Goal: Task Accomplishment & Management: Use online tool/utility

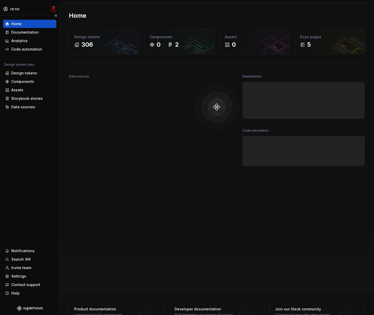
click at [32, 164] on div "Home Documentation Analytics Code automation Design system data Design tokens C…" at bounding box center [29, 159] width 59 height 286
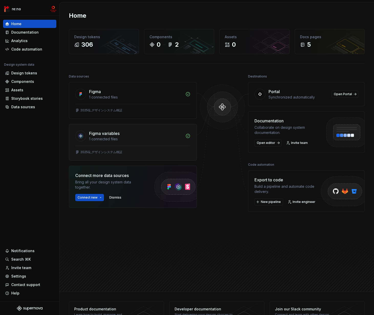
click at [123, 138] on div "1 connected files" at bounding box center [135, 138] width 93 height 5
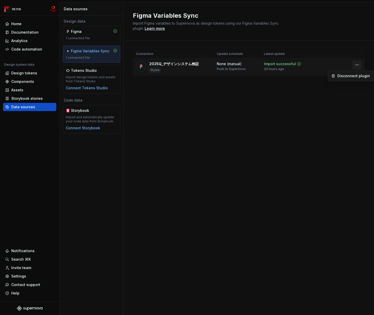
click at [332, 64] on html "re:no Home Documentation Analytics Code automation Design system data Design to…" at bounding box center [187, 157] width 374 height 315
click at [251, 105] on html "re:no Home Documentation Analytics Code automation Design system data Design to…" at bounding box center [187, 157] width 374 height 315
click at [246, 65] on div "None (manual) Push to Supernova" at bounding box center [237, 66] width 41 height 10
click at [25, 81] on div "Components" at bounding box center [22, 81] width 23 height 5
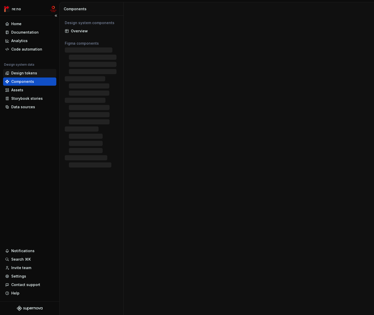
click at [25, 72] on div "Design tokens" at bounding box center [24, 72] width 26 height 5
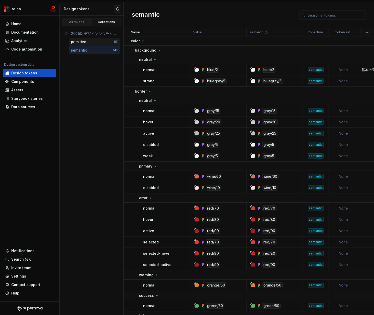
click at [91, 42] on div "primitive" at bounding box center [92, 41] width 43 height 5
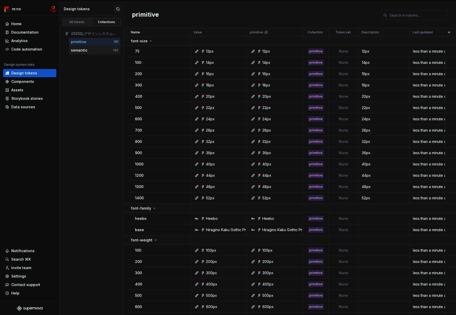
click at [88, 51] on div "semantic" at bounding box center [92, 50] width 42 height 5
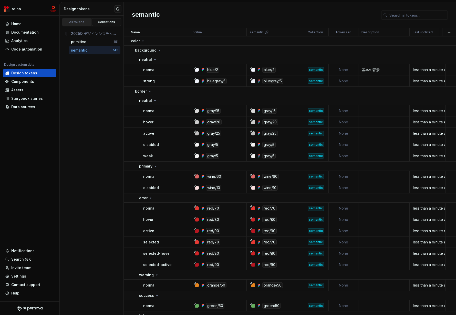
click at [74, 21] on div "All tokens" at bounding box center [77, 22] width 26 height 4
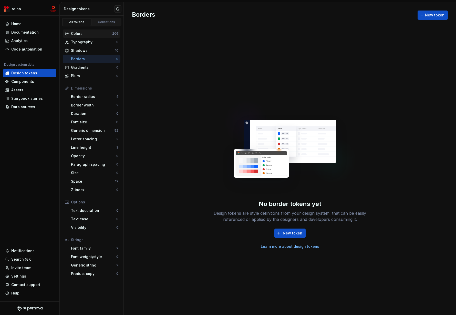
click at [97, 32] on div "Colors" at bounding box center [91, 33] width 41 height 5
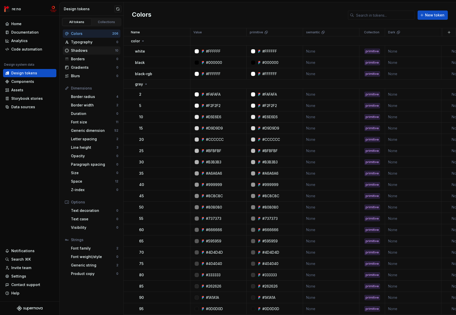
click at [85, 50] on div "Shadows" at bounding box center [93, 50] width 44 height 5
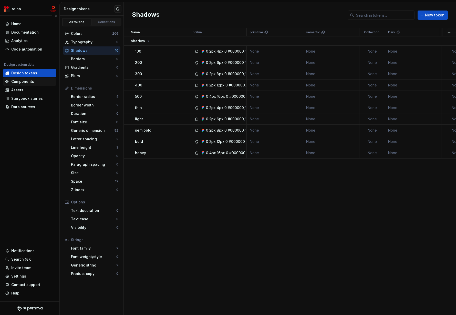
click at [35, 81] on div "Components" at bounding box center [29, 81] width 49 height 5
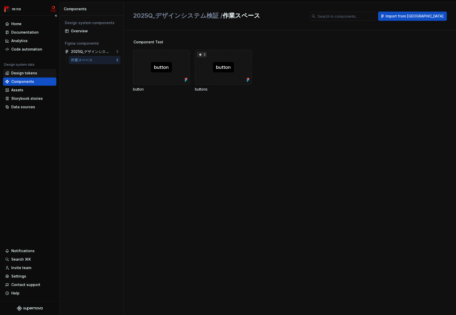
click at [25, 73] on div "Design tokens" at bounding box center [24, 72] width 26 height 5
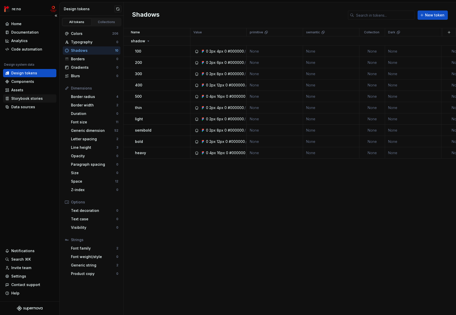
click at [25, 98] on div "Storybook stories" at bounding box center [27, 98] width 32 height 5
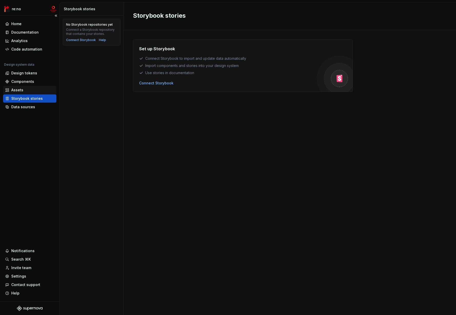
click at [25, 89] on div "Assets" at bounding box center [29, 89] width 49 height 5
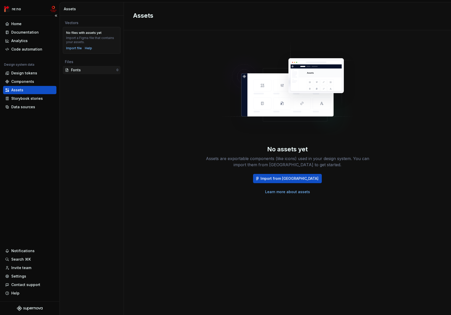
click at [79, 70] on div "Fonts" at bounding box center [93, 69] width 45 height 5
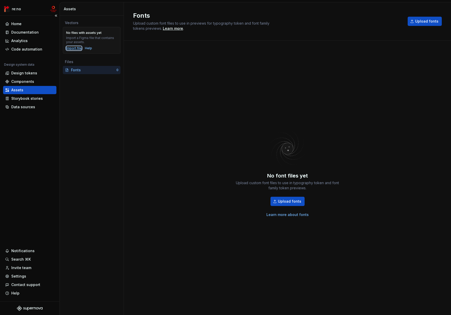
click at [75, 47] on div "Import file" at bounding box center [74, 48] width 16 height 4
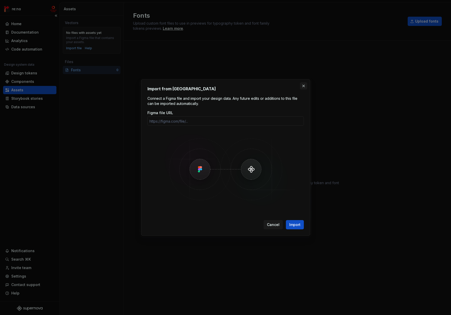
click at [303, 86] on button "button" at bounding box center [303, 85] width 7 height 7
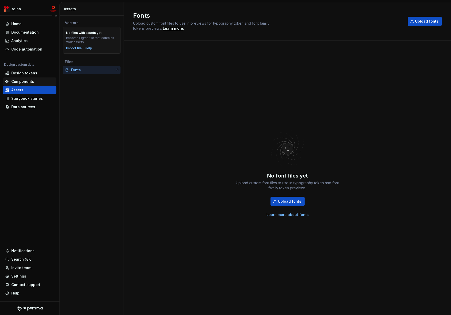
click at [30, 84] on div "Components" at bounding box center [29, 81] width 53 height 8
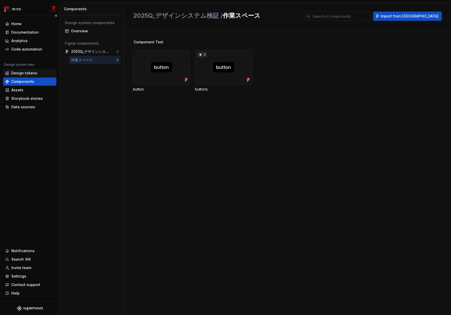
click at [31, 73] on div "Design tokens" at bounding box center [24, 72] width 26 height 5
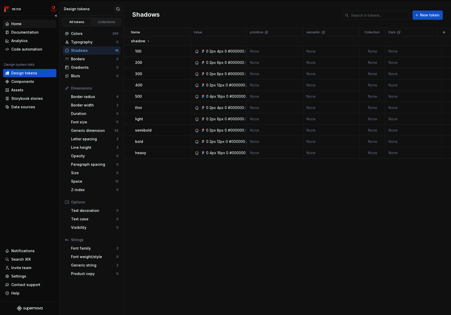
click at [28, 24] on div "Home" at bounding box center [29, 23] width 49 height 5
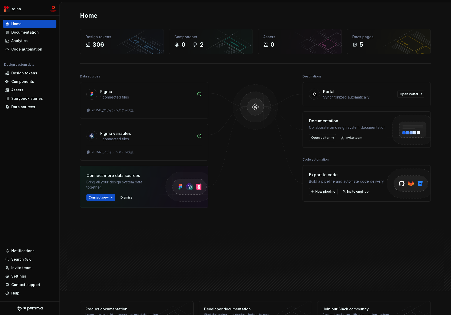
click at [332, 177] on div "Export to code" at bounding box center [346, 174] width 75 height 6
click at [325, 191] on span "New pipeline" at bounding box center [325, 191] width 20 height 4
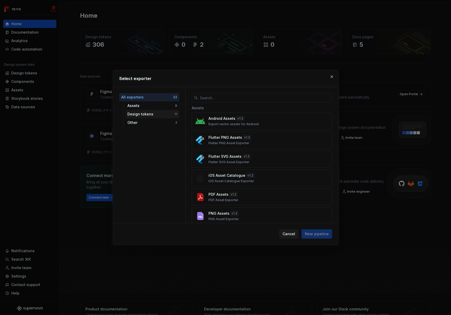
click at [157, 113] on div "Design tokens" at bounding box center [150, 113] width 47 height 5
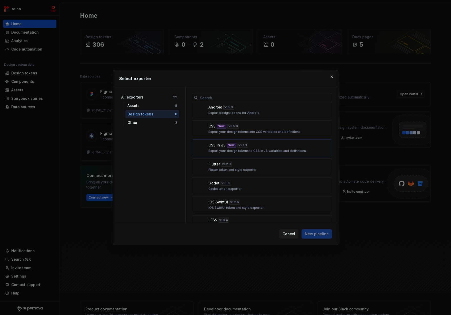
scroll to position [96, 0]
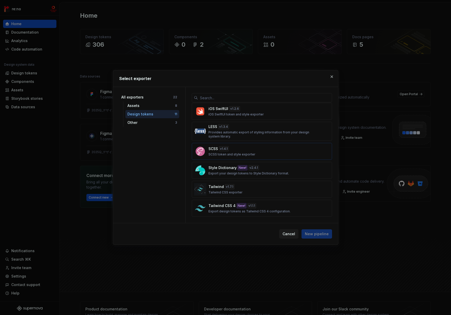
click at [247, 147] on div "SCSS v 1.4.1 SCSS token and style exporter" at bounding box center [260, 151] width 104 height 10
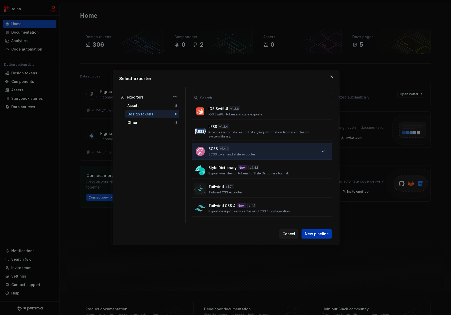
click at [316, 235] on span "New pipeline" at bounding box center [317, 233] width 24 height 5
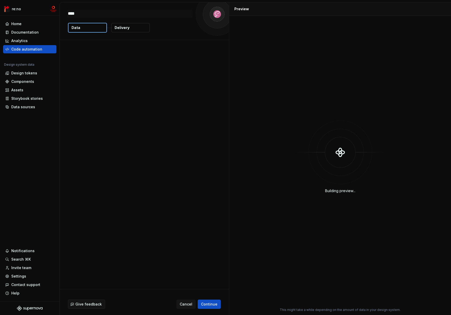
type textarea "*"
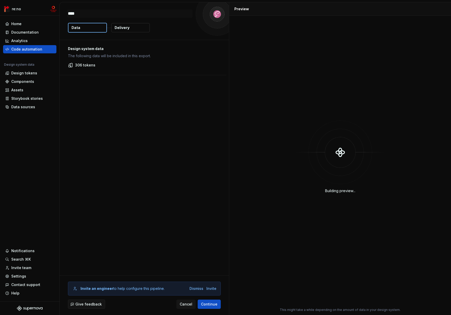
click at [129, 29] on button "Delivery" at bounding box center [130, 27] width 38 height 9
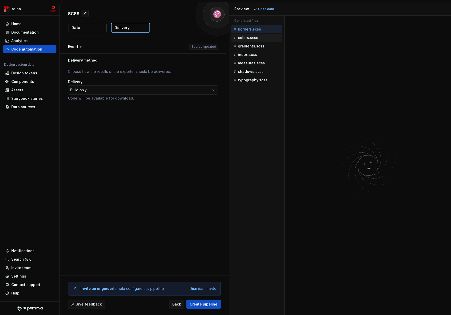
click at [252, 37] on p "colors.scss" at bounding box center [248, 38] width 20 height 4
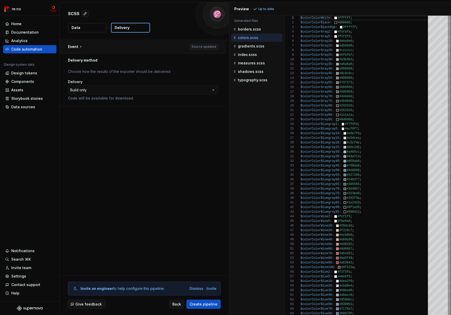
click at [196, 48] on button "button" at bounding box center [143, 46] width 167 height 13
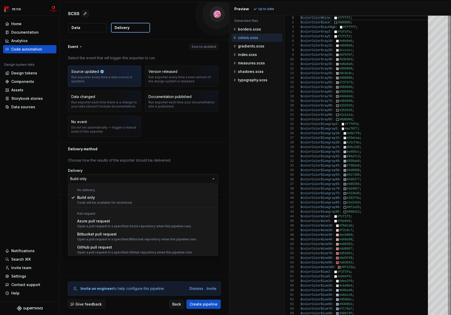
click at [121, 174] on html "**********" at bounding box center [225, 157] width 451 height 315
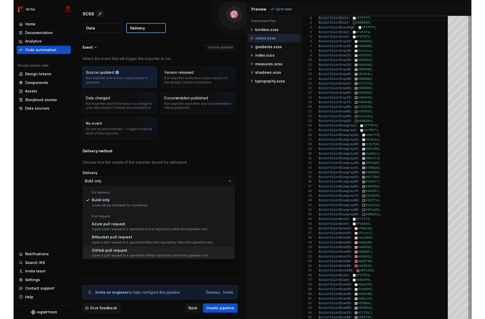
scroll to position [14, 0]
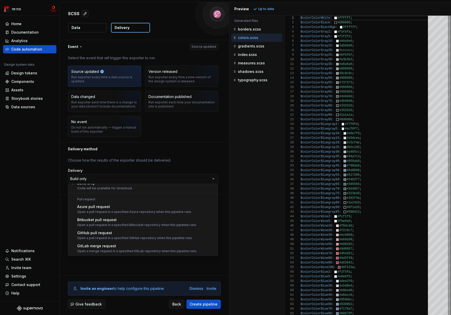
select select "******"
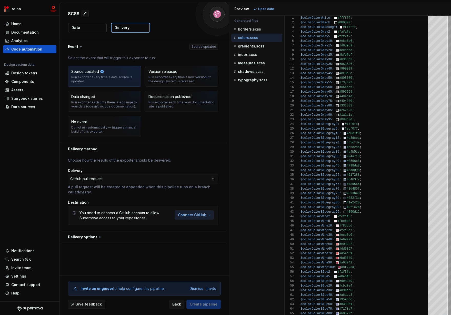
click at [199, 215] on html "**********" at bounding box center [225, 157] width 451 height 315
click at [201, 227] on span "Connect GitHub account" at bounding box center [211, 225] width 52 height 5
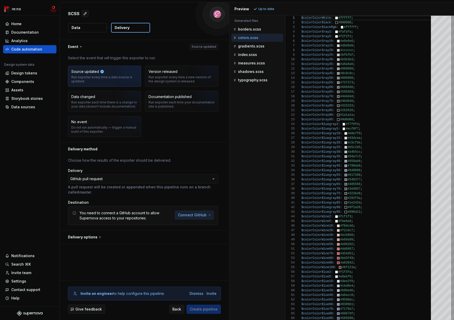
click at [208, 214] on html "**********" at bounding box center [227, 160] width 454 height 320
click at [205, 234] on span "Add a personal access token" at bounding box center [211, 233] width 52 height 5
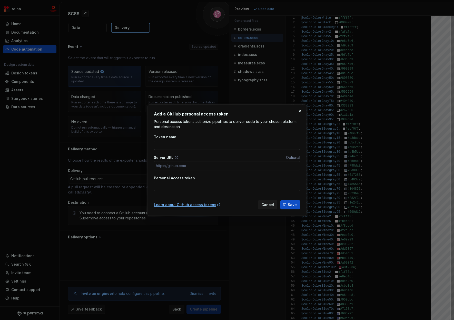
click at [202, 146] on input "Token name" at bounding box center [227, 144] width 146 height 9
type input "LMI"
click at [200, 181] on input "Personal access token" at bounding box center [227, 185] width 146 height 9
paste input "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"
type input "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"
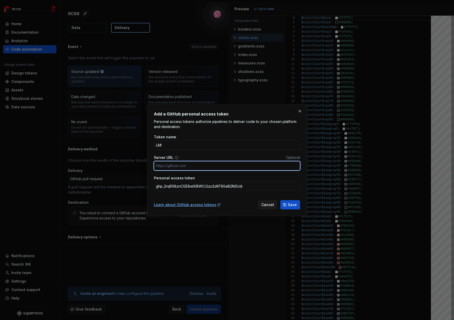
click at [189, 165] on input "Server URL" at bounding box center [227, 165] width 146 height 9
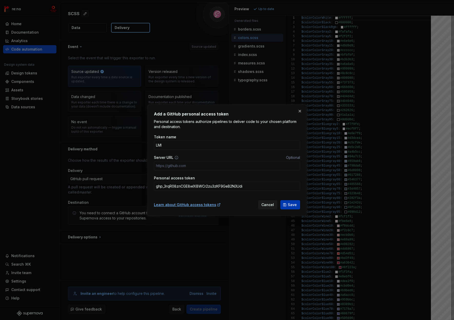
click at [295, 205] on span "Save" at bounding box center [292, 204] width 9 height 5
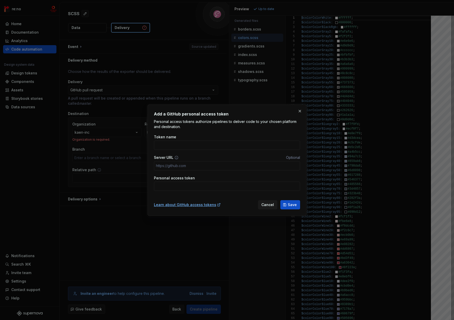
type input "added-readme"
click at [300, 110] on button "button" at bounding box center [299, 110] width 7 height 7
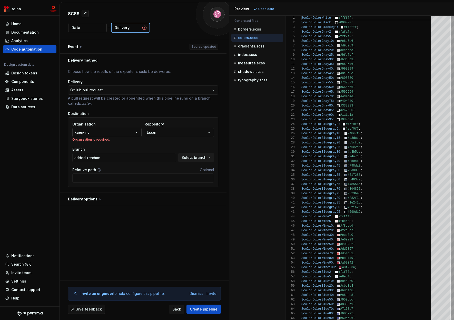
click at [125, 133] on button "kaen-inc" at bounding box center [106, 132] width 69 height 9
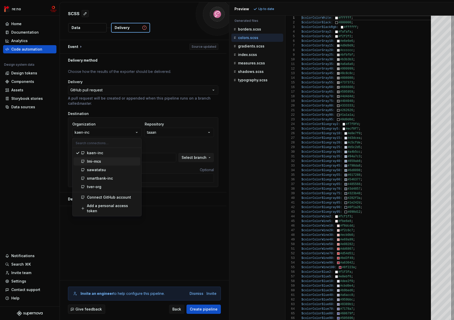
click at [109, 160] on div "lmi-mcs" at bounding box center [112, 161] width 51 height 5
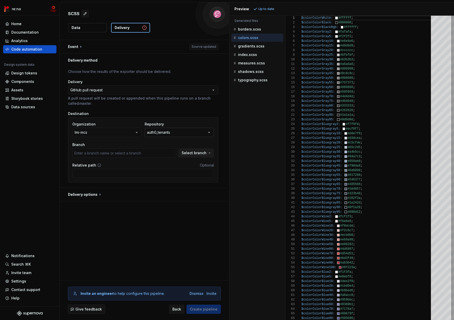
click at [171, 132] on button "auth0_tenants" at bounding box center [179, 132] width 69 height 9
type input "bkup/20221017"
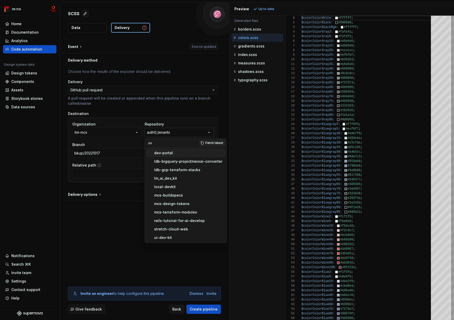
type input "d"
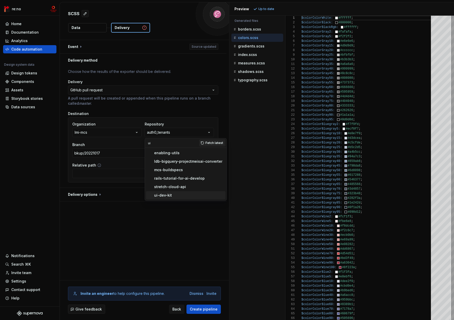
type input "ui"
click at [168, 197] on div "ui-dev-kit" at bounding box center [163, 194] width 18 height 5
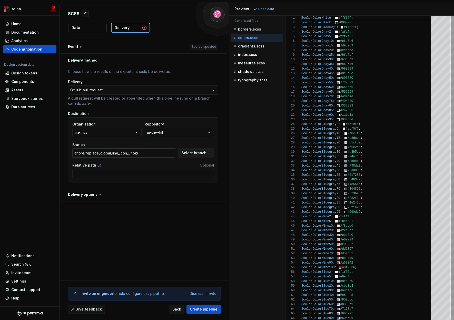
click at [128, 151] on input "chore/replace_global_line_icon_unoki" at bounding box center [124, 152] width 104 height 9
click at [150, 153] on input "chore/replace_global_line_icon_unoki" at bounding box center [124, 152] width 104 height 9
click at [197, 154] on span "Select branch" at bounding box center [193, 152] width 25 height 5
click at [110, 152] on input "chore/replace_global_line_icon_unoki" at bounding box center [124, 152] width 104 height 9
click at [109, 153] on input "chore/replace_global_line_icon_unoki" at bounding box center [124, 152] width 104 height 9
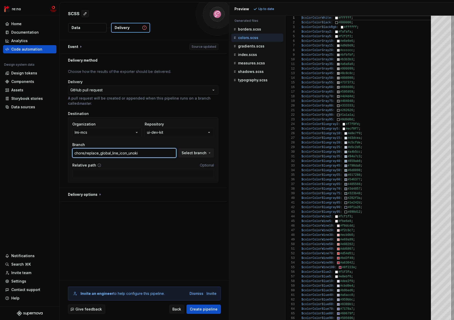
click at [109, 153] on input "chore/replace_global_line_icon_unoki" at bounding box center [124, 152] width 104 height 9
drag, startPoint x: 94, startPoint y: 154, endPoint x: 106, endPoint y: 154, distance: 12.0
click at [106, 154] on input "supernova-test" at bounding box center [124, 152] width 104 height 9
paste input "test"
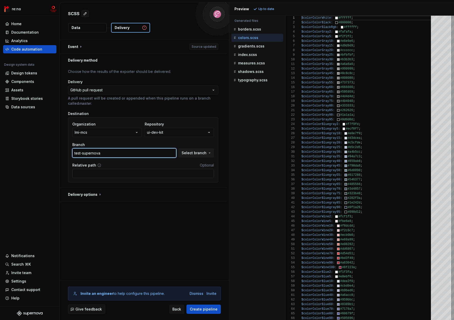
type input "test-supernova"
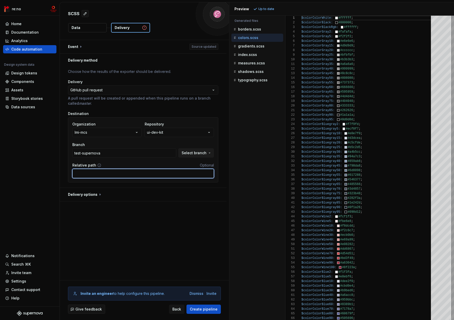
click at [117, 174] on input "Relative path" at bounding box center [142, 173] width 141 height 9
paste input "packages/design-tokens/tokens"
type input "packages/design-tokens/tokens"
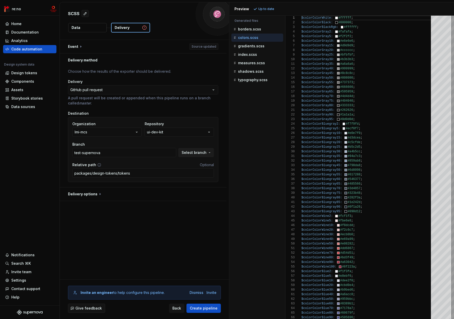
click at [117, 224] on div "**********" at bounding box center [144, 160] width 169 height 240
click at [120, 219] on div "**********" at bounding box center [144, 160] width 169 height 240
click at [209, 310] on span "Create pipeline" at bounding box center [204, 308] width 28 height 5
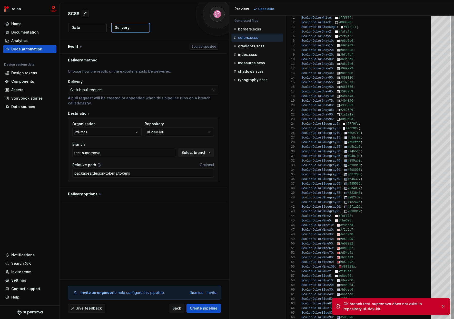
click at [332, 305] on div "Git branch test-supernova does not exist in repository ui-dev-kit" at bounding box center [389, 307] width 93 height 10
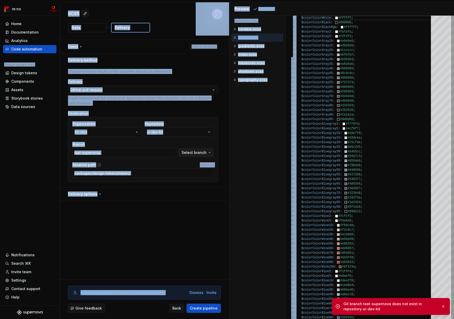
click at [332, 305] on div "Git branch test-supernova does not exist in repository ui-dev-kit" at bounding box center [389, 307] width 93 height 10
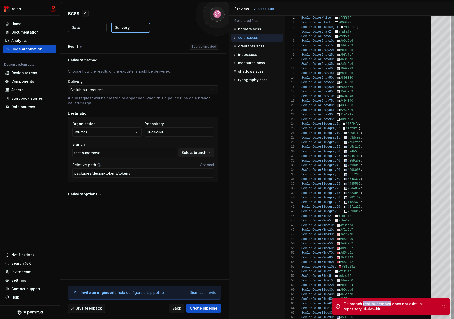
drag, startPoint x: 362, startPoint y: 304, endPoint x: 388, endPoint y: 306, distance: 25.9
click at [332, 306] on div "Git branch test-supernova does not exist in repository ui-dev-kit" at bounding box center [389, 307] width 93 height 10
copy div "test-supernova"
click at [169, 232] on div "**********" at bounding box center [144, 160] width 169 height 240
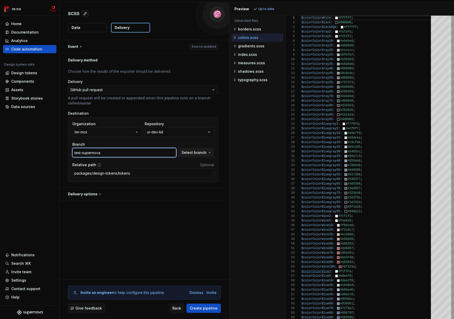
click at [124, 151] on input "test-supernova" at bounding box center [124, 152] width 104 height 9
click at [201, 305] on button "Create pipeline" at bounding box center [203, 308] width 34 height 9
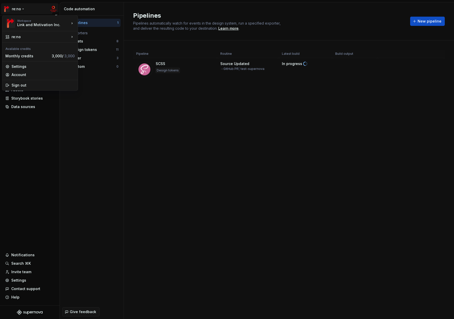
click at [19, 8] on html "re:no Home Documentation Analytics Code automation Design system data Design to…" at bounding box center [227, 159] width 454 height 319
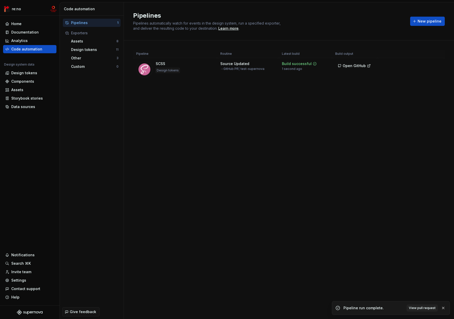
drag, startPoint x: 291, startPoint y: 98, endPoint x: 327, endPoint y: 84, distance: 37.6
click at [291, 98] on html "re:no Home Documentation Analytics Code automation Design system data Design to…" at bounding box center [227, 159] width 454 height 319
click at [332, 65] on span "Open GitHub" at bounding box center [353, 65] width 23 height 5
click at [96, 23] on div "Pipelines" at bounding box center [94, 22] width 46 height 5
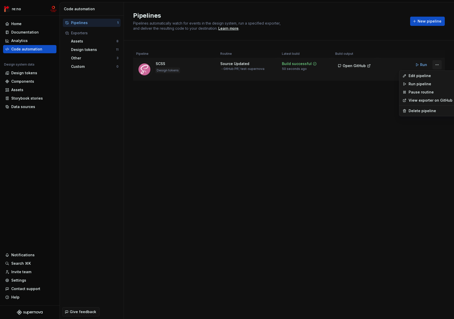
click at [332, 65] on html "re:no Home Documentation Analytics Code automation Design system data Design to…" at bounding box center [227, 159] width 454 height 319
click at [332, 76] on div "Edit pipeline" at bounding box center [430, 75] width 44 height 5
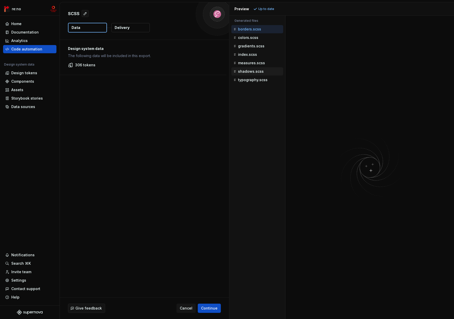
click at [254, 74] on div "shadows.scss" at bounding box center [257, 71] width 51 height 5
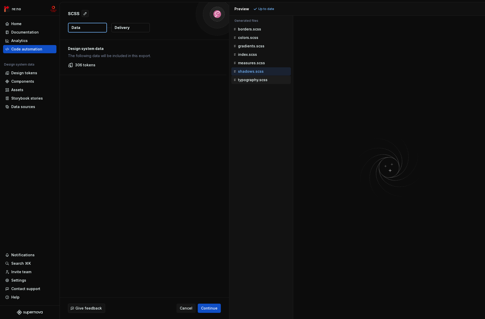
click at [258, 80] on p "typography.scss" at bounding box center [252, 80] width 29 height 4
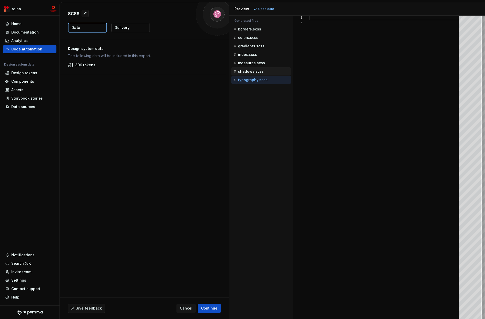
click at [257, 70] on p "shadows.scss" at bounding box center [251, 71] width 26 height 4
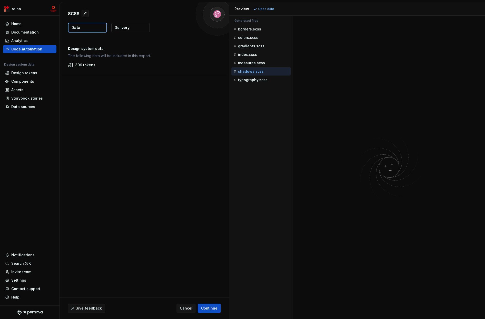
click at [134, 30] on button "Delivery" at bounding box center [130, 27] width 38 height 9
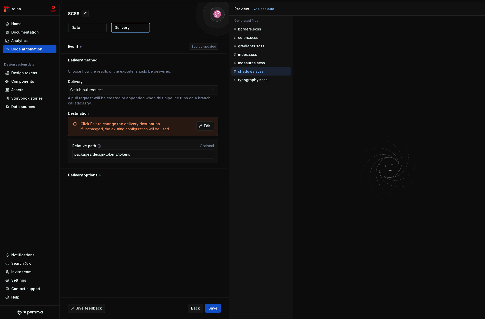
click at [123, 127] on div "Click Edit to change the delivery destination If unchanged, the existing config…" at bounding box center [124, 126] width 89 height 10
drag, startPoint x: 80, startPoint y: 122, endPoint x: 172, endPoint y: 130, distance: 92.4
click at [172, 130] on div "Click Edit to change the delivery destination If unchanged, the existing config…" at bounding box center [136, 126] width 113 height 10
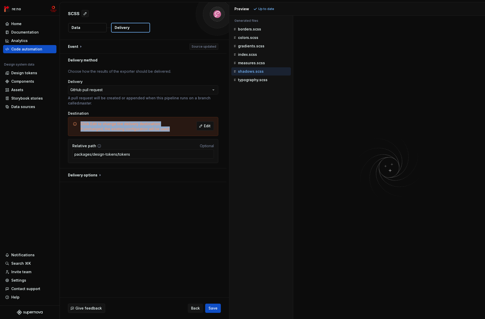
click at [169, 131] on div at bounding box center [169, 131] width 0 height 0
click at [169, 120] on div "Click Edit to change the delivery destination If unchanged, the existing config…" at bounding box center [143, 126] width 150 height 19
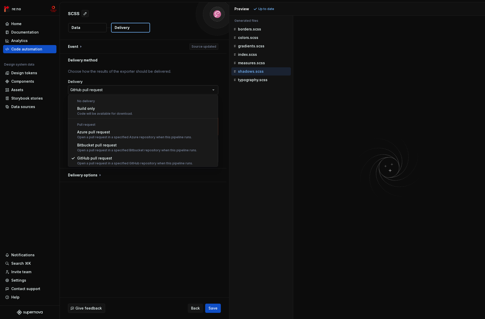
click at [167, 89] on html "**********" at bounding box center [242, 159] width 485 height 319
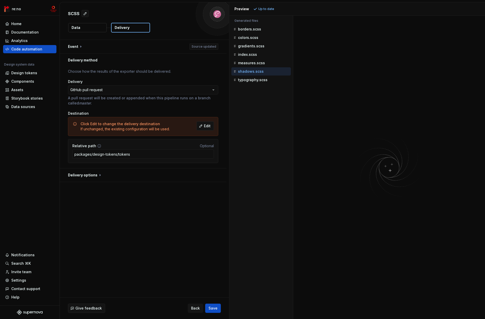
click at [154, 64] on html "**********" at bounding box center [242, 159] width 485 height 319
click at [97, 176] on button "button" at bounding box center [143, 175] width 167 height 13
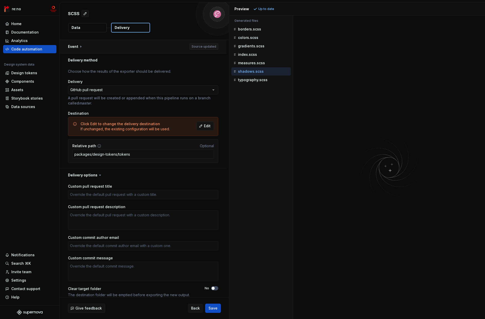
click at [126, 49] on button "button" at bounding box center [143, 46] width 167 height 13
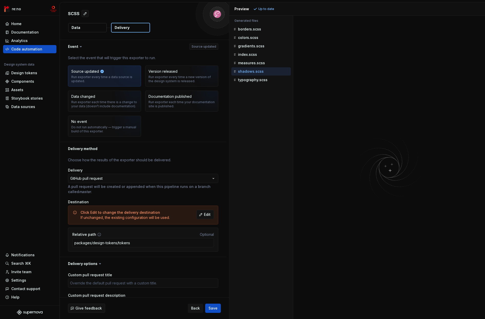
click at [134, 38] on div "SCSS Data Delivery" at bounding box center [144, 20] width 169 height 37
click at [13, 7] on html "**********" at bounding box center [242, 159] width 485 height 319
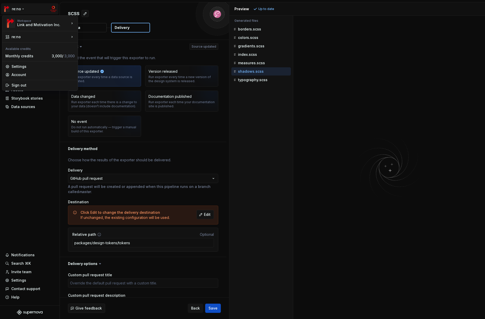
click at [28, 123] on html "**********" at bounding box center [242, 159] width 485 height 319
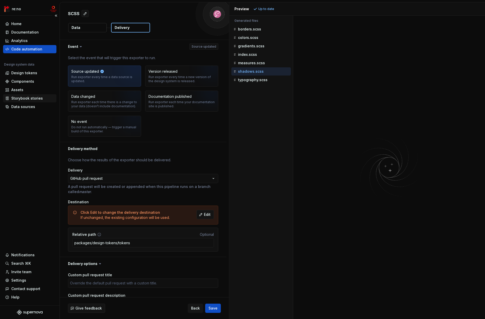
click at [28, 97] on div "Storybook stories" at bounding box center [27, 98] width 32 height 5
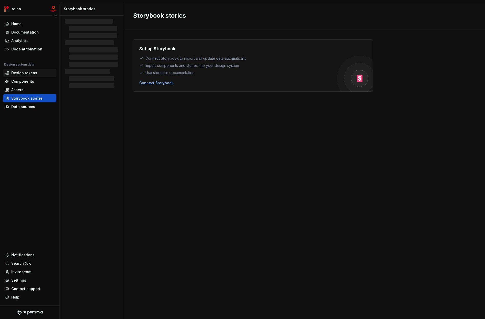
click at [32, 73] on div "Design tokens" at bounding box center [24, 72] width 26 height 5
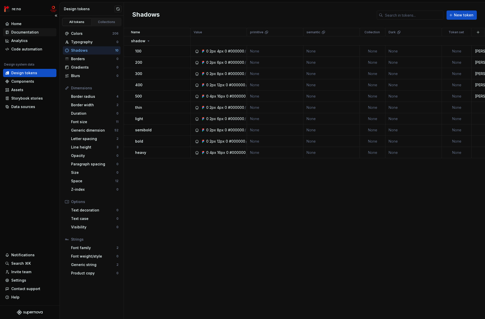
click at [28, 30] on div "Documentation" at bounding box center [24, 32] width 27 height 5
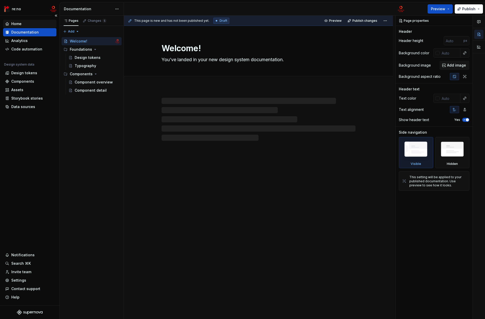
click at [30, 24] on div "Home" at bounding box center [29, 23] width 49 height 5
type textarea "*"
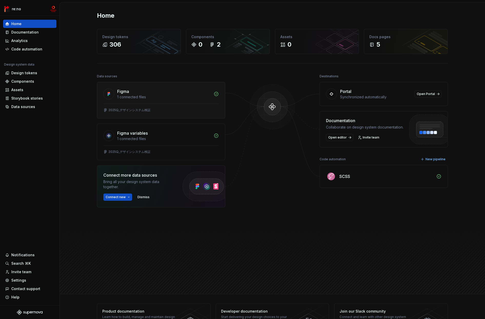
click at [162, 96] on div "1 connected files" at bounding box center [163, 97] width 93 height 5
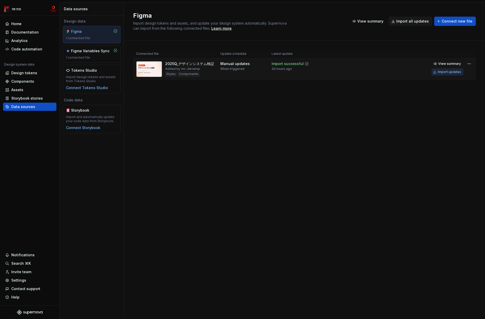
click at [332, 72] on div "Import updates" at bounding box center [449, 72] width 23 height 4
click at [332, 63] on span "View summary" at bounding box center [449, 64] width 23 height 4
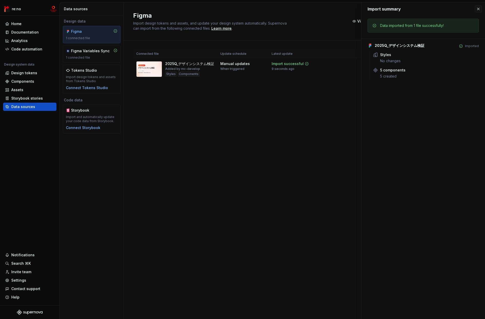
click at [332, 102] on div "Figma Import design tokens and assets, and update your design system automatica…" at bounding box center [304, 160] width 361 height 317
click at [332, 7] on button "button" at bounding box center [477, 8] width 7 height 7
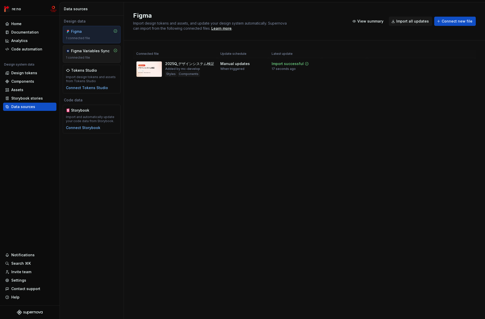
click at [86, 50] on div "Figma Variables Sync" at bounding box center [90, 50] width 38 height 5
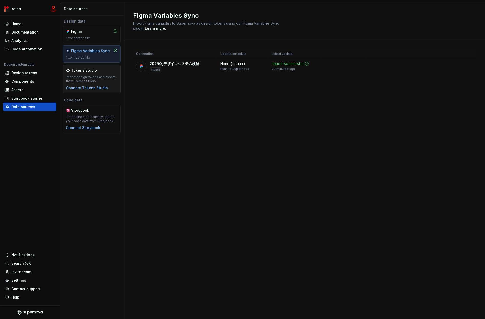
click at [93, 71] on div "Tokens Studio" at bounding box center [84, 70] width 26 height 5
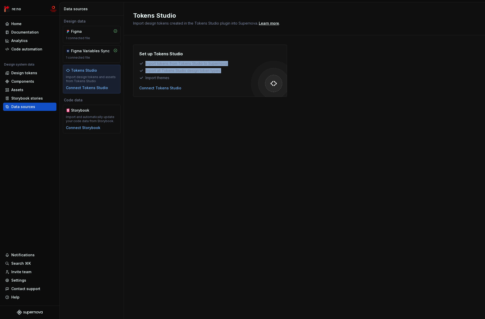
drag, startPoint x: 189, startPoint y: 78, endPoint x: 135, endPoint y: 63, distance: 56.0
click at [135, 63] on div "Set up Tokens Studio Import tokens from Tokens Studio to Supernova Import all T…" at bounding box center [210, 71] width 154 height 52
drag, startPoint x: 174, startPoint y: 79, endPoint x: 148, endPoint y: 69, distance: 27.7
click at [137, 63] on div "Set up Tokens Studio Import tokens from Tokens Studio to Supernova Import all T…" at bounding box center [210, 71] width 154 height 52
click at [162, 75] on div "Import themes" at bounding box center [195, 77] width 112 height 5
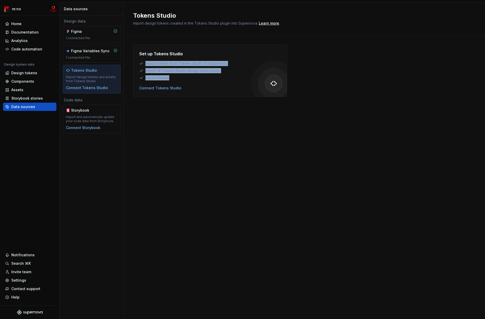
drag, startPoint x: 145, startPoint y: 64, endPoint x: 169, endPoint y: 79, distance: 28.4
click at [169, 79] on div "Set up Tokens Studio Import tokens from Tokens Studio to Supernova Import all T…" at bounding box center [195, 66] width 112 height 30
click at [166, 80] on div at bounding box center [166, 80] width 0 height 0
click at [178, 68] on div "Import all Tokens Studio design token types" at bounding box center [195, 70] width 112 height 5
click at [28, 69] on div "Design tokens" at bounding box center [29, 73] width 53 height 8
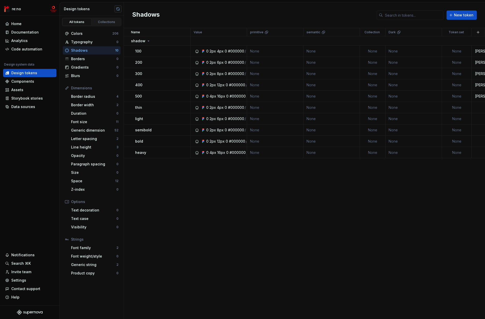
click at [117, 9] on button "button" at bounding box center [117, 8] width 7 height 7
click at [192, 179] on div "Name Value primitive semantic Collection Dark Token set Description Last update…" at bounding box center [304, 173] width 361 height 291
click at [28, 20] on div "Home" at bounding box center [29, 24] width 53 height 8
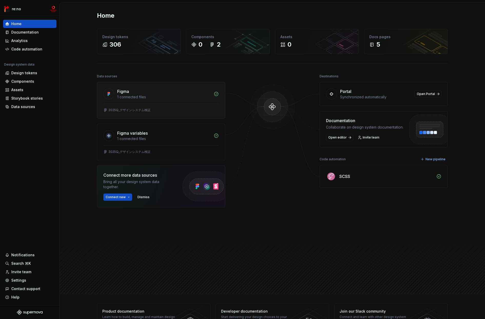
click at [154, 101] on div "Figma 1 connected files" at bounding box center [161, 93] width 128 height 22
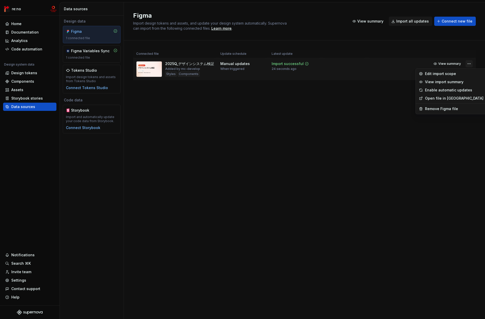
click at [332, 64] on html "re:no Home Documentation Analytics Code automation Design system data Design to…" at bounding box center [242, 159] width 485 height 319
click at [332, 91] on div "Enable automatic updates" at bounding box center [454, 90] width 58 height 5
click at [332, 64] on html "re:no Home Documentation Analytics Code automation Design system data Design to…" at bounding box center [242, 159] width 485 height 319
click at [332, 98] on link "Open file in Figma" at bounding box center [453, 98] width 58 height 5
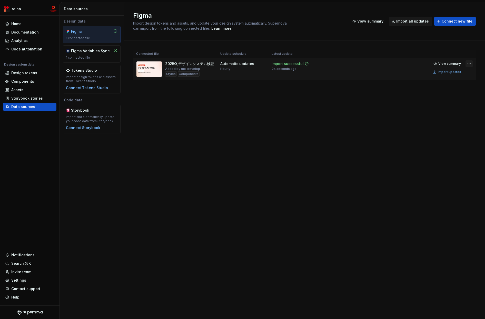
click at [332, 65] on html "re:no Home Documentation Analytics Code automation Design system data Design to…" at bounding box center [242, 159] width 485 height 319
drag, startPoint x: 292, startPoint y: 105, endPoint x: 249, endPoint y: 94, distance: 44.3
click at [292, 105] on html "re:no Home Documentation Analytics Code automation Design system data Design to…" at bounding box center [242, 159] width 485 height 319
click at [39, 47] on div "Code automation" at bounding box center [26, 49] width 31 height 5
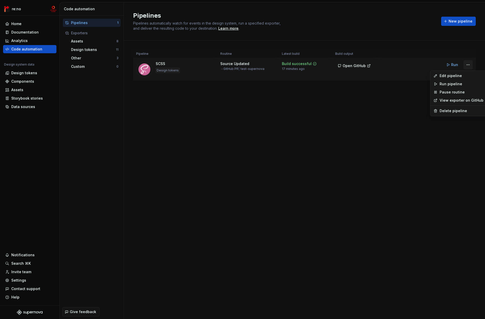
click at [332, 64] on html "re:no Home Documentation Analytics Code automation Design system data Design to…" at bounding box center [242, 159] width 485 height 319
click at [332, 78] on div "Edit pipeline" at bounding box center [461, 75] width 44 height 5
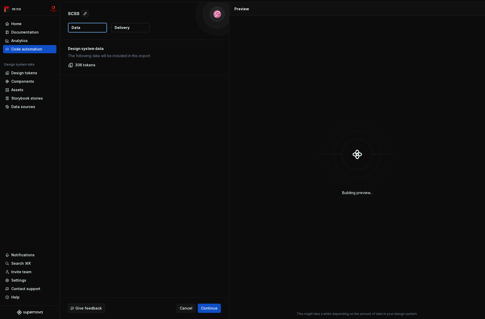
click at [126, 27] on p "Delivery" at bounding box center [122, 27] width 15 height 5
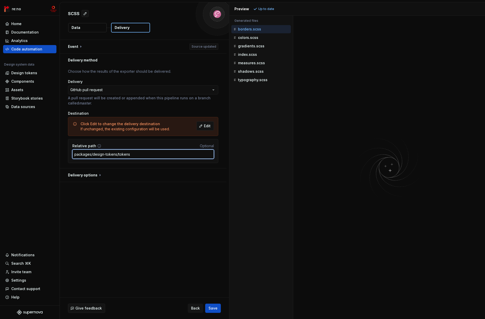
click at [140, 153] on input "packages/design-tokens/tokens" at bounding box center [142, 154] width 141 height 9
drag, startPoint x: 143, startPoint y: 156, endPoint x: 92, endPoint y: 155, distance: 50.2
click at [92, 155] on input "packages/design-tokens/tokens" at bounding box center [142, 154] width 141 height 9
type input "packages/scss/"
click at [119, 144] on div "Relative path Optional" at bounding box center [142, 146] width 141 height 5
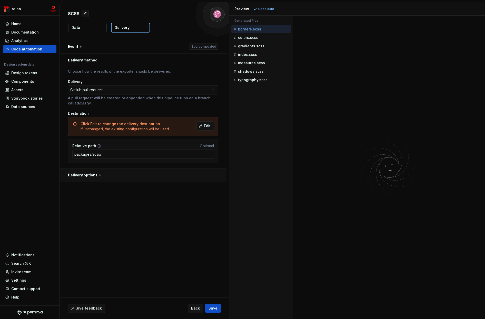
click at [100, 175] on button "button" at bounding box center [143, 175] width 167 height 13
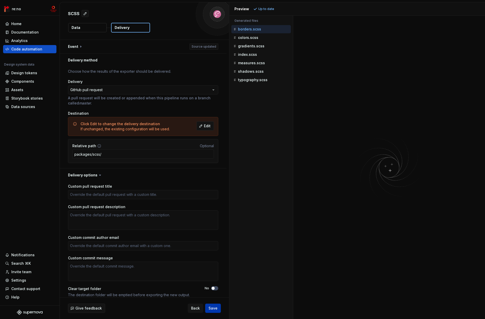
click at [215, 310] on span "Save" at bounding box center [212, 308] width 9 height 5
type textarea "*"
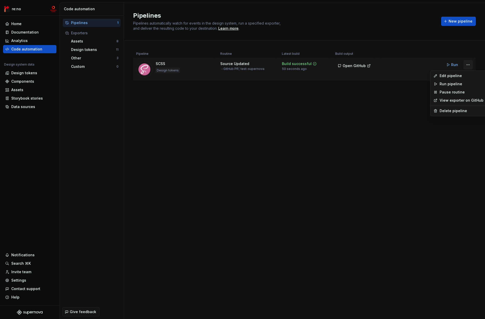
click at [332, 65] on html "re:no Home Documentation Analytics Code automation Design system data Design to…" at bounding box center [242, 159] width 485 height 319
click at [332, 76] on div "Edit pipeline" at bounding box center [461, 75] width 44 height 5
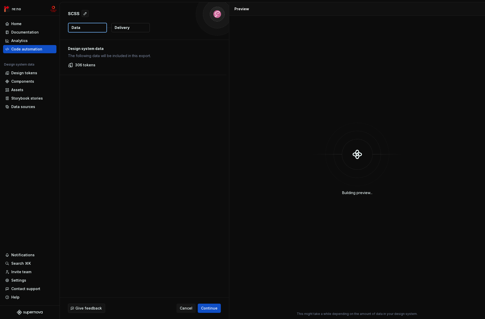
click at [118, 25] on p "Delivery" at bounding box center [122, 27] width 15 height 5
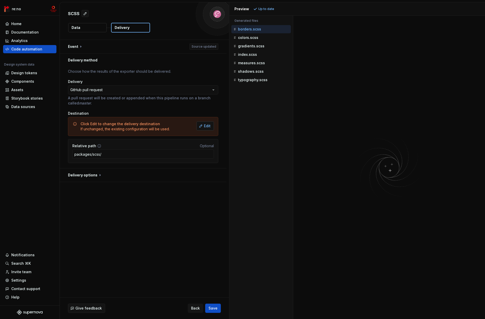
click at [201, 125] on button "Edit" at bounding box center [204, 125] width 17 height 9
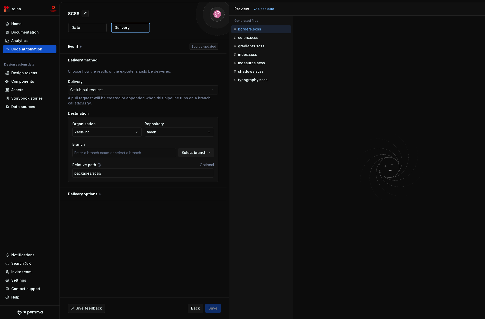
type input "added-readme"
click at [106, 135] on button "kaen-inc" at bounding box center [106, 132] width 69 height 9
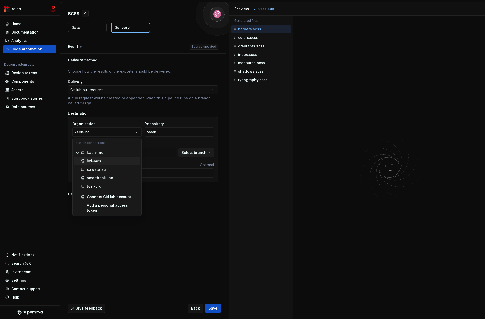
click at [105, 160] on div "lmi-mcs" at bounding box center [112, 161] width 51 height 5
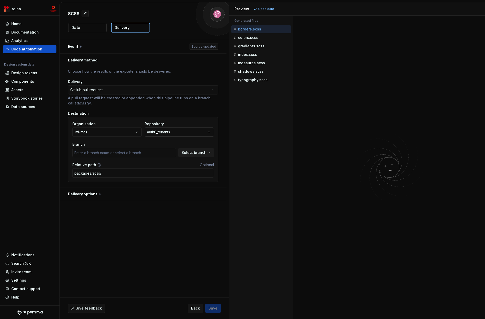
click at [185, 134] on button "auth0_tenants" at bounding box center [179, 132] width 69 height 9
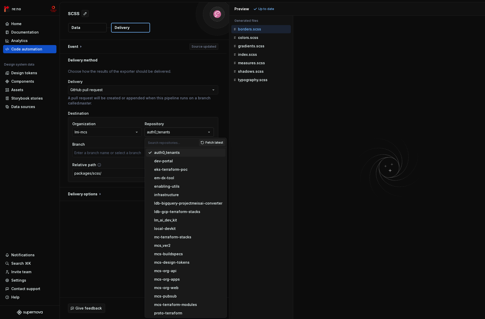
type input "bkup/20221017"
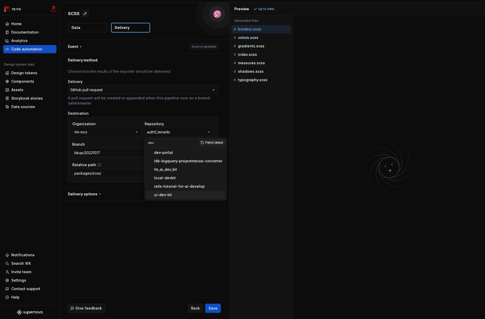
type input "dev"
click at [169, 194] on div "ui-dev-kit" at bounding box center [163, 194] width 18 height 5
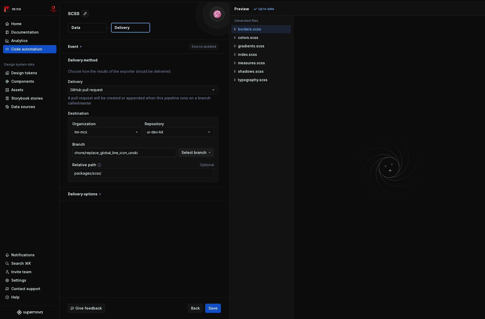
click at [133, 155] on input "chore/replace_global_line_icon_unoki" at bounding box center [124, 152] width 104 height 9
click at [187, 154] on span "Select branch" at bounding box center [193, 152] width 25 height 5
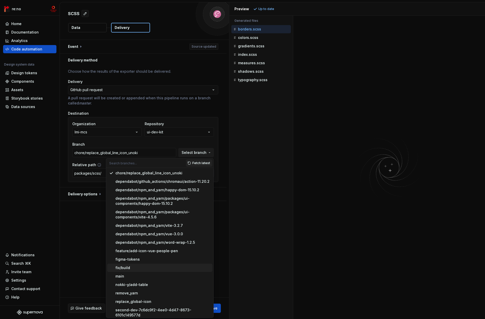
scroll to position [20, 0]
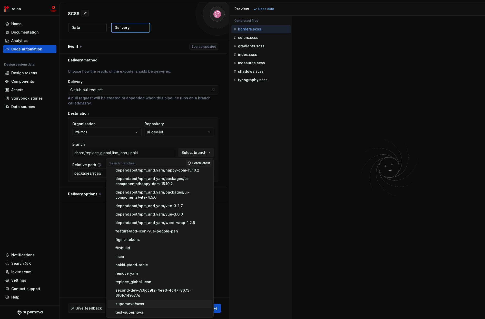
click at [158, 306] on div "supernova/scss" at bounding box center [162, 304] width 95 height 5
type input "supernova/scss"
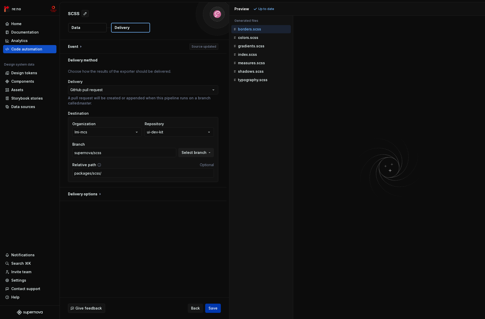
click at [213, 308] on span "Save" at bounding box center [212, 308] width 9 height 5
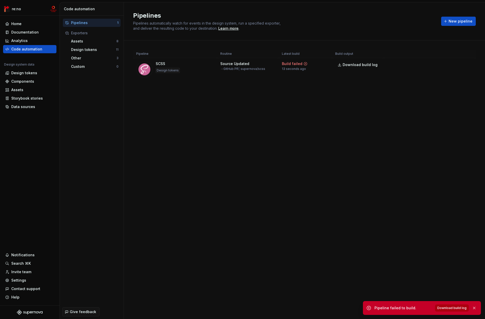
click at [332, 308] on span "Download build log" at bounding box center [451, 308] width 29 height 4
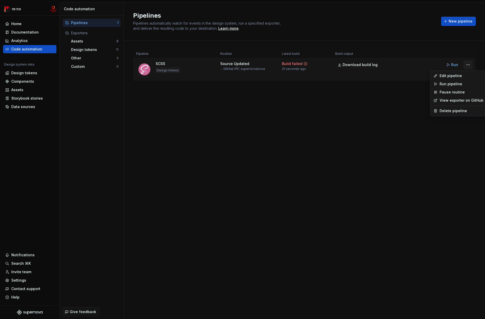
click at [332, 65] on html "re:no Home Documentation Analytics Code automation Design system data Design to…" at bounding box center [242, 159] width 485 height 319
click at [332, 77] on div "Edit pipeline" at bounding box center [461, 75] width 44 height 5
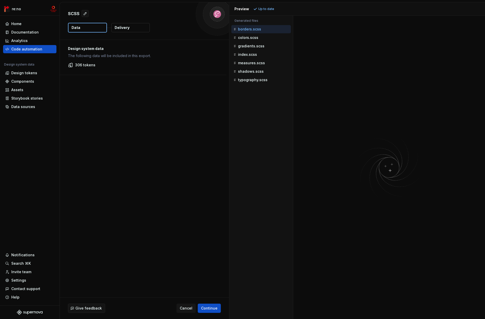
click at [129, 27] on button "Delivery" at bounding box center [130, 27] width 38 height 9
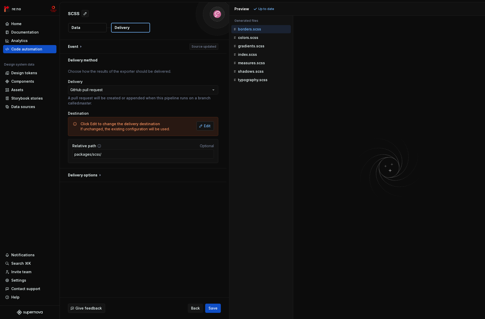
click at [210, 126] on button "Edit" at bounding box center [204, 125] width 17 height 9
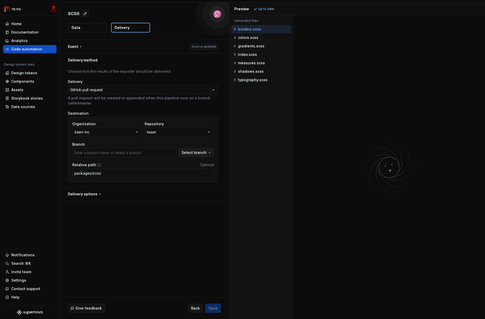
type input "added-readme"
click at [103, 133] on button "kaen-inc" at bounding box center [106, 132] width 69 height 9
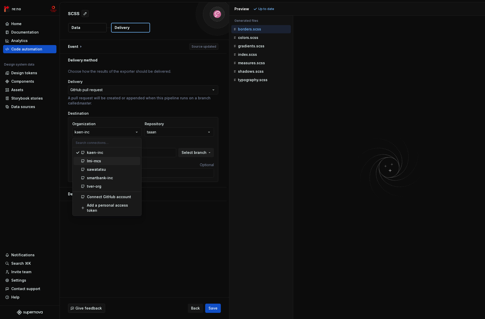
click at [108, 161] on div "lmi-mcs" at bounding box center [112, 161] width 51 height 5
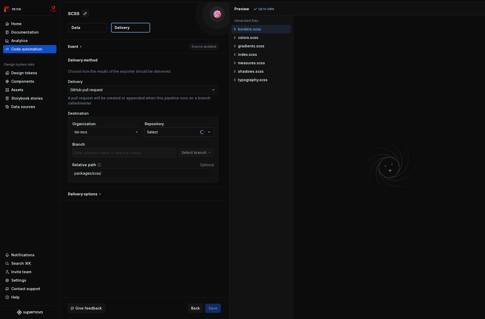
click at [169, 133] on button "Select" at bounding box center [179, 132] width 69 height 9
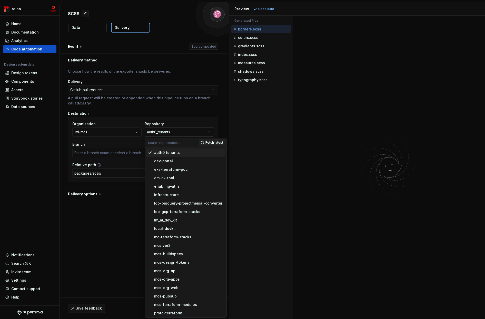
type input "bkup/20221017"
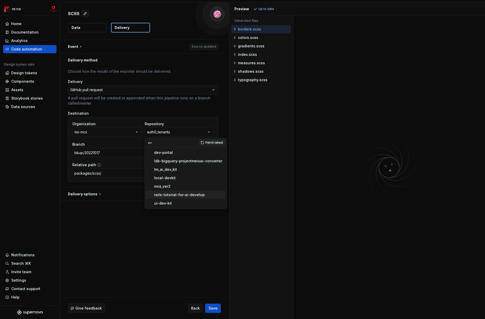
type input "ev"
click at [172, 203] on div "ui-dev-kit" at bounding box center [188, 203] width 69 height 5
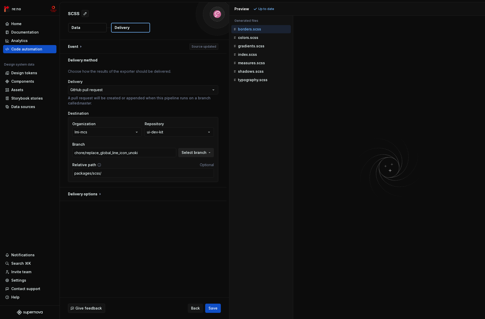
click at [192, 152] on span "Select branch" at bounding box center [193, 152] width 25 height 5
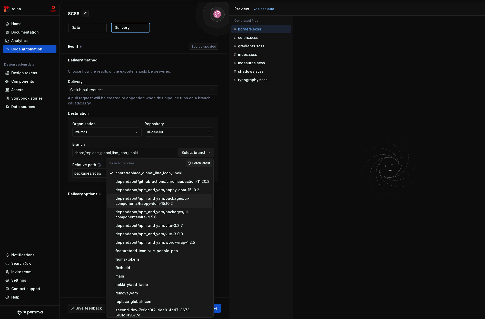
scroll to position [20, 0]
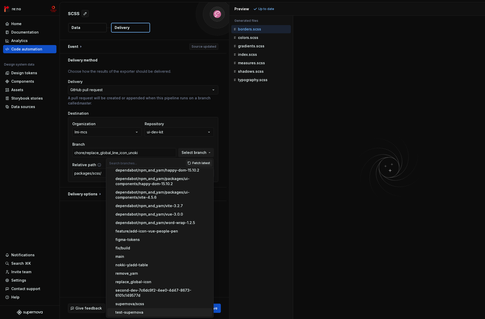
click at [145, 312] on div "test-supernova" at bounding box center [162, 312] width 95 height 5
type input "test-supernova"
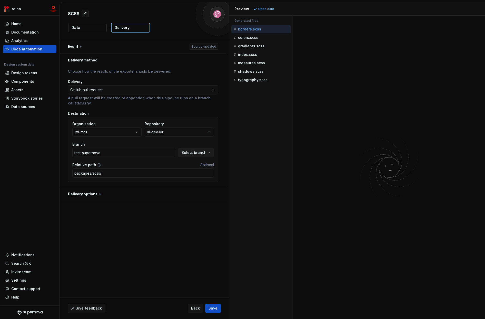
click at [217, 307] on span "Save" at bounding box center [212, 308] width 9 height 5
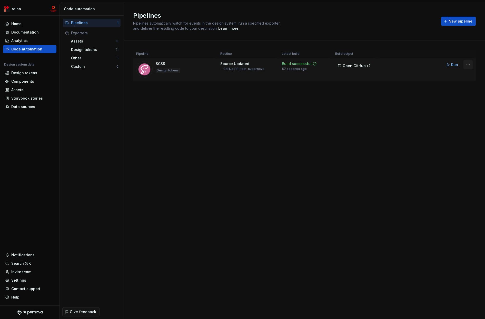
click at [332, 64] on html "re:no Home Documentation Analytics Code automation Design system data Design to…" at bounding box center [242, 159] width 485 height 319
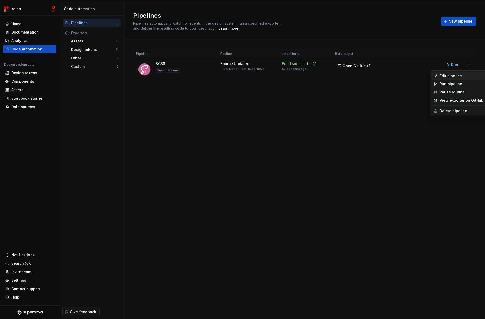
click at [332, 76] on div "Edit pipeline" at bounding box center [461, 75] width 44 height 5
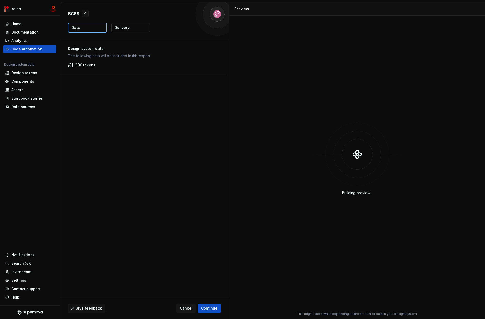
click at [137, 28] on button "Delivery" at bounding box center [130, 27] width 38 height 9
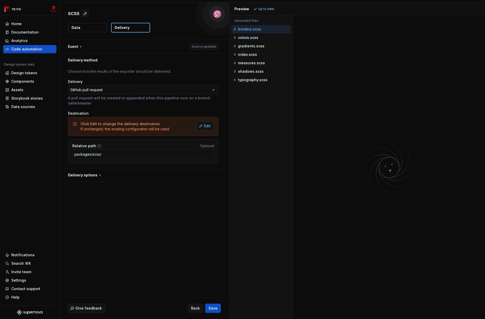
click at [205, 126] on span "Edit" at bounding box center [207, 126] width 7 height 5
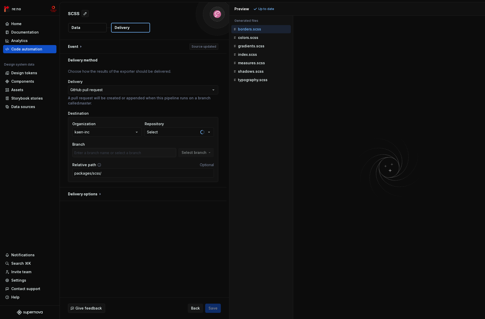
click at [117, 134] on button "kaen-inc" at bounding box center [106, 132] width 69 height 9
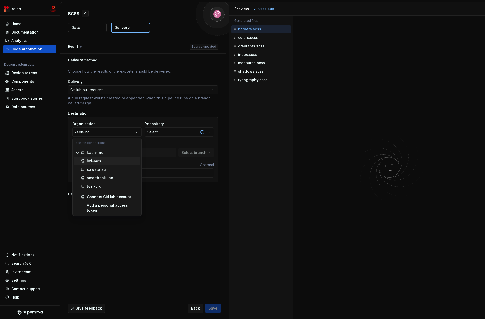
click at [114, 160] on div "lmi-mcs" at bounding box center [112, 161] width 51 height 5
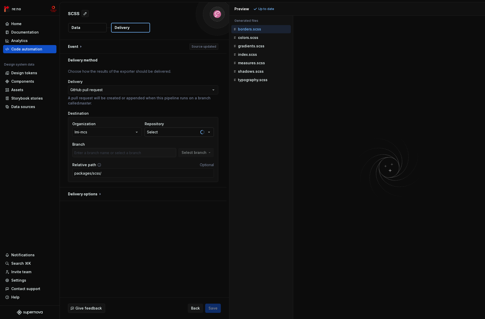
click at [203, 131] on span "button" at bounding box center [202, 132] width 4 height 4
type input "dev"
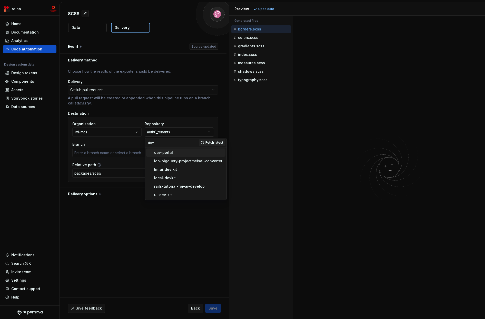
type input "bkup/20221017"
type input "dev"
click at [169, 193] on div "ui-dev-kit" at bounding box center [163, 194] width 18 height 5
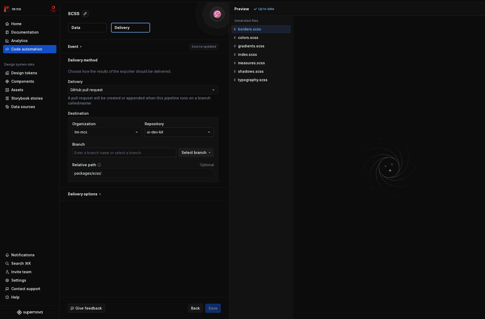
click at [120, 152] on input "text" at bounding box center [124, 152] width 104 height 9
type input "chore/replace_global_line_icon_unoki"
click at [189, 153] on span "Select branch" at bounding box center [193, 152] width 25 height 5
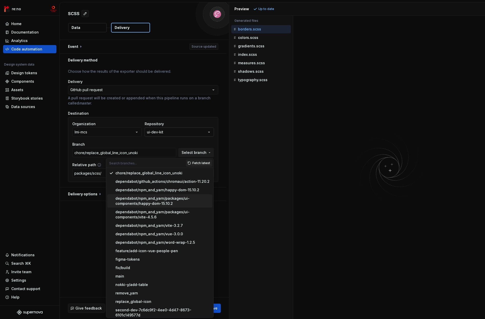
scroll to position [3, 0]
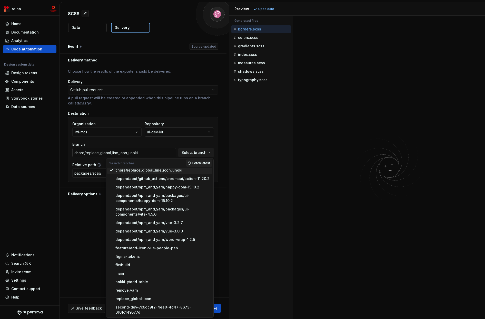
paste input "supernova"
type input "supernova"
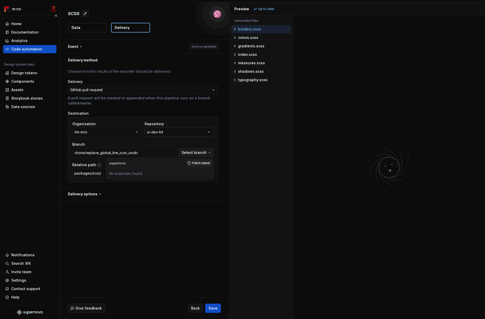
click at [48, 165] on div "Home Documentation Analytics Code automation Design system data Design tokens C…" at bounding box center [29, 161] width 59 height 290
click at [145, 154] on input "chore/replace_global_line_icon_unoki" at bounding box center [124, 152] width 104 height 9
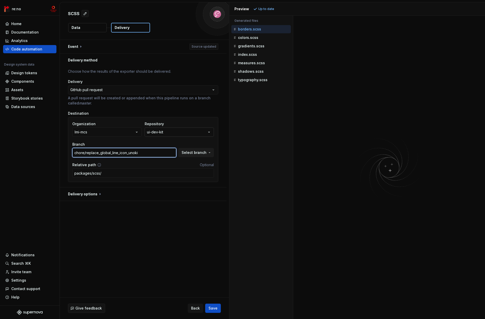
paste input "supernova"
type input "supernova"
click at [147, 172] on input "packages/scss/" at bounding box center [142, 173] width 141 height 9
click at [128, 211] on div "**********" at bounding box center [144, 169] width 169 height 258
click at [213, 309] on span "Save" at bounding box center [212, 308] width 9 height 5
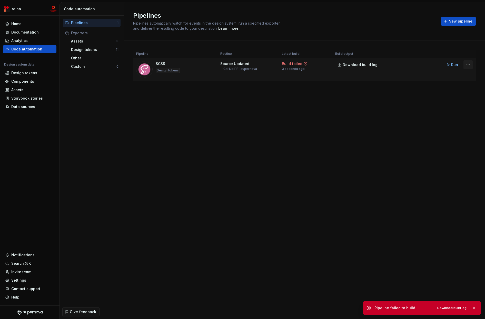
click at [332, 63] on html "re:no Home Documentation Analytics Code automation Design system data Design to…" at bounding box center [242, 159] width 485 height 319
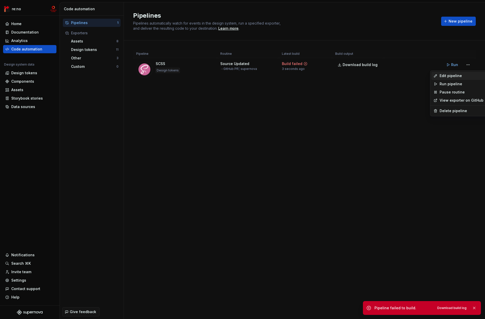
click at [332, 76] on div "Edit pipeline" at bounding box center [461, 75] width 44 height 5
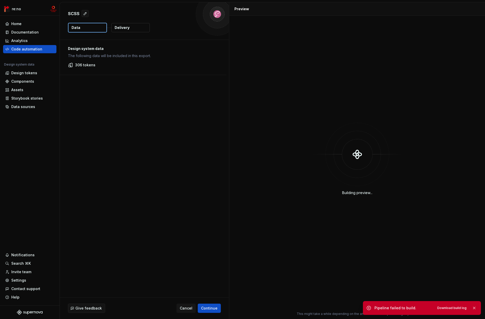
click at [130, 28] on button "Delivery" at bounding box center [130, 27] width 38 height 9
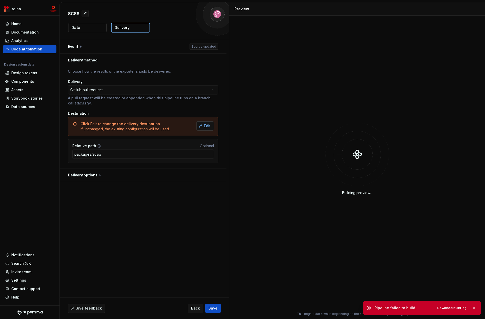
click at [205, 127] on span "Edit" at bounding box center [207, 126] width 7 height 5
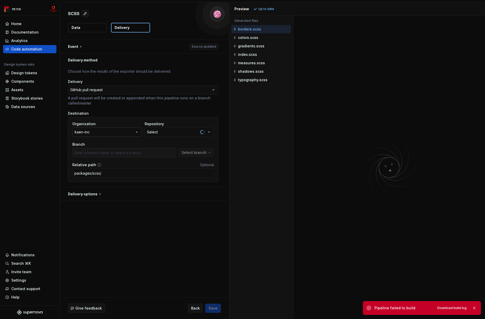
click at [96, 132] on button "kaen-inc" at bounding box center [106, 132] width 69 height 9
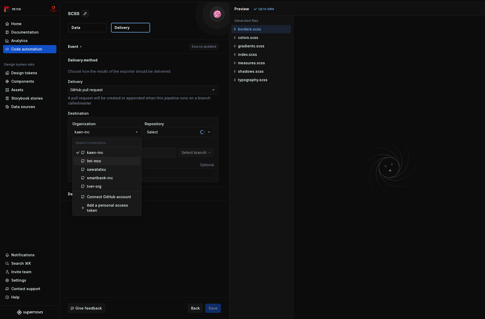
click at [103, 162] on div "lmi-mcs" at bounding box center [112, 161] width 51 height 5
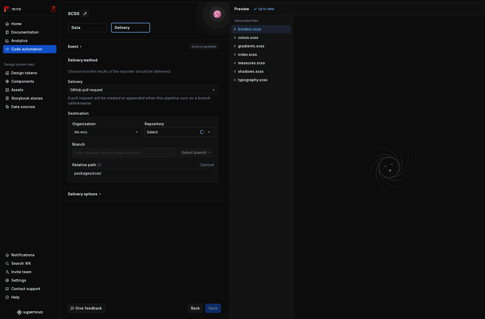
click at [170, 133] on button "Select" at bounding box center [179, 132] width 69 height 9
type input "dec"
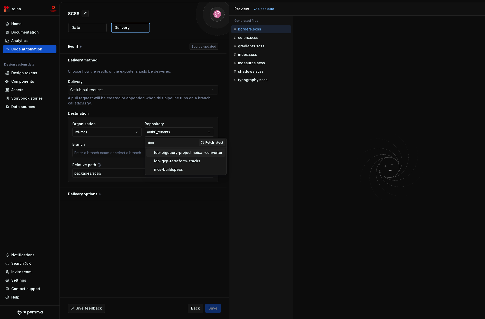
type input "bkup/20221017"
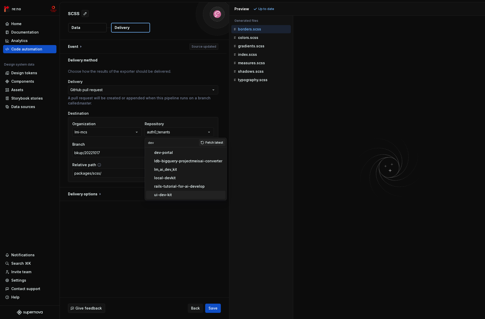
type input "dev"
click at [173, 196] on div "ui-dev-kit" at bounding box center [188, 194] width 69 height 5
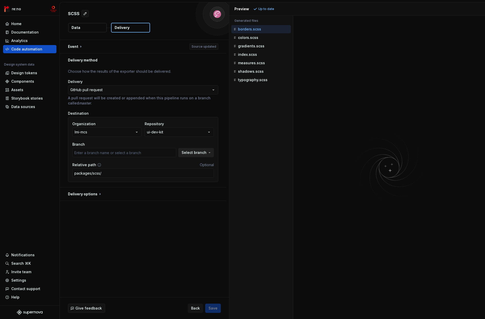
type input "chore/replace_global_line_icon_unoki"
click at [198, 152] on span "Select branch" at bounding box center [193, 152] width 25 height 5
type input "supernova"
click at [156, 174] on div "supernova" at bounding box center [162, 173] width 95 height 5
type input "supernova"
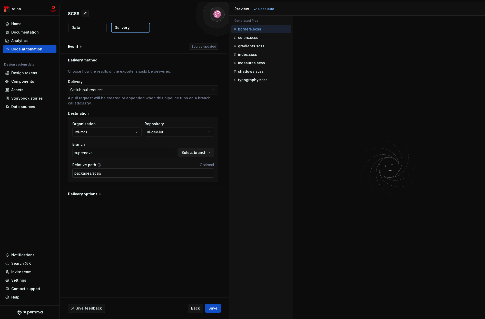
click at [148, 174] on input "packages/scss/" at bounding box center [142, 173] width 141 height 9
click at [141, 225] on div "**********" at bounding box center [144, 169] width 169 height 258
click at [214, 309] on span "Save" at bounding box center [212, 308] width 9 height 5
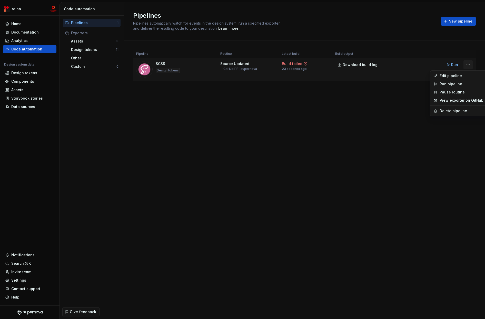
click at [332, 64] on html "re:no Home Documentation Analytics Code automation Design system data Design to…" at bounding box center [242, 159] width 485 height 319
click at [332, 76] on div "Edit pipeline" at bounding box center [461, 75] width 44 height 5
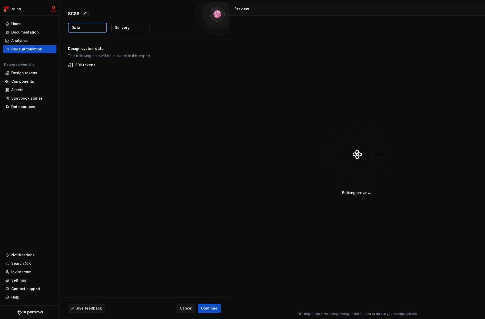
click at [124, 31] on button "Delivery" at bounding box center [130, 27] width 38 height 9
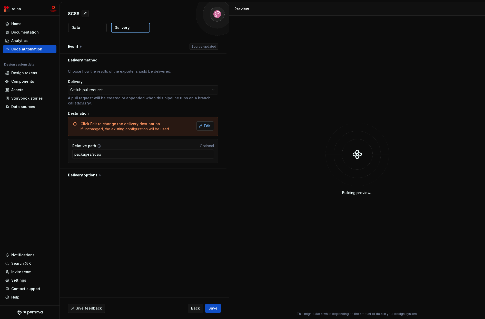
click at [209, 127] on span "Edit" at bounding box center [207, 126] width 7 height 5
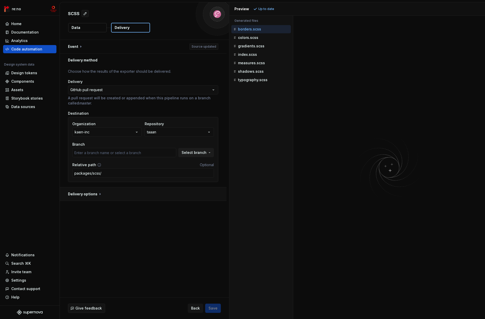
click at [92, 193] on button "button" at bounding box center [143, 194] width 167 height 13
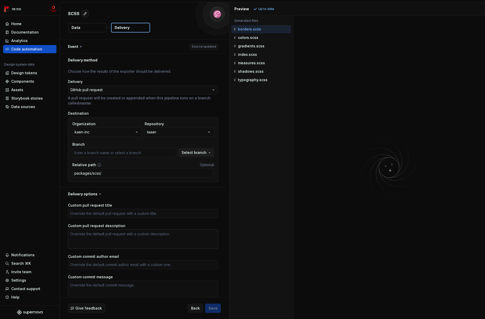
type textarea "*"
type input "added-readme"
click at [103, 130] on button "kaen-inc" at bounding box center [106, 132] width 69 height 9
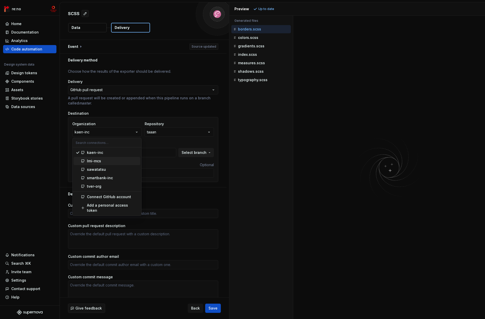
click at [106, 164] on span "lmi-mcs" at bounding box center [107, 161] width 67 height 8
type textarea "*"
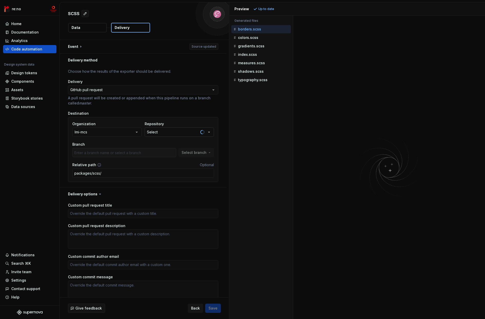
click at [180, 132] on button "Select" at bounding box center [179, 132] width 69 height 9
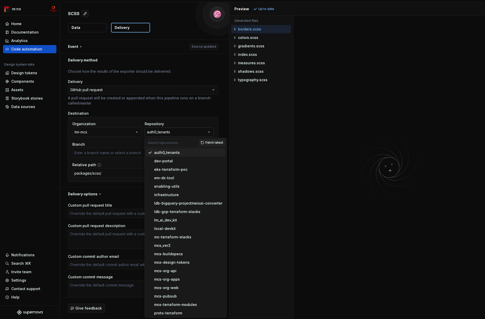
type textarea "*"
type input "bkup/20221017"
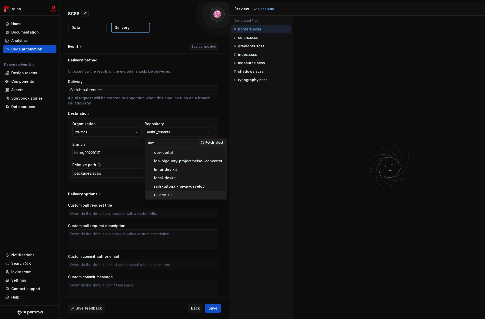
type input "dev"
click at [175, 194] on div "ui-dev-kit" at bounding box center [188, 194] width 69 height 5
type textarea "*"
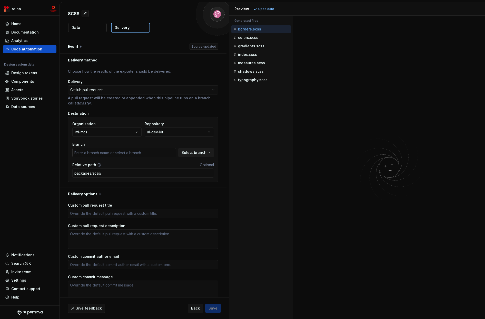
type textarea "*"
type input "chore/replace_global_line_icon_unoki"
click at [103, 173] on input "packages/scss/" at bounding box center [142, 173] width 141 height 9
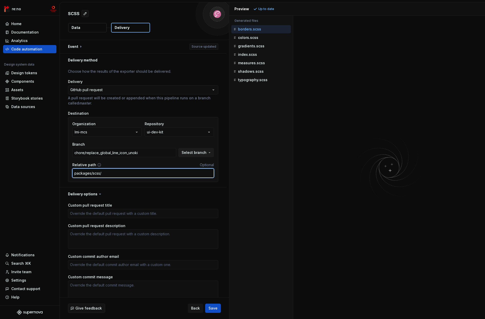
type textarea "*"
click at [165, 162] on div "Relative path Optional" at bounding box center [142, 164] width 141 height 5
click at [201, 155] on span "Select branch" at bounding box center [193, 152] width 25 height 5
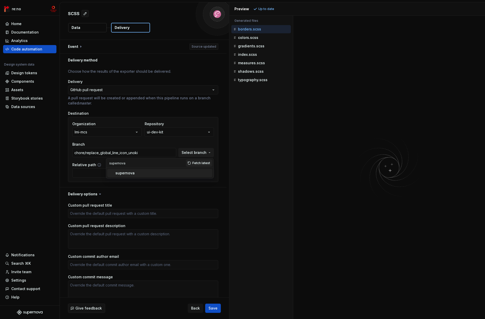
type input "supernova"
click at [142, 172] on div "supernova" at bounding box center [162, 173] width 95 height 5
type textarea "*"
type input "supernova"
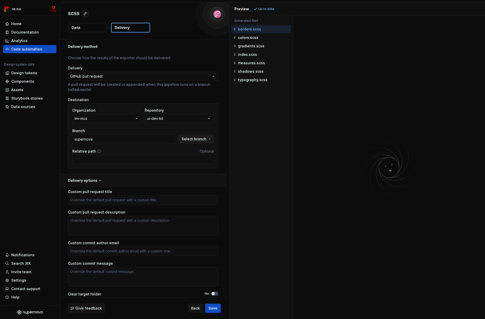
scroll to position [24, 0]
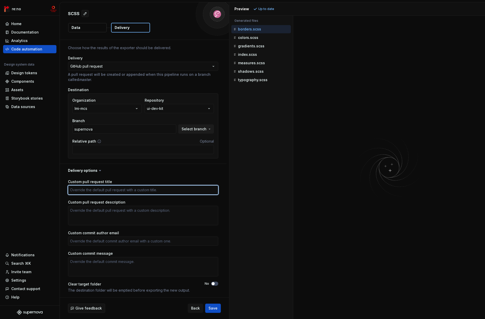
click at [133, 191] on textarea "Custom pull request title" at bounding box center [143, 190] width 150 height 9
type textarea "*"
type textarea "f"
type textarea "*"
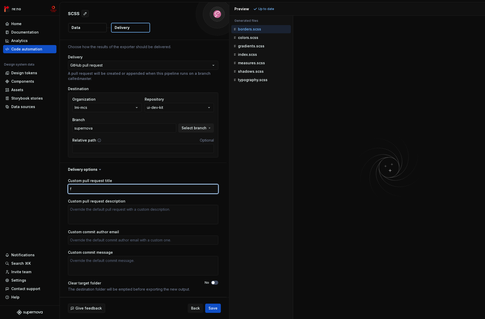
type textarea "fr"
type textarea "*"
type textarea "fro"
type textarea "*"
type textarea "from"
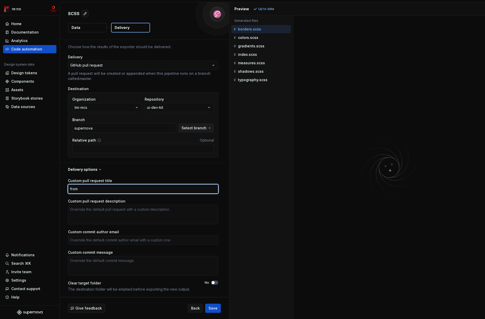
type textarea "*"
type textarea "from"
paste textarea "supernova"
type textarea "*"
type textarea "from supernova"
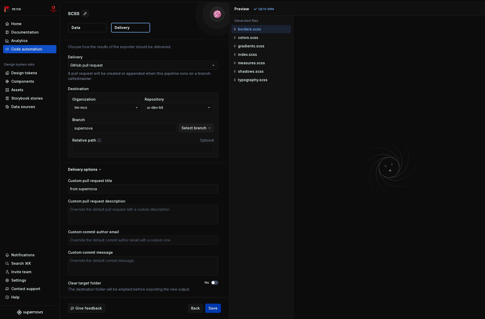
click at [216, 309] on span "Save" at bounding box center [212, 308] width 9 height 5
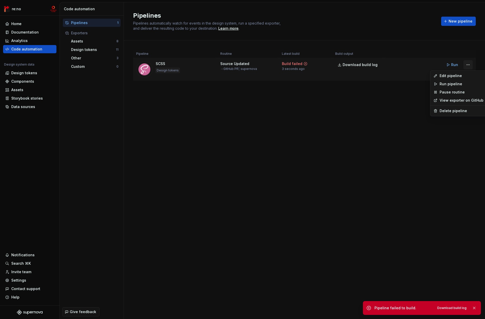
click at [332, 64] on html "re:no Home Documentation Analytics Code automation Design system data Design to…" at bounding box center [242, 159] width 485 height 319
click at [332, 109] on div "Delete pipeline" at bounding box center [461, 110] width 44 height 5
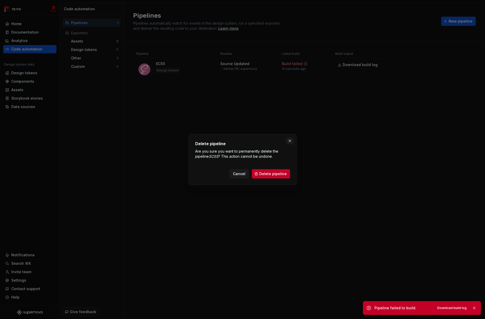
click at [288, 139] on button "button" at bounding box center [289, 140] width 7 height 7
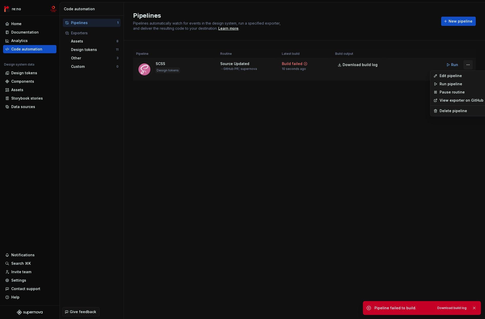
click at [332, 64] on html "re:no Home Documentation Analytics Code automation Design system data Design to…" at bounding box center [242, 159] width 485 height 319
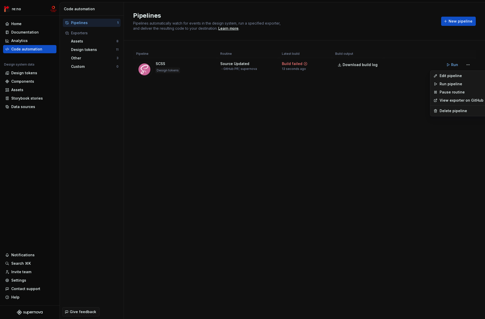
click at [332, 102] on link "View exporter on GitHub" at bounding box center [461, 100] width 44 height 5
click at [332, 64] on html "re:no Home Documentation Analytics Code automation Design system data Design to…" at bounding box center [242, 159] width 485 height 319
click at [332, 109] on div "Delete pipeline" at bounding box center [461, 110] width 44 height 5
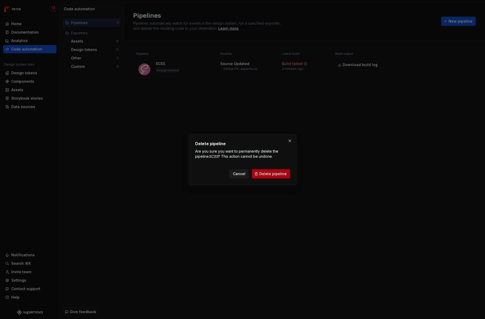
click at [259, 170] on button "Delete pipeline" at bounding box center [271, 173] width 38 height 9
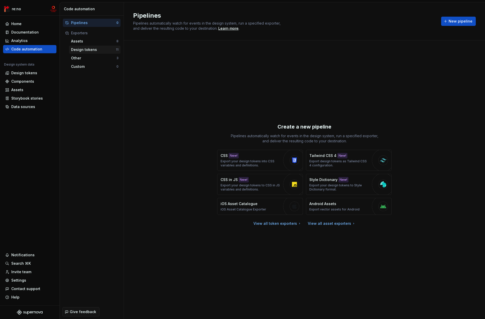
click at [89, 50] on div "Design tokens" at bounding box center [93, 49] width 45 height 5
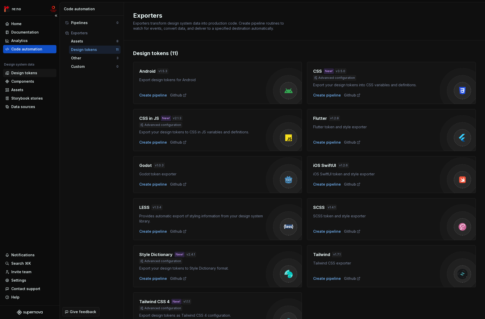
click at [27, 73] on div "Design tokens" at bounding box center [24, 72] width 26 height 5
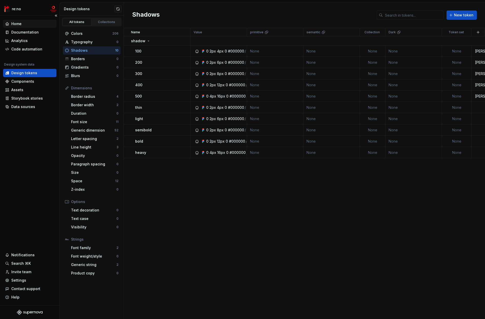
click at [20, 25] on div "Home" at bounding box center [16, 23] width 10 height 5
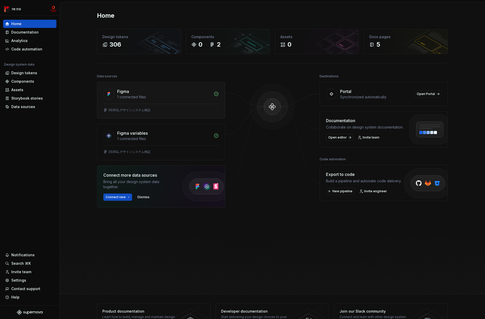
click at [157, 104] on div at bounding box center [160, 104] width 115 height 0
click at [332, 249] on div "Home Design tokens 306 Components 0 2 Assets 0 Docs pages 5 Data sources Figma …" at bounding box center [272, 148] width 425 height 292
click at [151, 96] on div "1 connected files" at bounding box center [163, 97] width 93 height 5
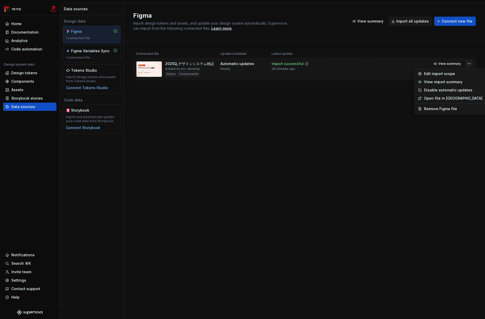
click at [332, 63] on html "re:no Home Documentation Analytics Code automation Design system data Design to…" at bounding box center [242, 159] width 485 height 319
click at [332, 75] on div "Edit import scope" at bounding box center [453, 73] width 58 height 5
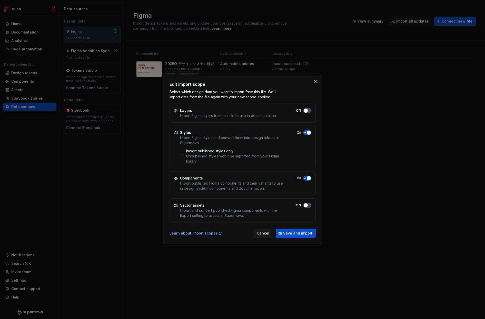
click at [200, 116] on div "Import Figma layers from this file to use in documentation." at bounding box center [228, 115] width 97 height 5
click at [197, 118] on div at bounding box center [197, 118] width 0 height 0
click at [201, 115] on div "Import Figma layers from this file to use in documentation." at bounding box center [228, 115] width 97 height 5
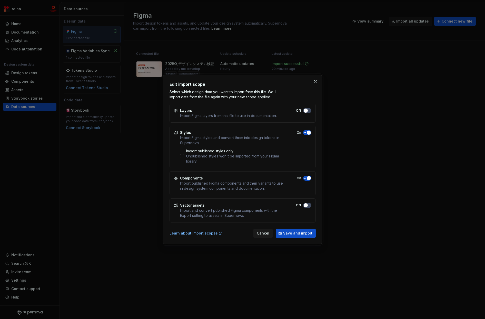
click at [207, 116] on div "Import Figma layers from this file to use in documentation." at bounding box center [228, 115] width 97 height 5
click at [210, 114] on div "Import Figma layers from this file to use in documentation." at bounding box center [228, 115] width 97 height 5
click at [214, 211] on div "Import and convert published Figma components with the Export setting to assets…" at bounding box center [231, 213] width 103 height 10
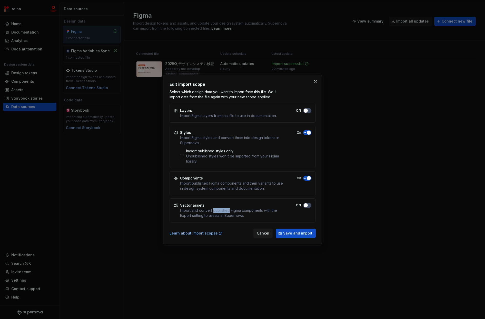
click at [214, 211] on div "Import and convert published Figma components with the Export setting to assets…" at bounding box center [231, 213] width 103 height 10
click at [211, 197] on div at bounding box center [211, 197] width 0 height 0
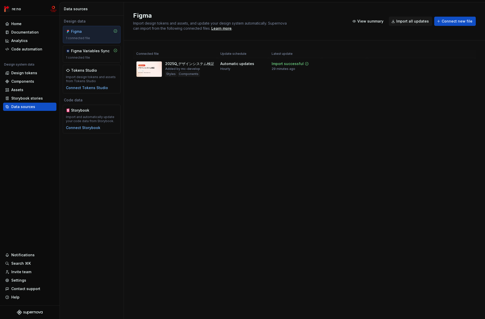
click at [224, 215] on div "Figma Import design tokens and assets, and update your design system automatica…" at bounding box center [304, 160] width 361 height 317
click at [332, 64] on html "re:no Home Documentation Analytics Code automation Design system data Design to…" at bounding box center [242, 159] width 485 height 319
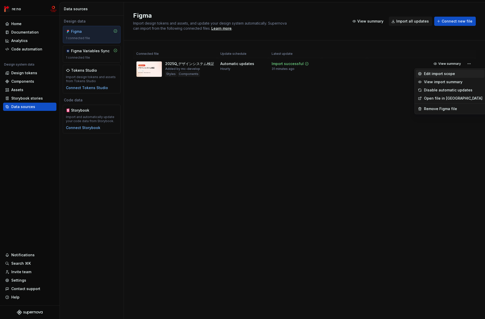
click at [332, 72] on div "Edit import scope" at bounding box center [453, 73] width 58 height 5
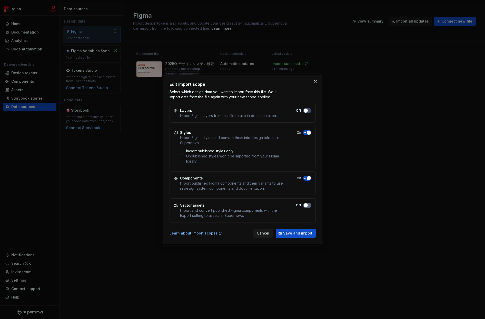
click at [305, 206] on span "button" at bounding box center [305, 206] width 4 height 4
click at [316, 81] on button "button" at bounding box center [315, 81] width 7 height 7
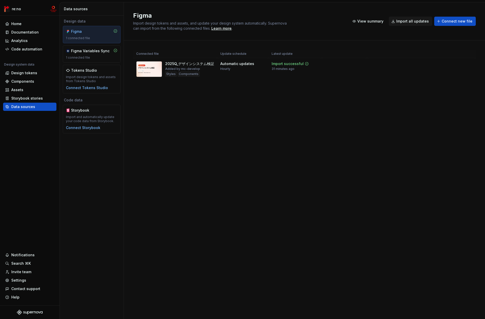
click at [246, 91] on div "Connected file Update schedule Latest update 2025Q_デザインシステム検証 Added by mc-devel…" at bounding box center [304, 69] width 342 height 59
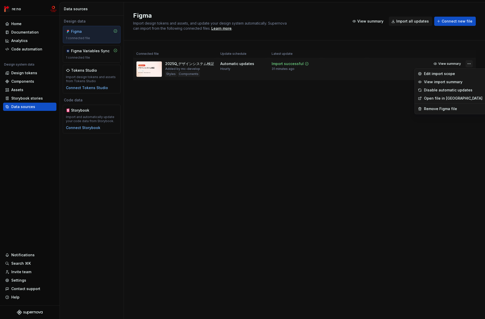
click at [332, 63] on html "re:no Home Documentation Analytics Code automation Design system data Design to…" at bounding box center [242, 159] width 485 height 319
click at [332, 73] on div "Edit import scope" at bounding box center [453, 73] width 58 height 5
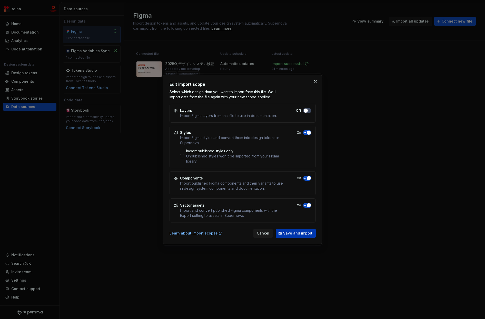
click at [286, 234] on span "Save and import" at bounding box center [297, 233] width 29 height 5
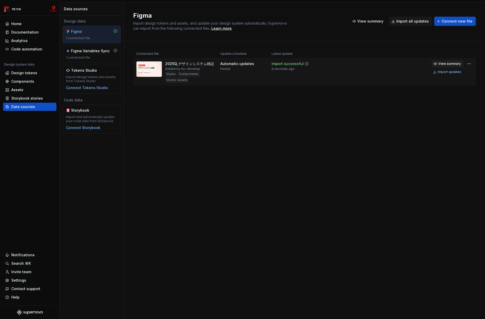
click at [332, 65] on span "View summary" at bounding box center [449, 64] width 23 height 4
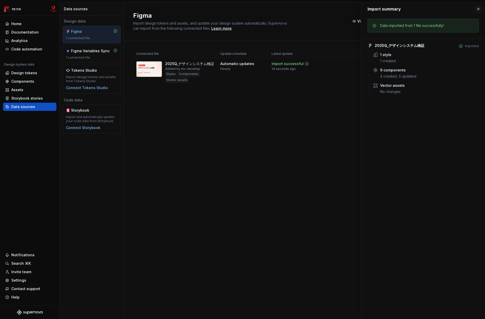
click at [319, 106] on div "Figma Import design tokens and assets, and update your design system automatica…" at bounding box center [304, 160] width 361 height 317
click at [332, 10] on button "button" at bounding box center [477, 8] width 7 height 7
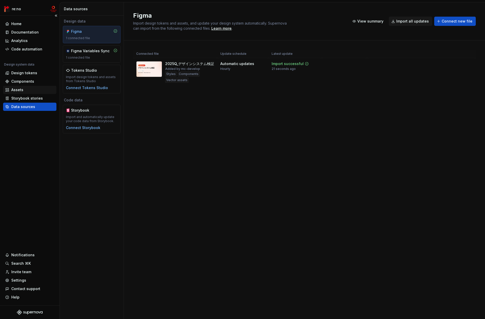
click at [21, 88] on div "Assets" at bounding box center [17, 89] width 12 height 5
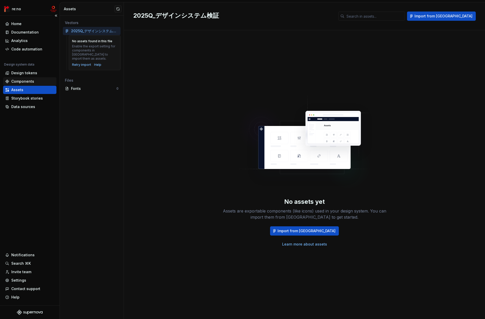
click at [25, 80] on div "Components" at bounding box center [22, 81] width 23 height 5
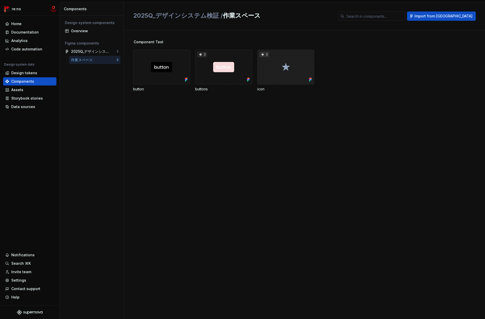
click at [288, 78] on div "3" at bounding box center [285, 67] width 57 height 35
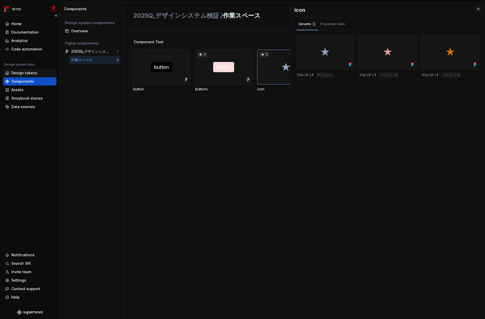
click at [17, 70] on div "Design tokens" at bounding box center [29, 73] width 53 height 8
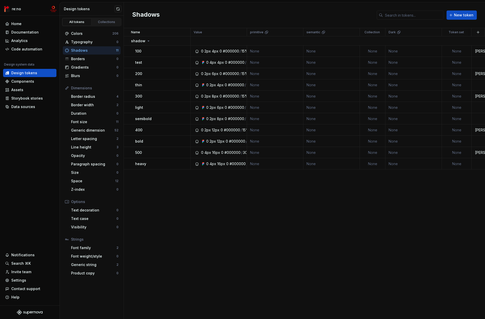
click at [195, 197] on div "Name Value primitive semantic Collection Dark Token set Description Last update…" at bounding box center [304, 173] width 361 height 291
click at [88, 138] on div "Letter spacing" at bounding box center [93, 138] width 45 height 5
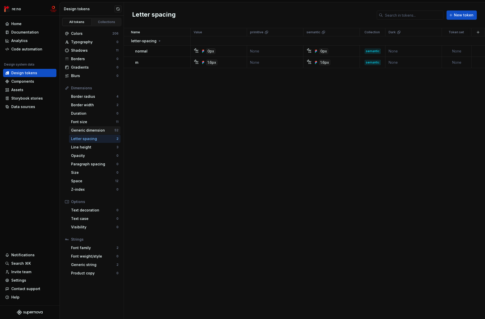
click at [91, 131] on div "Generic dimension" at bounding box center [92, 130] width 43 height 5
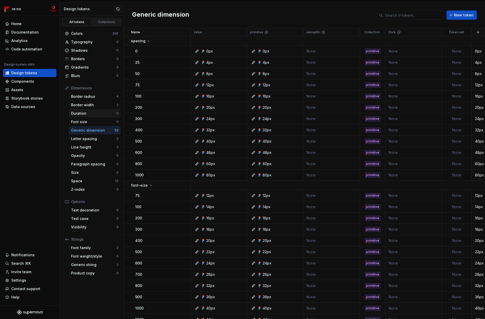
click at [85, 114] on div "Duration" at bounding box center [93, 113] width 45 height 5
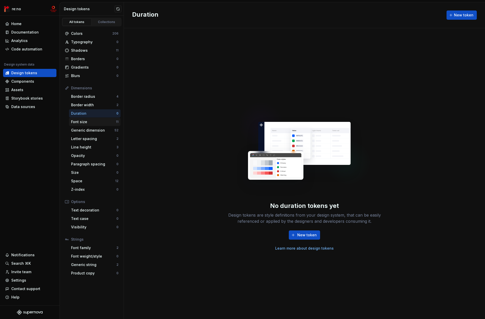
click at [84, 123] on div "Font size" at bounding box center [93, 121] width 45 height 5
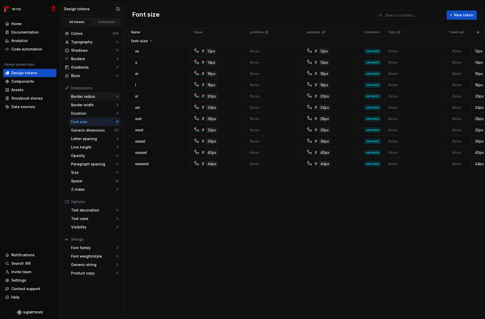
click at [86, 97] on div "Border radius" at bounding box center [93, 96] width 45 height 5
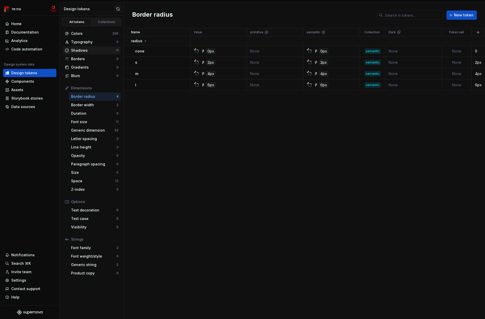
click at [92, 48] on div "Shadows" at bounding box center [93, 50] width 45 height 5
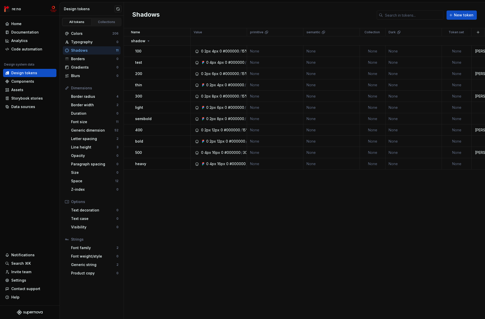
click at [95, 28] on div "Colors 206 Typography 0 Shadows 11 Borders 0 Gradients 0 Blurs 0 Dimensions Bor…" at bounding box center [92, 153] width 64 height 254
click at [95, 32] on div "Colors" at bounding box center [91, 33] width 41 height 5
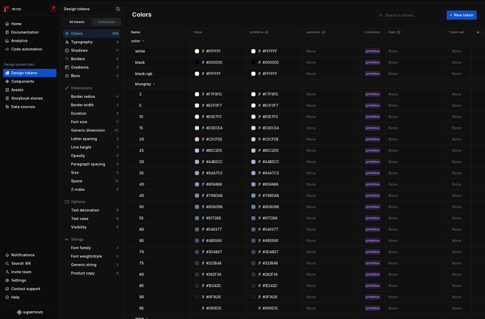
click at [100, 23] on div "Collections" at bounding box center [107, 22] width 26 height 4
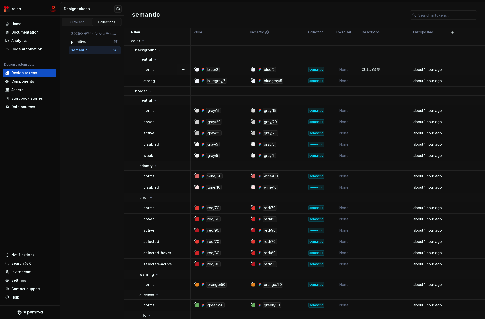
click at [332, 69] on div "about 1 hour ago" at bounding box center [427, 69] width 35 height 5
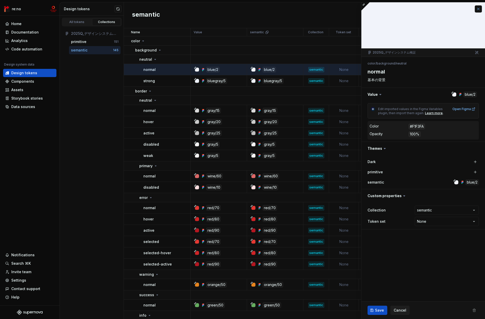
click at [332, 8] on button "button" at bounding box center [477, 8] width 7 height 7
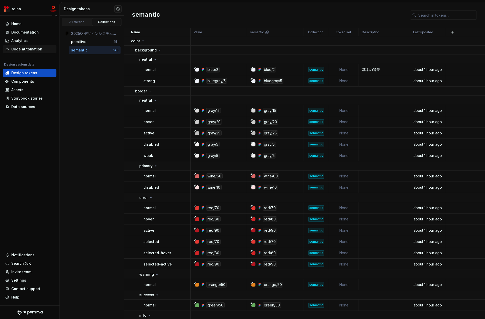
click at [26, 49] on div "Code automation" at bounding box center [26, 49] width 31 height 5
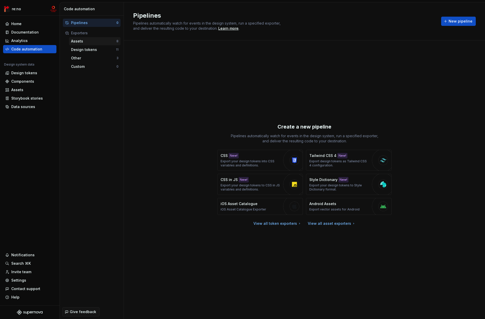
click at [90, 41] on div "Assets" at bounding box center [93, 41] width 45 height 5
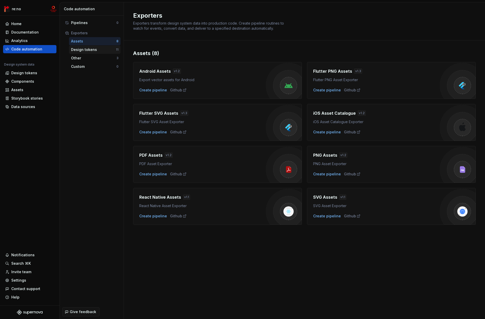
click at [87, 50] on div "Design tokens" at bounding box center [93, 49] width 45 height 5
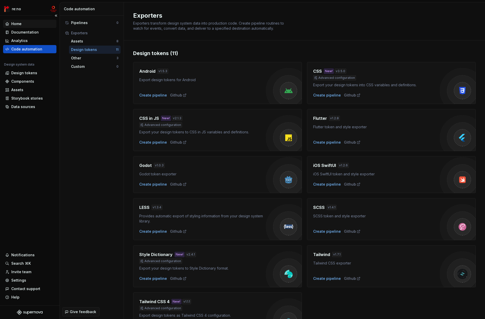
click at [22, 23] on div "Home" at bounding box center [29, 23] width 49 height 5
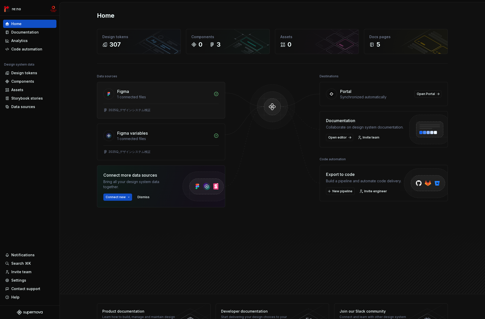
click at [172, 103] on div "Figma 1 connected files" at bounding box center [161, 93] width 128 height 22
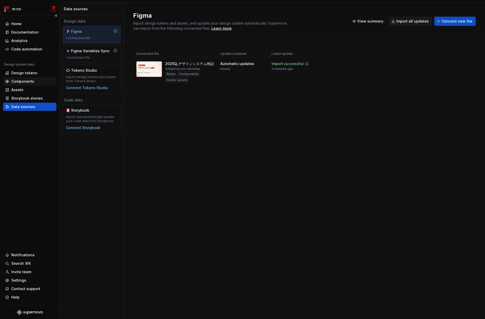
click at [22, 83] on div "Components" at bounding box center [22, 81] width 23 height 5
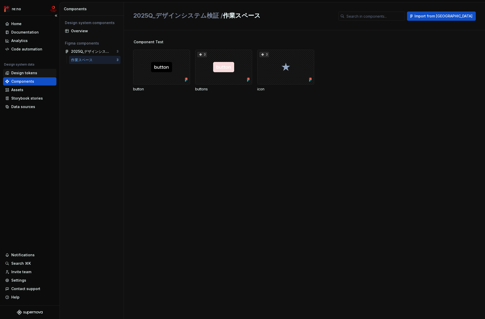
click at [25, 74] on div "Design tokens" at bounding box center [24, 72] width 26 height 5
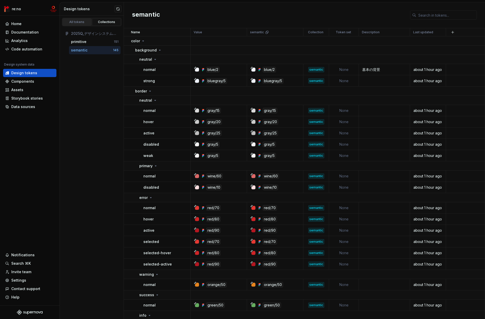
click at [78, 22] on div "All tokens" at bounding box center [77, 22] width 26 height 4
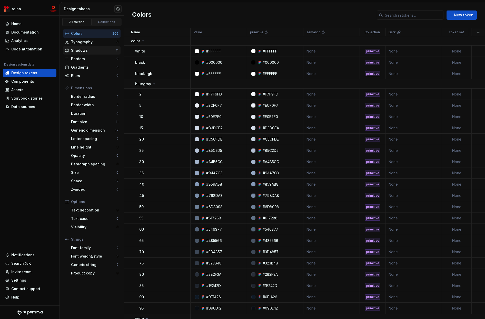
click at [86, 49] on div "Shadows" at bounding box center [93, 50] width 45 height 5
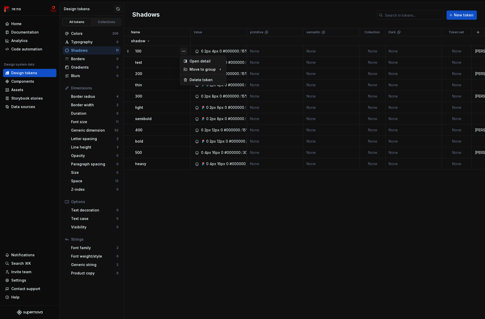
click at [184, 50] on button "button" at bounding box center [183, 51] width 7 height 7
click at [202, 222] on html "re:no Home Documentation Analytics Code automation Design system data Design to…" at bounding box center [242, 159] width 485 height 319
click at [80, 35] on div "Colors" at bounding box center [91, 33] width 41 height 5
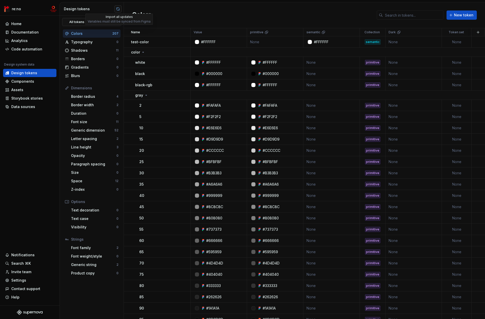
click at [118, 10] on button "button" at bounding box center [117, 8] width 7 height 7
click at [22, 25] on div "Home" at bounding box center [29, 23] width 49 height 5
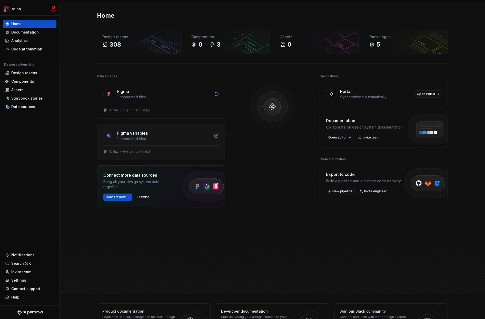
click at [167, 137] on div "1 connected files" at bounding box center [163, 138] width 93 height 5
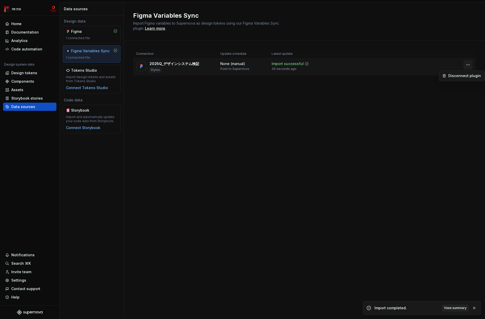
click at [332, 64] on html "re:no Home Documentation Analytics Code automation Design system data Design to…" at bounding box center [242, 159] width 485 height 319
click at [258, 96] on html "re:no Home Documentation Analytics Code automation Design system data Design to…" at bounding box center [242, 159] width 485 height 319
click at [94, 33] on div "Figma" at bounding box center [83, 31] width 25 height 5
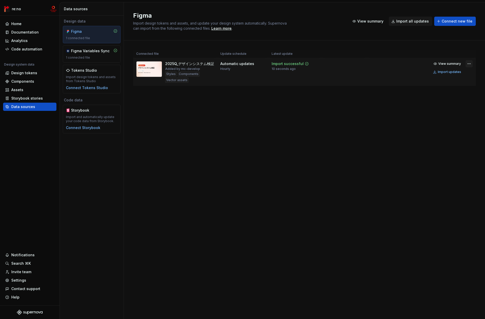
click at [332, 62] on html "re:no Home Documentation Analytics Code automation Design system data Design to…" at bounding box center [242, 159] width 485 height 319
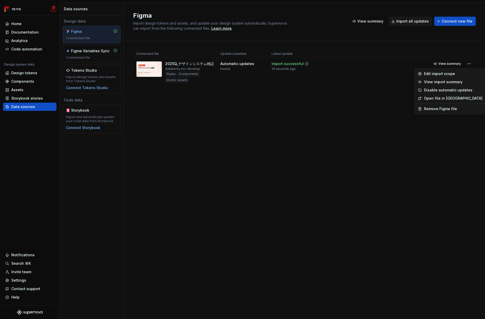
click at [209, 117] on html "re:no Home Documentation Analytics Code automation Design system data Design to…" at bounding box center [242, 159] width 485 height 319
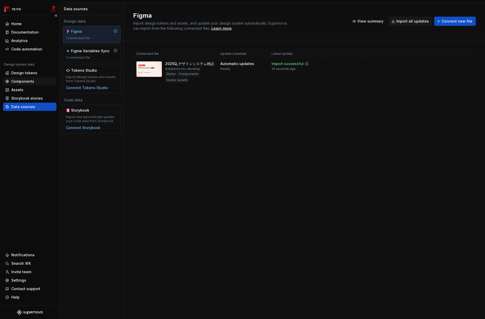
click at [21, 80] on div "Components" at bounding box center [22, 81] width 23 height 5
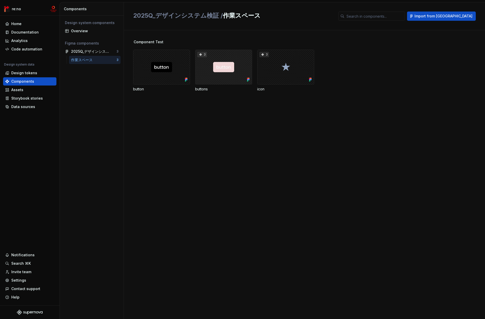
click at [223, 72] on div "3" at bounding box center [223, 67] width 57 height 35
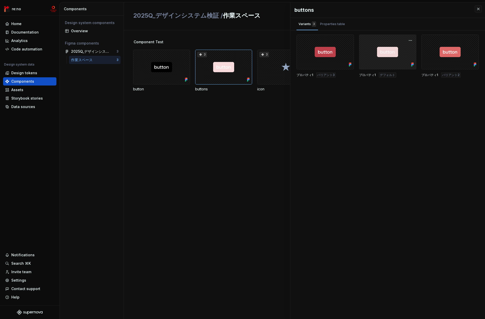
click at [332, 55] on div at bounding box center [387, 52] width 57 height 35
click at [332, 40] on button "button" at bounding box center [409, 40] width 7 height 7
click at [332, 41] on div at bounding box center [387, 52] width 57 height 35
click at [332, 64] on div at bounding box center [387, 52] width 57 height 35
click at [332, 24] on div "Properties table" at bounding box center [332, 24] width 25 height 5
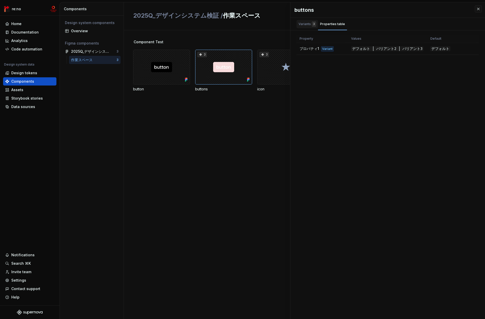
click at [308, 26] on div "Variants 3" at bounding box center [306, 24] width 17 height 5
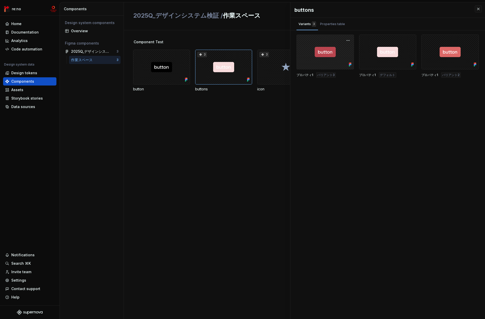
click at [313, 51] on div at bounding box center [324, 52] width 57 height 35
click at [326, 49] on div at bounding box center [324, 52] width 57 height 35
click at [326, 134] on div "buttons Variants 3 Properties table プロパティ1 バリアント3 プロパティ1 デフォルト プロパティ1 バリアント2 Pr…" at bounding box center [387, 160] width 195 height 317
click at [282, 120] on div "Component Test button 3 buttons 3 icon" at bounding box center [309, 174] width 352 height 289
click at [276, 123] on div "Component Test button 3 buttons 3 icon" at bounding box center [309, 174] width 352 height 289
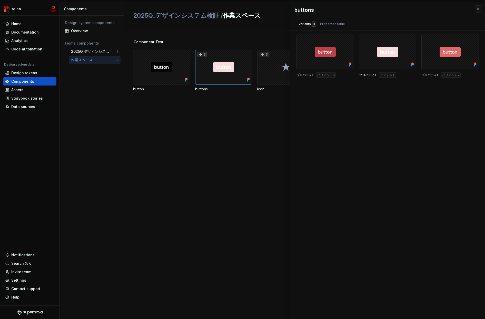
click at [332, 10] on div "2025Q_デザインシステム検証 / 作業スペース Import from Figma" at bounding box center [304, 16] width 361 height 28
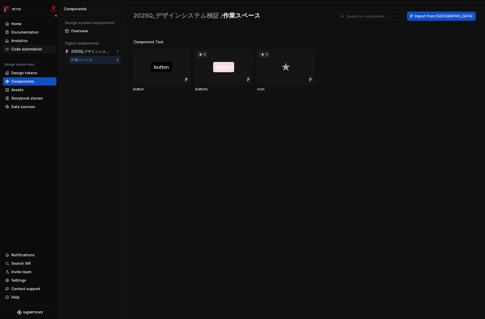
click at [33, 48] on div "Code automation" at bounding box center [26, 49] width 31 height 5
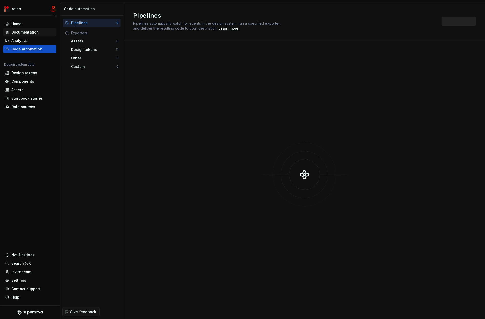
click at [28, 30] on div "Documentation" at bounding box center [24, 32] width 27 height 5
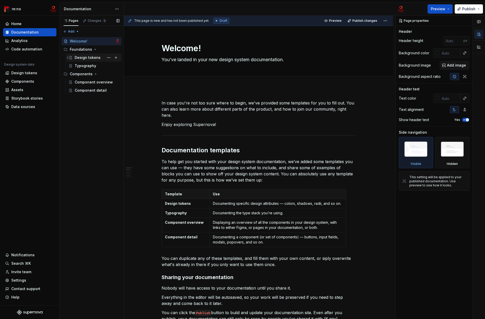
click at [86, 56] on div "Design tokens" at bounding box center [88, 57] width 26 height 5
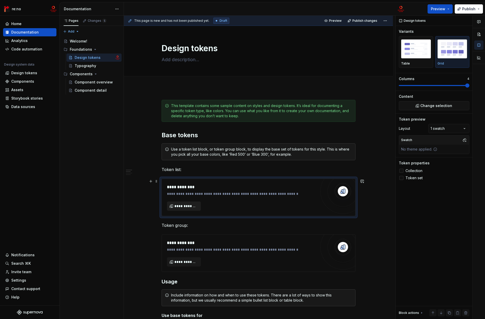
click at [189, 207] on span "**********" at bounding box center [185, 206] width 23 height 5
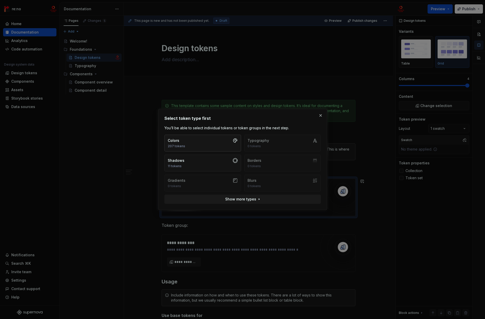
click at [202, 142] on button "Colors 207 tokens" at bounding box center [202, 143] width 77 height 17
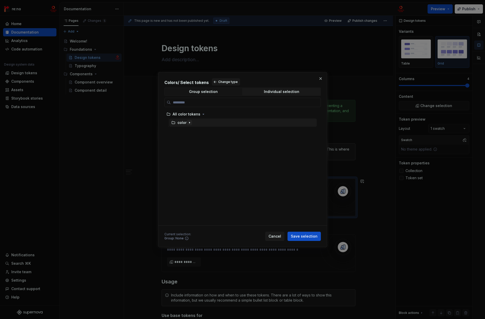
click at [189, 122] on icon "button" at bounding box center [189, 122] width 1 height 1
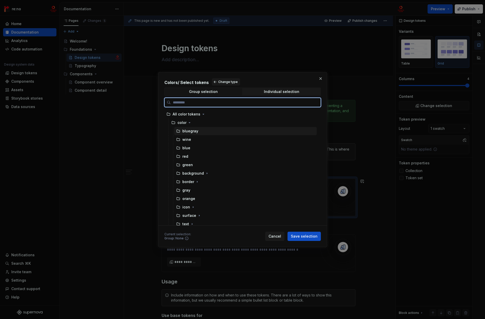
click at [211, 131] on div "bluegray" at bounding box center [245, 131] width 143 height 8
click at [209, 141] on div "wine" at bounding box center [245, 140] width 143 height 8
click at [209, 139] on div "wine" at bounding box center [245, 140] width 143 height 8
click at [212, 131] on div "bluegray" at bounding box center [245, 131] width 143 height 8
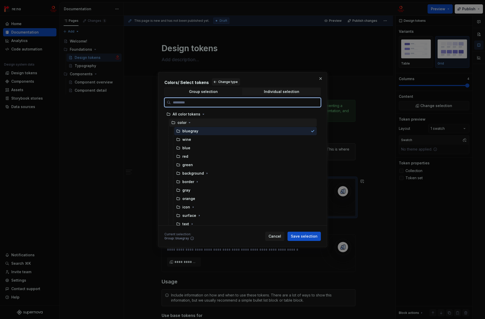
click at [196, 122] on div "color" at bounding box center [242, 123] width 147 height 8
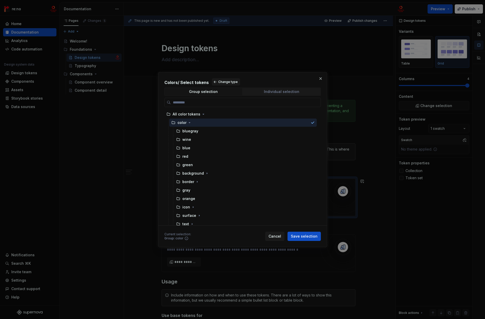
click at [277, 92] on div "Individual selection" at bounding box center [281, 92] width 35 height 4
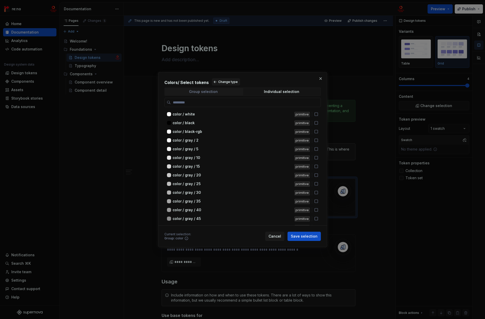
click at [208, 91] on div "Group selection" at bounding box center [203, 92] width 29 height 4
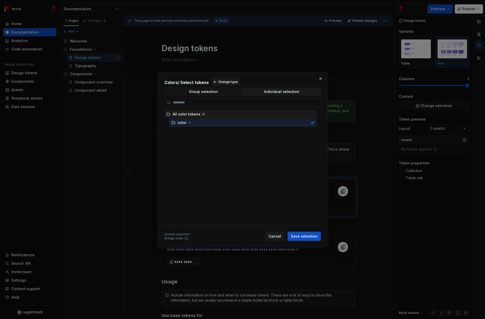
click at [201, 114] on icon "button" at bounding box center [203, 114] width 4 height 4
click at [201, 114] on button "button" at bounding box center [203, 114] width 5 height 5
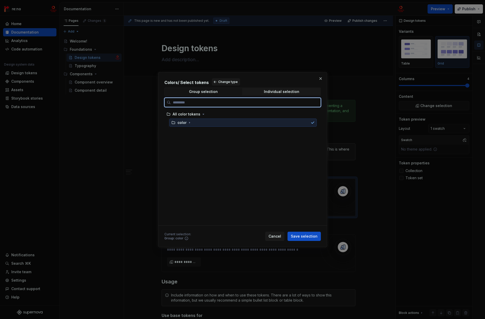
click at [193, 124] on div "color" at bounding box center [242, 123] width 147 height 8
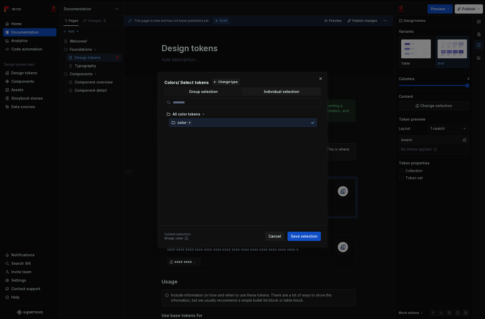
click at [188, 123] on icon "button" at bounding box center [189, 123] width 4 height 4
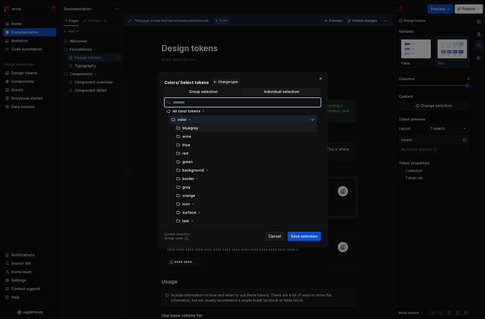
click at [200, 131] on div "bluegray" at bounding box center [245, 128] width 143 height 8
click at [200, 138] on div "wine" at bounding box center [245, 137] width 143 height 8
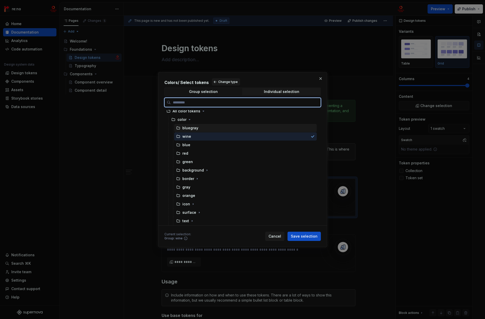
click at [201, 129] on div "bluegray" at bounding box center [245, 128] width 143 height 8
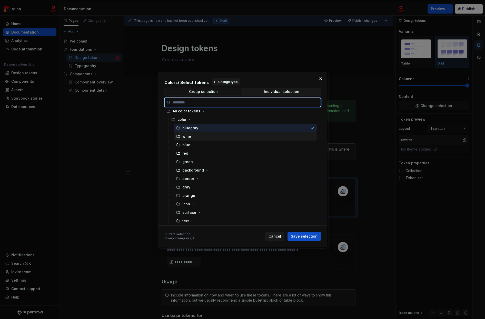
click at [200, 139] on div "wine" at bounding box center [245, 137] width 143 height 8
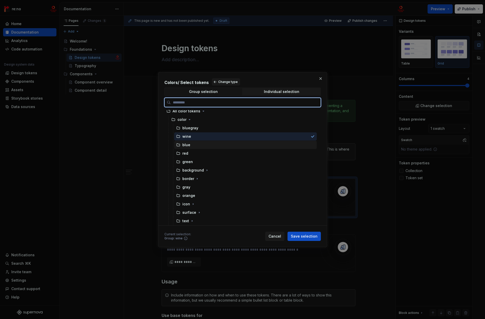
click at [199, 143] on div "blue" at bounding box center [245, 145] width 143 height 8
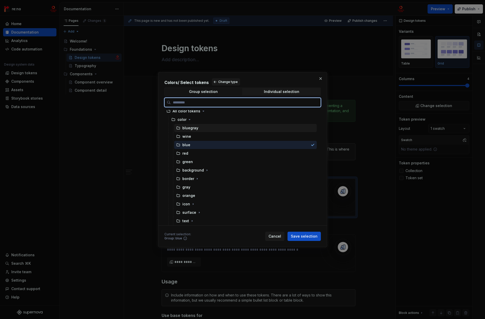
click at [200, 128] on div "bluegray" at bounding box center [245, 128] width 143 height 8
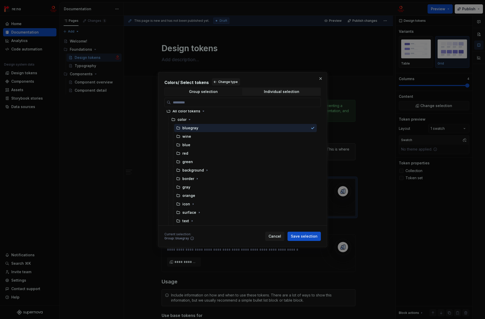
click at [270, 96] on div "Group selection Individual selection" at bounding box center [242, 92] width 156 height 8
click at [271, 91] on div "Individual selection" at bounding box center [281, 92] width 35 height 4
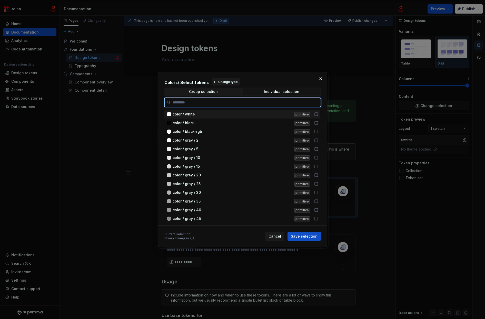
type textarea "*"
click at [214, 115] on div "color / white" at bounding box center [231, 114] width 119 height 5
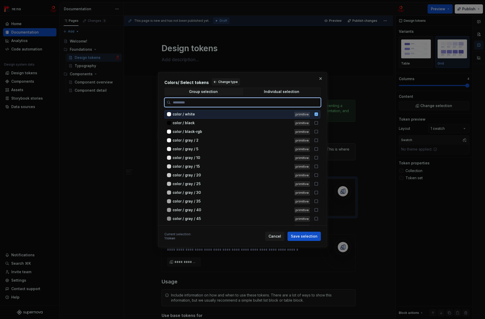
click at [214, 115] on div "color / white" at bounding box center [231, 114] width 119 height 5
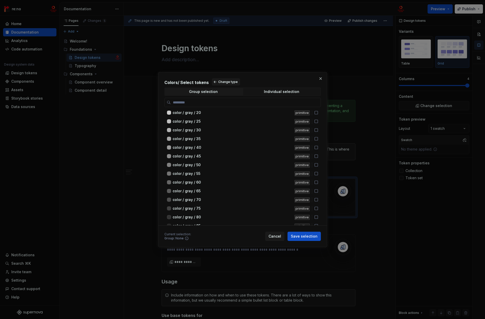
scroll to position [0, 0]
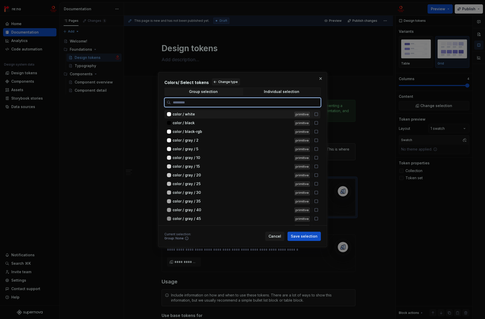
click at [215, 116] on div "color / white" at bounding box center [231, 114] width 119 height 5
click at [209, 140] on div "color / gray / 2" at bounding box center [231, 140] width 119 height 5
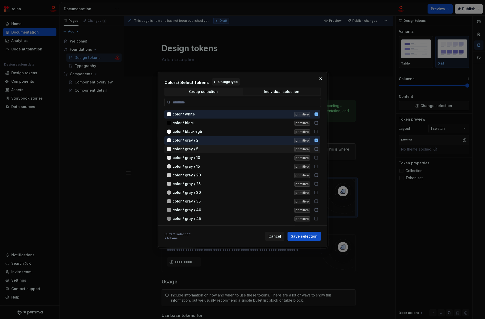
drag, startPoint x: 214, startPoint y: 121, endPoint x: 247, endPoint y: 153, distance: 45.7
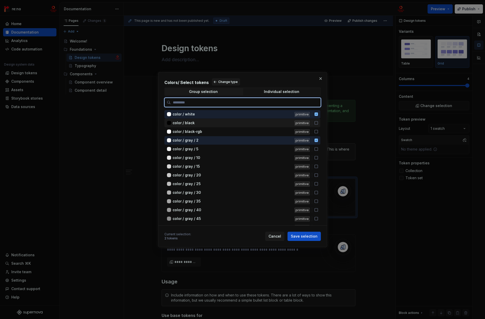
click at [193, 124] on span "color / black" at bounding box center [183, 122] width 22 height 5
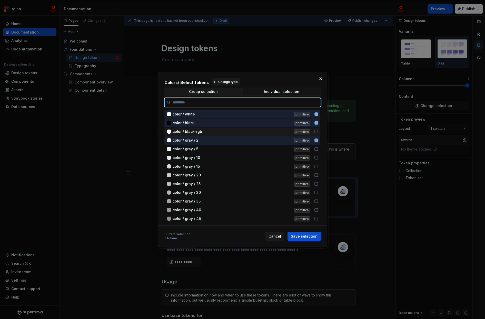
click at [195, 132] on span "color / black-rgb" at bounding box center [186, 131] width 29 height 5
click at [317, 150] on icon at bounding box center [316, 149] width 4 height 4
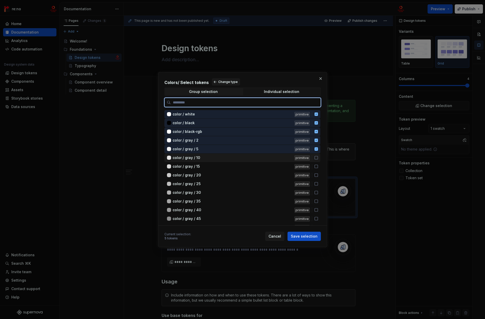
click at [316, 158] on icon at bounding box center [316, 158] width 4 height 4
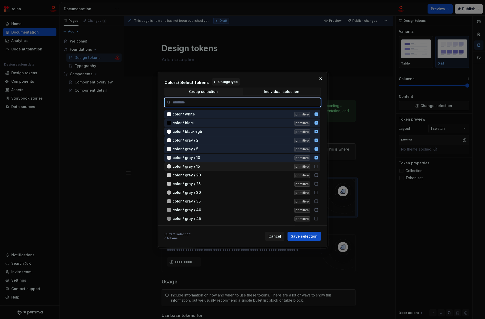
click at [317, 165] on icon at bounding box center [316, 167] width 4 height 4
click at [317, 176] on icon at bounding box center [316, 175] width 4 height 4
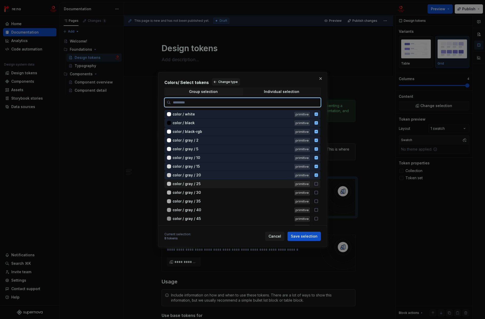
click at [316, 186] on icon at bounding box center [316, 184] width 4 height 4
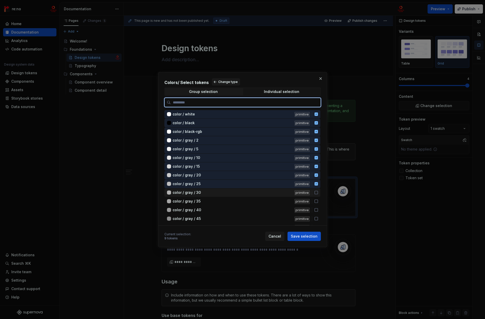
drag, startPoint x: 316, startPoint y: 192, endPoint x: 316, endPoint y: 195, distance: 2.8
click at [316, 193] on icon at bounding box center [316, 193] width 4 height 4
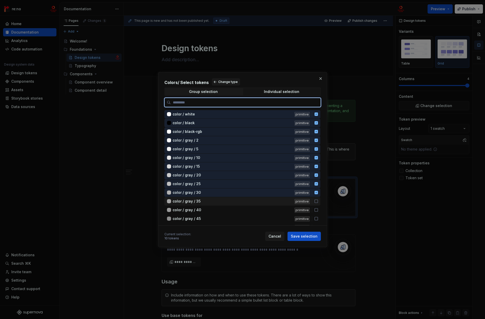
click at [316, 200] on icon at bounding box center [315, 201] width 3 height 3
click at [317, 212] on icon at bounding box center [316, 210] width 4 height 4
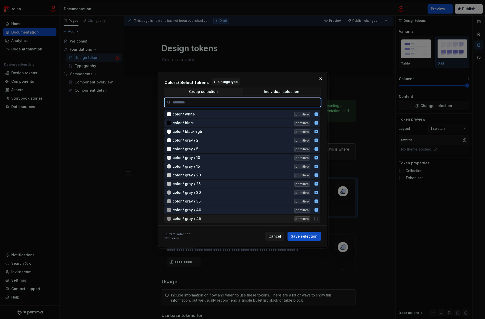
click at [315, 219] on icon at bounding box center [316, 219] width 4 height 4
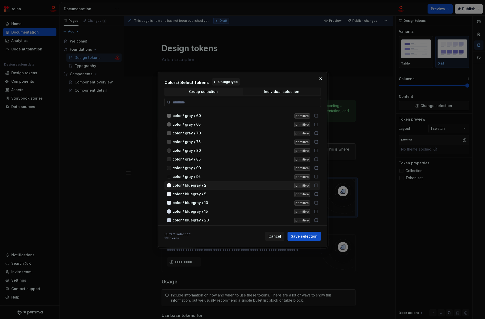
scroll to position [19, 0]
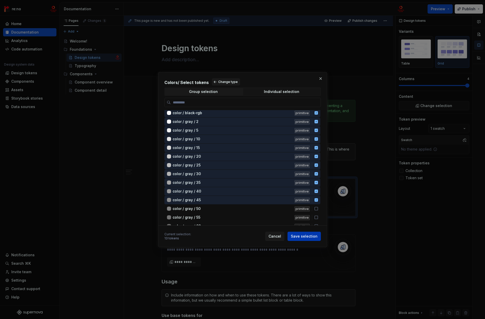
click at [301, 238] on span "Save selection" at bounding box center [304, 236] width 27 height 5
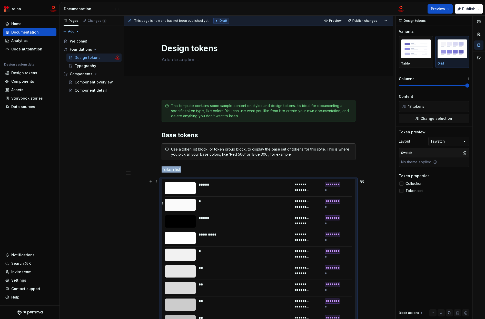
scroll to position [78, 0]
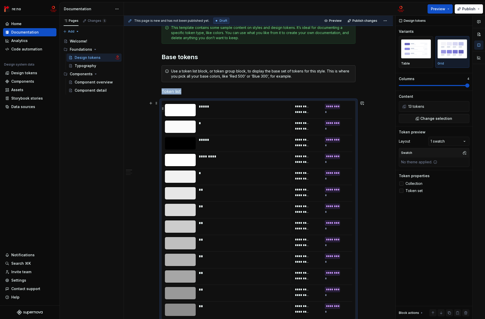
click at [161, 109] on button "button" at bounding box center [163, 108] width 4 height 7
click at [155, 103] on span at bounding box center [156, 103] width 4 height 7
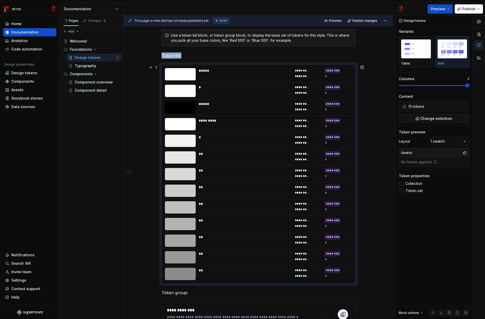
scroll to position [175, 0]
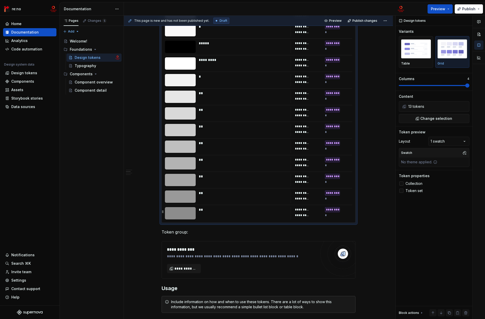
click at [185, 210] on div at bounding box center [180, 213] width 31 height 12
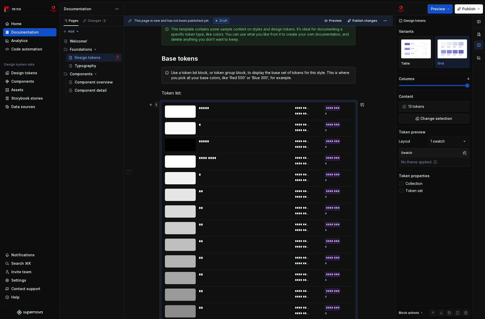
click at [156, 105] on span at bounding box center [156, 104] width 4 height 7
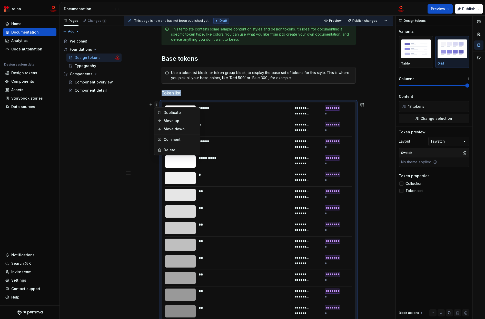
click at [156, 105] on span at bounding box center [156, 104] width 4 height 7
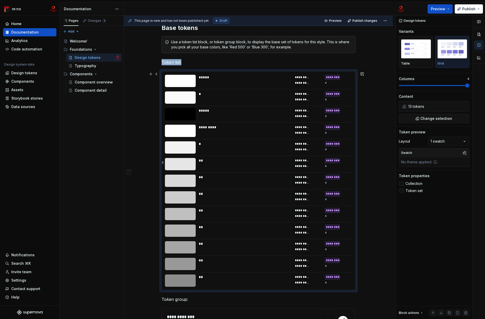
scroll to position [45, 0]
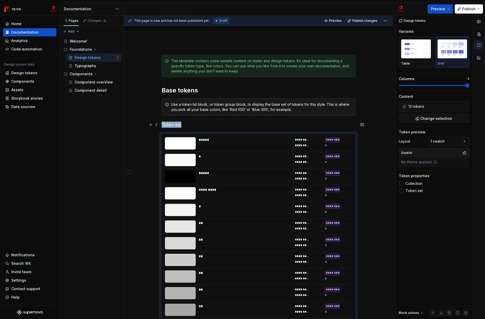
click at [217, 122] on p "Token list:" at bounding box center [258, 125] width 194 height 6
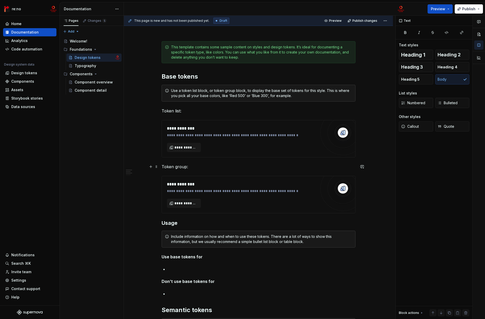
scroll to position [50, 0]
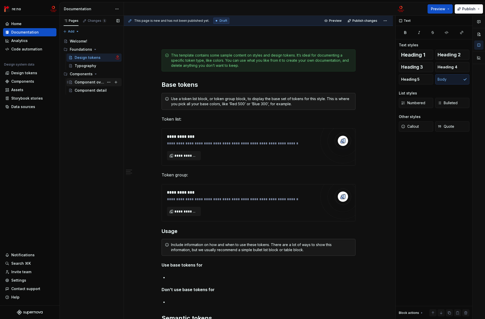
click at [84, 82] on div "Component overview" at bounding box center [89, 82] width 29 height 5
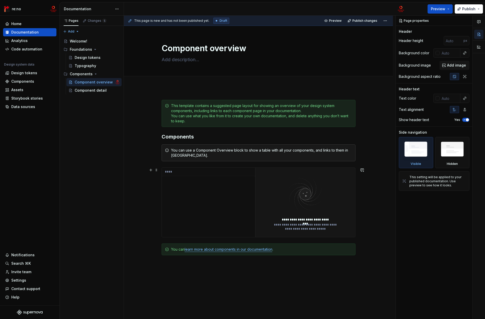
click at [170, 172] on th "****" at bounding box center [208, 172] width 93 height 8
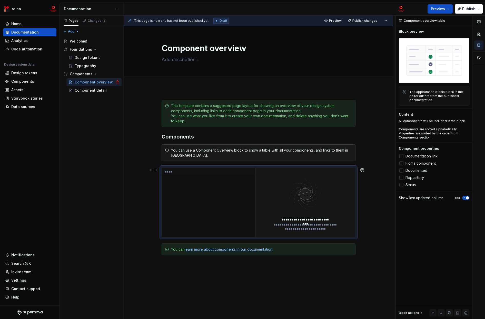
click at [179, 173] on th "****" at bounding box center [208, 172] width 93 height 8
click at [178, 173] on th "****" at bounding box center [208, 172] width 93 height 8
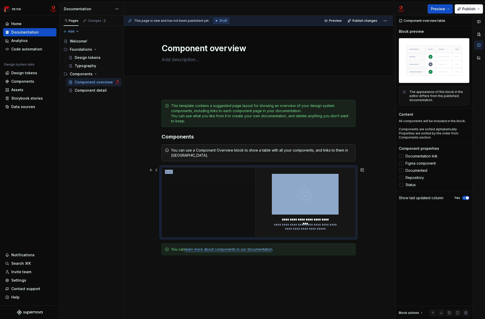
click at [178, 173] on th "****" at bounding box center [208, 172] width 93 height 8
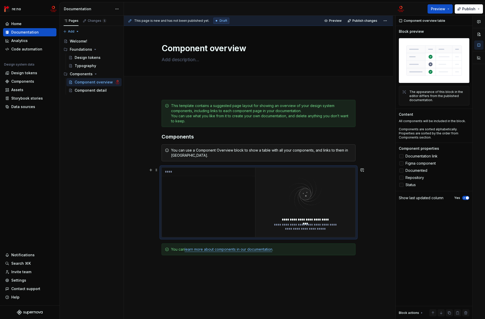
click at [205, 178] on div "****" at bounding box center [208, 202] width 93 height 69
click at [307, 208] on img at bounding box center [305, 194] width 67 height 41
click at [220, 266] on p at bounding box center [258, 265] width 194 height 6
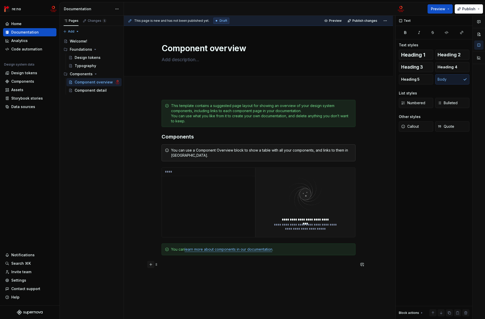
click at [151, 265] on button "button" at bounding box center [150, 264] width 7 height 7
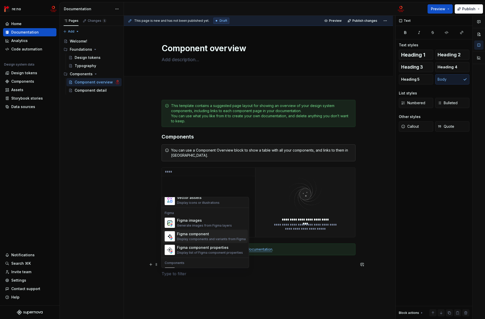
scroll to position [477, 0]
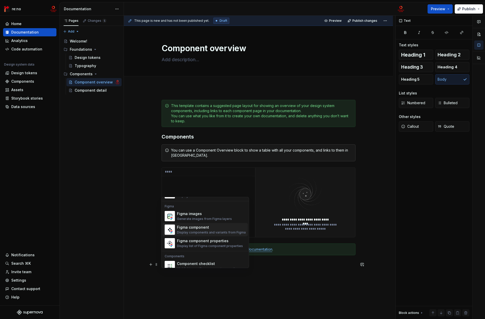
click at [215, 232] on div "Display components and variants from Figma" at bounding box center [211, 233] width 69 height 4
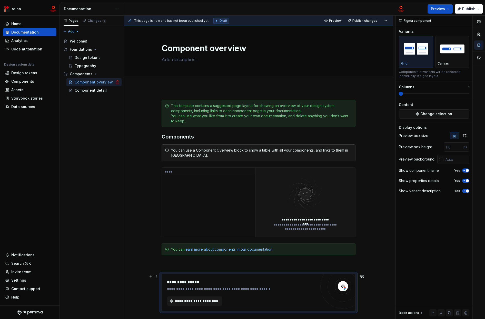
scroll to position [80, 0]
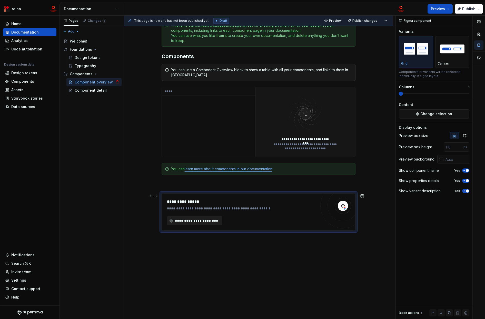
click at [211, 221] on span "**********" at bounding box center [196, 220] width 44 height 5
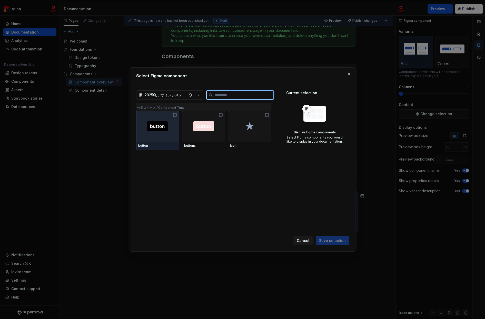
click at [176, 114] on icon at bounding box center [174, 115] width 3 height 3
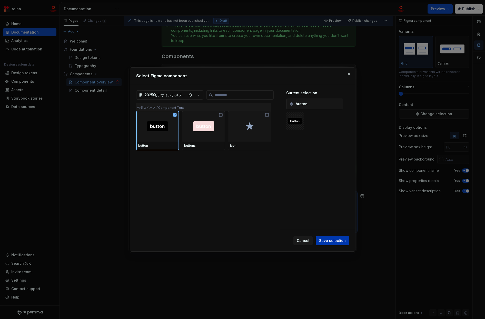
click at [327, 242] on span "Save selection" at bounding box center [332, 240] width 27 height 5
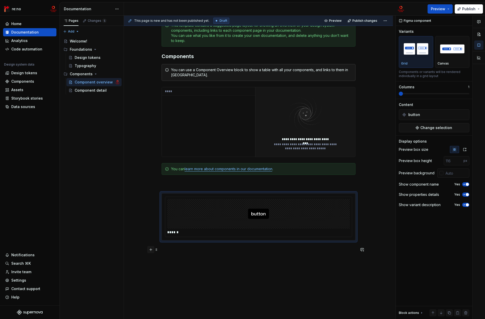
click at [150, 251] on button "button" at bounding box center [150, 249] width 7 height 7
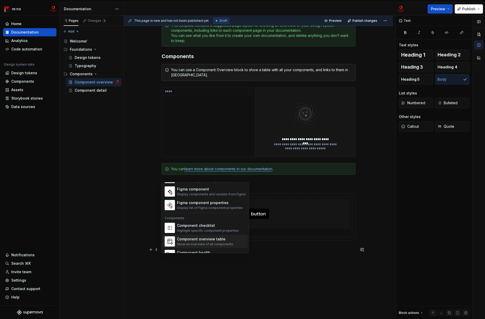
scroll to position [497, 0]
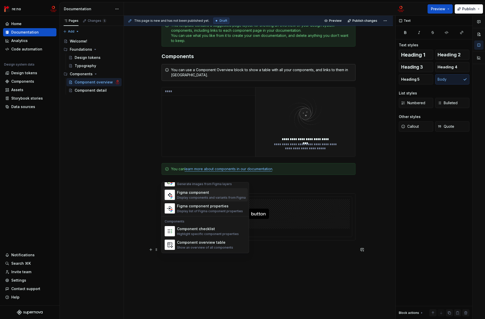
drag, startPoint x: 201, startPoint y: 215, endPoint x: 205, endPoint y: 197, distance: 17.8
click at [205, 197] on div "Display components and variants from Figma" at bounding box center [211, 198] width 69 height 4
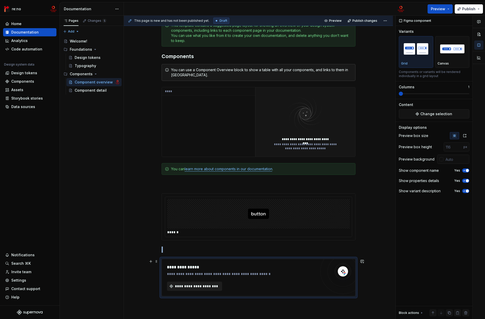
click at [184, 286] on span "**********" at bounding box center [196, 286] width 44 height 5
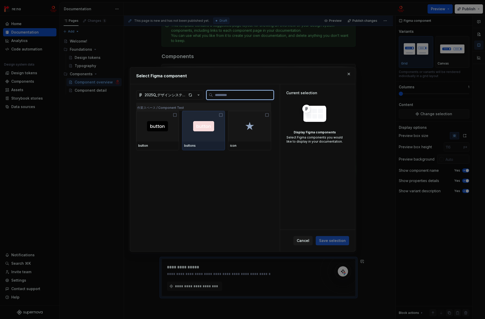
click at [221, 116] on icon at bounding box center [221, 115] width 4 height 4
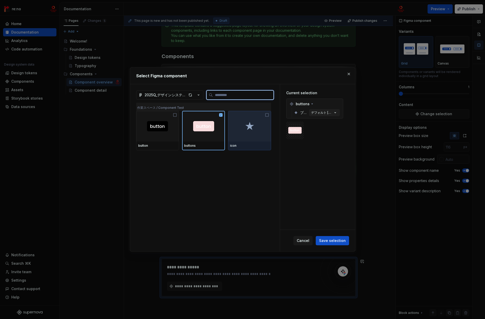
click at [265, 114] on icon at bounding box center [267, 115] width 4 height 4
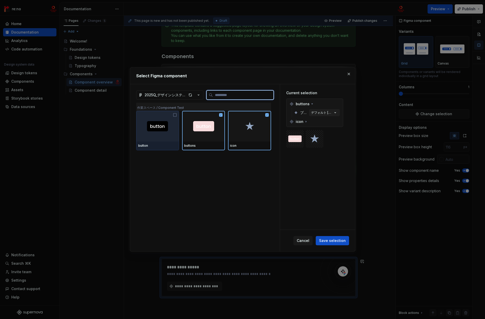
click at [175, 115] on icon at bounding box center [175, 115] width 4 height 4
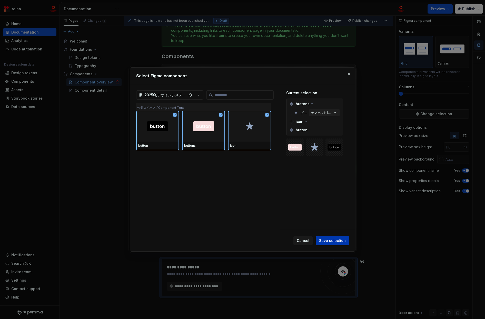
click at [333, 242] on span "Save selection" at bounding box center [332, 240] width 27 height 5
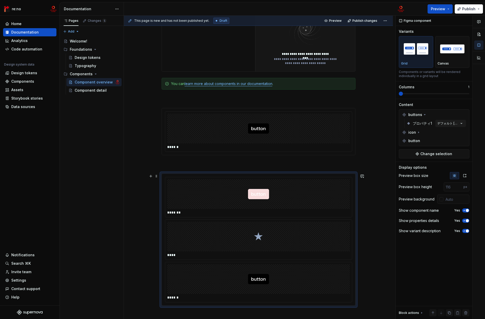
scroll to position [217, 0]
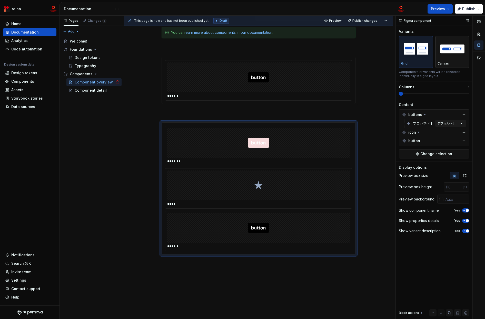
click at [450, 55] on img "button" at bounding box center [452, 48] width 30 height 19
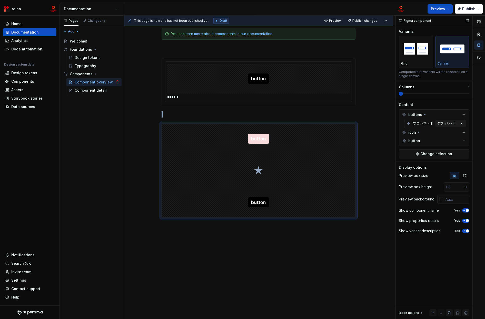
scroll to position [216, 0]
click at [415, 53] on img "button" at bounding box center [416, 48] width 30 height 19
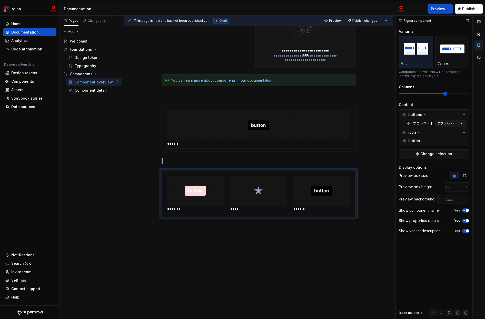
scroll to position [169, 0]
click at [447, 94] on span at bounding box center [445, 94] width 4 height 4
click at [418, 132] on icon at bounding box center [418, 132] width 4 height 4
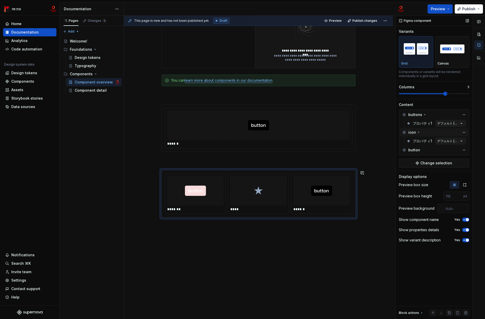
click at [295, 240] on div "**********" at bounding box center [258, 118] width 269 height 401
click at [194, 186] on img at bounding box center [195, 191] width 21 height 26
click at [157, 225] on div "**********" at bounding box center [258, 118] width 269 height 401
click at [166, 223] on div "**********" at bounding box center [258, 77] width 194 height 293
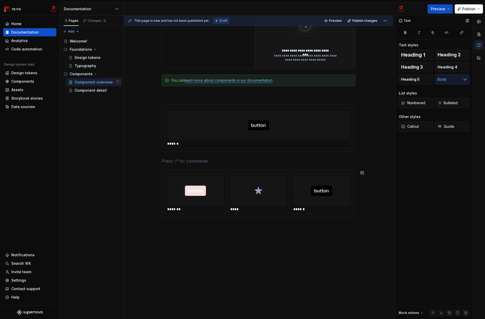
click at [241, 232] on div "**********" at bounding box center [259, 168] width 271 height 304
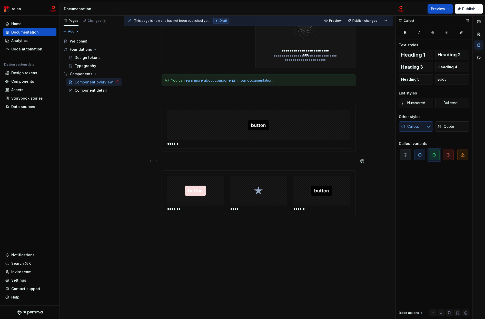
click at [194, 158] on p at bounding box center [258, 161] width 194 height 6
click at [184, 242] on div "**********" at bounding box center [258, 118] width 269 height 401
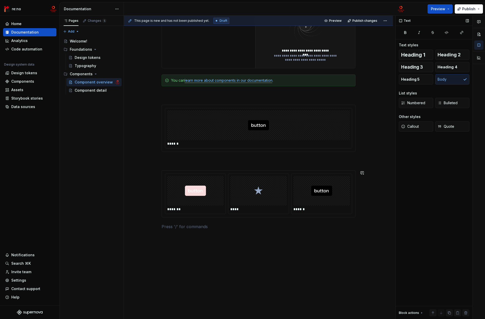
click at [184, 242] on div "**********" at bounding box center [258, 124] width 269 height 413
click at [150, 227] on button "button" at bounding box center [150, 226] width 7 height 7
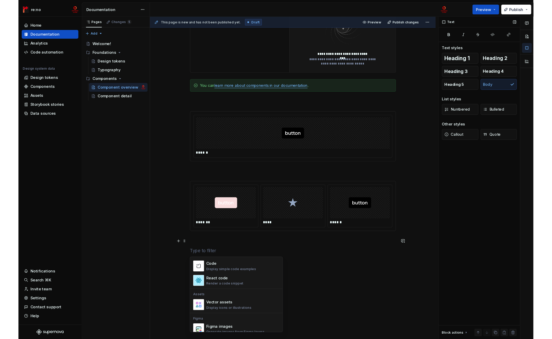
scroll to position [510, 0]
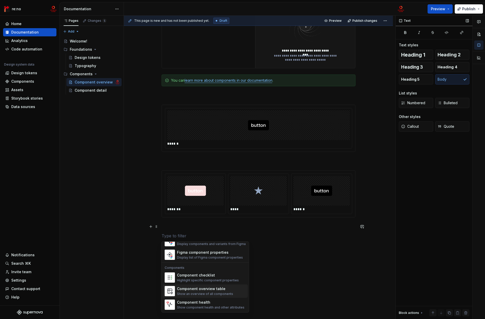
click at [213, 293] on div "Show an overview of all components" at bounding box center [205, 294] width 56 height 4
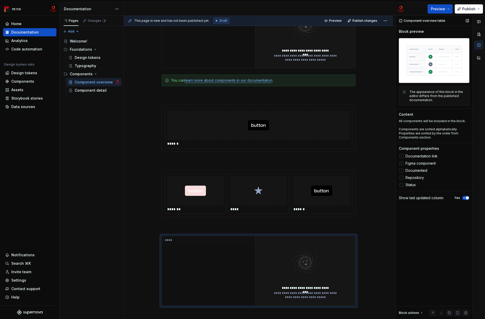
click at [401, 163] on div at bounding box center [401, 163] width 4 height 4
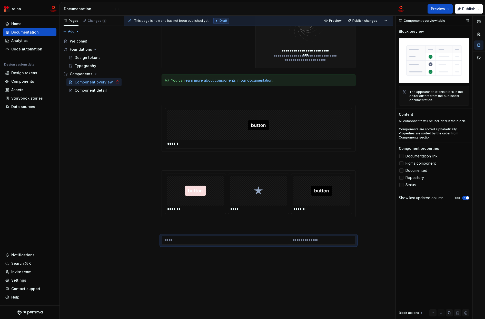
click at [401, 170] on div at bounding box center [401, 171] width 4 height 4
click at [401, 179] on div at bounding box center [401, 178] width 4 height 4
click at [402, 186] on div at bounding box center [401, 185] width 4 height 4
click at [401, 157] on div at bounding box center [401, 156] width 4 height 4
click at [284, 269] on div "**********" at bounding box center [258, 134] width 269 height 433
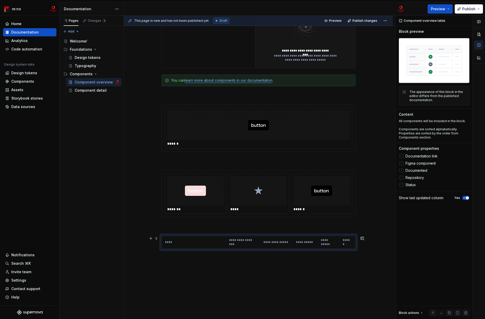
click at [230, 244] on th "**********" at bounding box center [243, 242] width 34 height 13
click at [295, 160] on p at bounding box center [258, 161] width 194 height 6
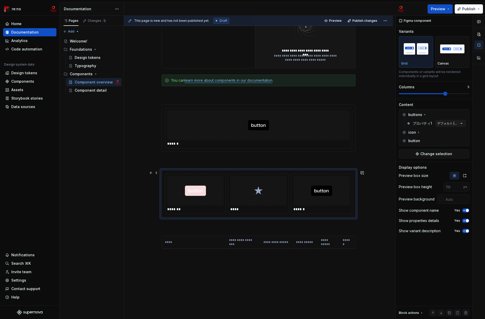
click at [229, 213] on div "****" at bounding box center [258, 194] width 60 height 40
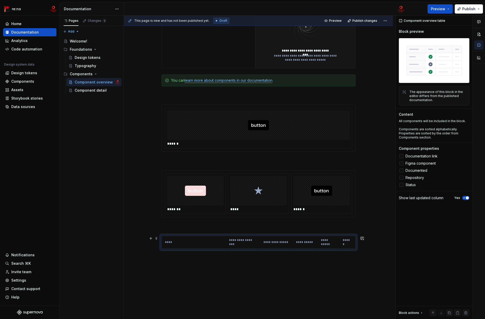
click at [241, 248] on th "**********" at bounding box center [243, 242] width 34 height 13
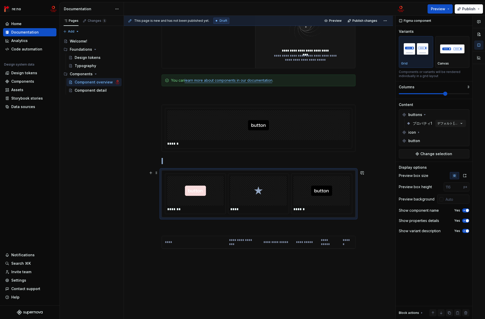
click at [249, 203] on div at bounding box center [258, 191] width 56 height 30
click at [253, 249] on div "**********" at bounding box center [258, 242] width 194 height 13
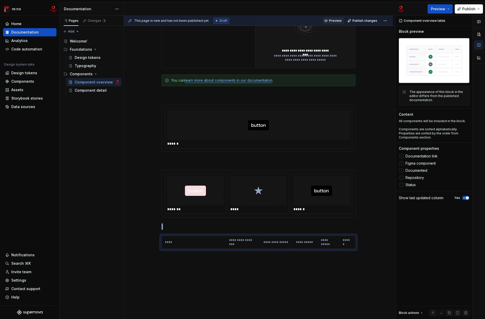
click at [338, 19] on span "Preview" at bounding box center [335, 21] width 13 height 4
click at [441, 11] on span "Preview" at bounding box center [438, 8] width 14 height 5
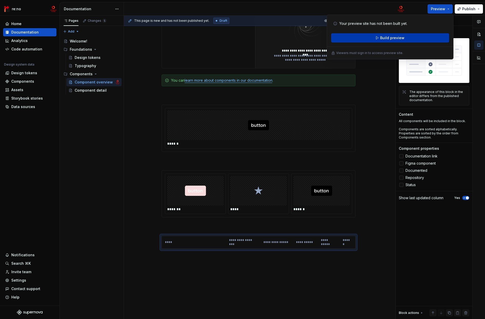
click at [395, 38] on span "Build preview" at bounding box center [392, 37] width 24 height 5
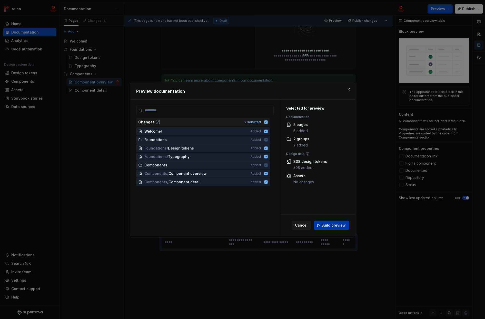
click at [332, 223] on span "Build preview" at bounding box center [333, 225] width 24 height 5
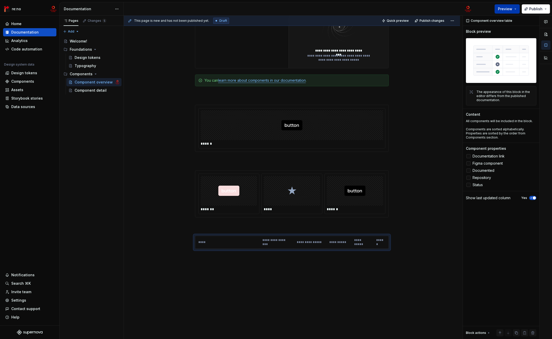
click at [484, 11] on button "Preview" at bounding box center [507, 8] width 25 height 9
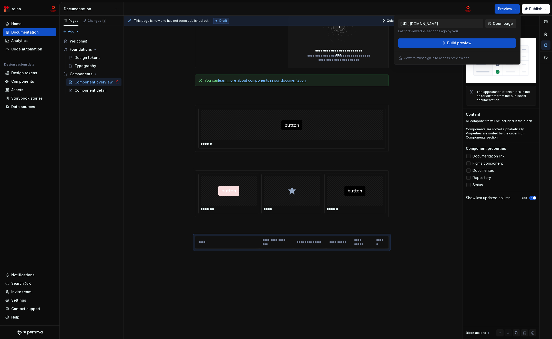
click at [484, 24] on span "Open page" at bounding box center [503, 23] width 20 height 5
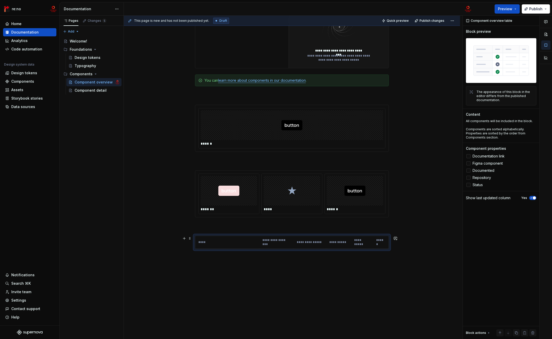
click at [342, 239] on th "**********" at bounding box center [338, 242] width 25 height 13
click at [484, 20] on button "button" at bounding box center [534, 20] width 7 height 7
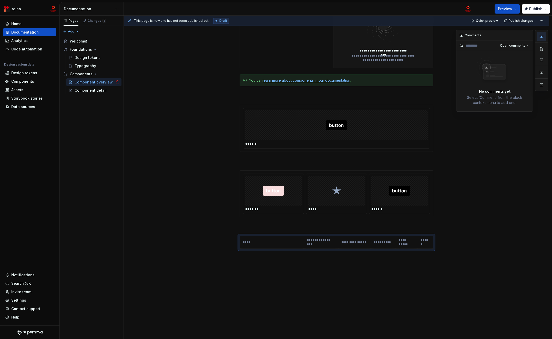
click at [484, 34] on icon "button" at bounding box center [542, 36] width 4 height 4
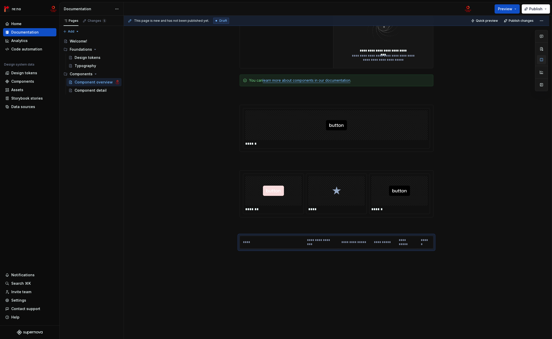
click at [484, 60] on button "button" at bounding box center [541, 59] width 9 height 9
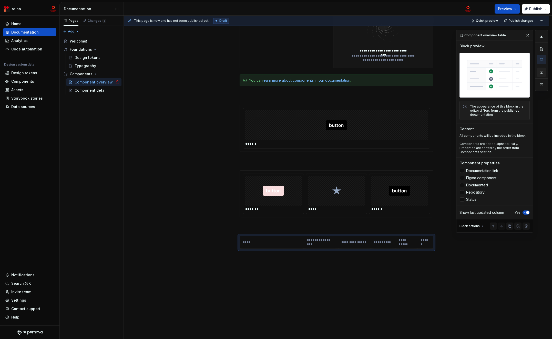
click at [484, 72] on button "button" at bounding box center [541, 72] width 9 height 9
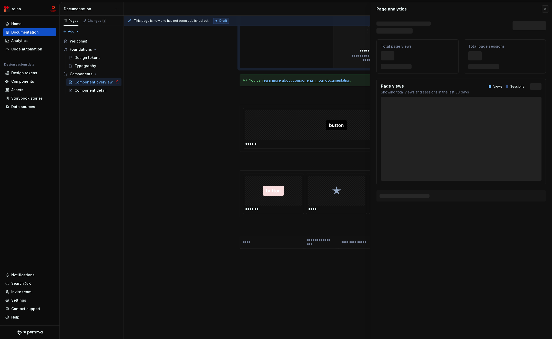
click at [335, 52] on div "**********" at bounding box center [383, 33] width 100 height 69
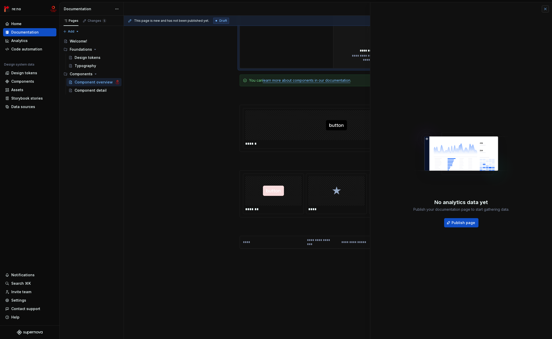
click at [484, 9] on button "button" at bounding box center [545, 8] width 7 height 7
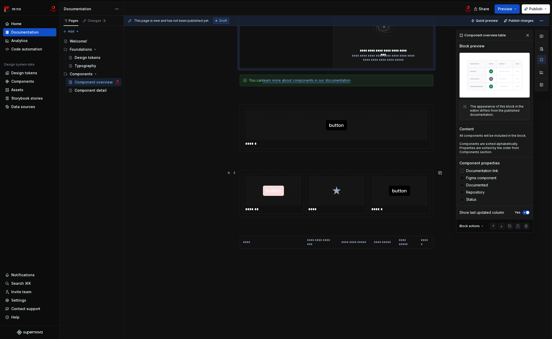
click at [484, 172] on span "Documentation link" at bounding box center [482, 171] width 32 height 4
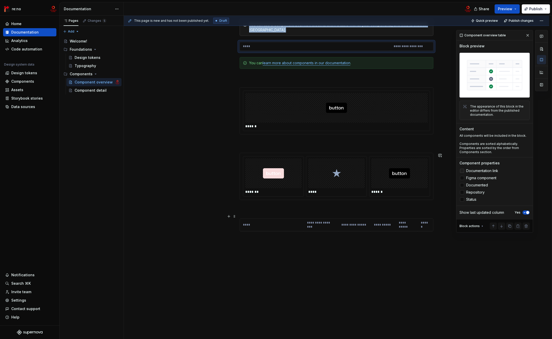
scroll to position [126, 0]
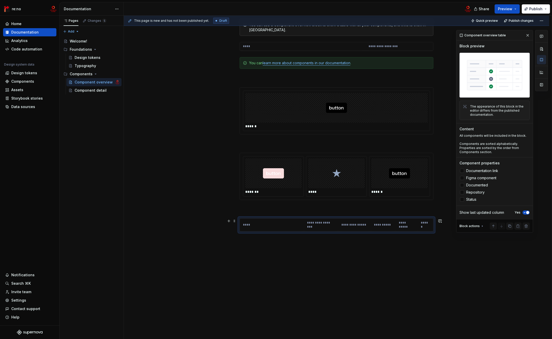
click at [303, 228] on th "****" at bounding box center [272, 225] width 64 height 13
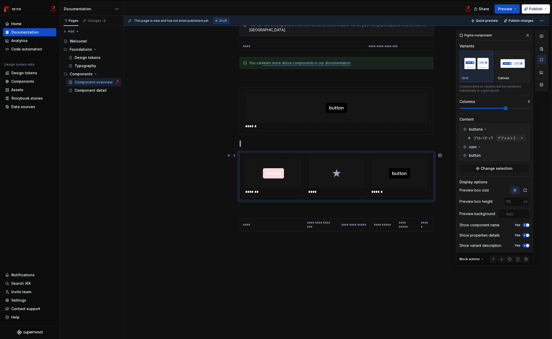
click at [367, 177] on div "****" at bounding box center [336, 177] width 60 height 40
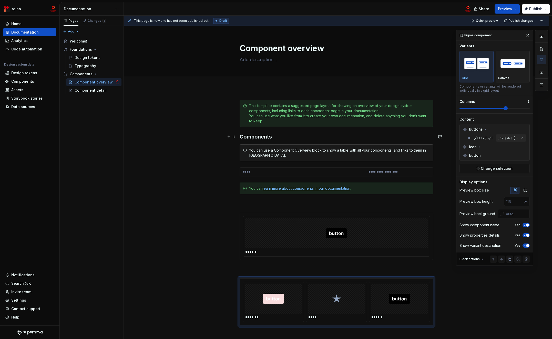
scroll to position [90, 0]
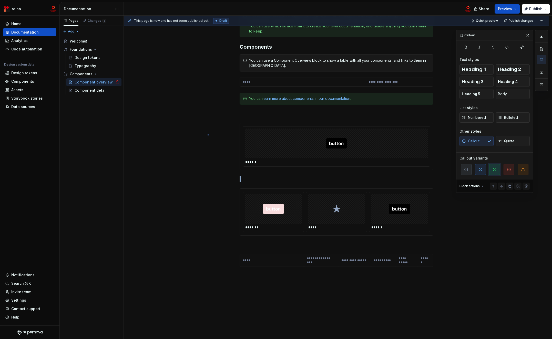
click at [208, 135] on div "**********" at bounding box center [338, 178] width 428 height 324
click at [159, 121] on div "**********" at bounding box center [336, 187] width 425 height 378
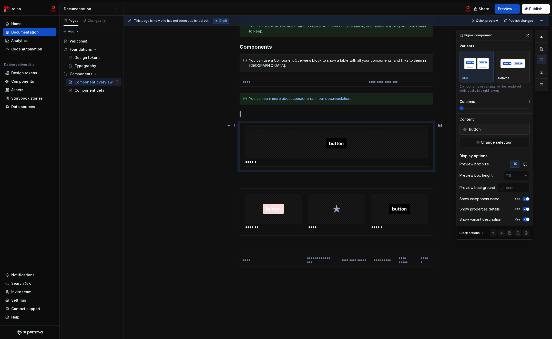
click at [158, 144] on div "**********" at bounding box center [336, 187] width 425 height 378
click at [107, 142] on div "Pages Changes 5 Add Accessibility guide for tree Page tree. Navigate the tree w…" at bounding box center [91, 178] width 64 height 324
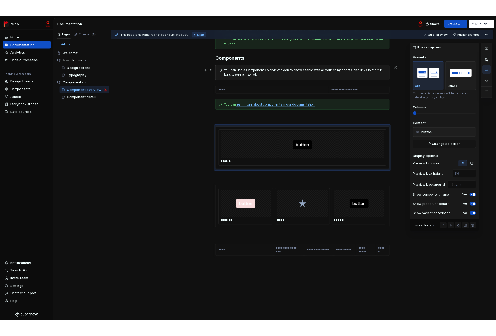
scroll to position [0, 0]
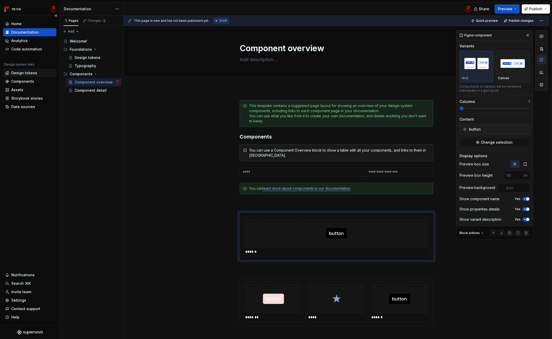
click at [32, 70] on div "Design tokens" at bounding box center [29, 73] width 53 height 8
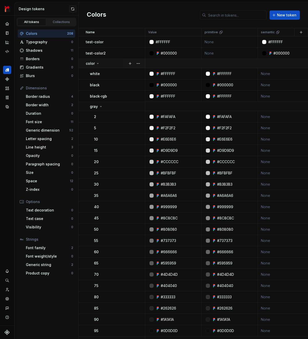
click at [97, 63] on icon at bounding box center [97, 63] width 1 height 1
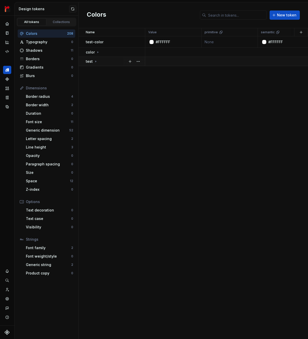
click at [95, 61] on icon at bounding box center [96, 61] width 4 height 4
click at [96, 61] on icon at bounding box center [96, 61] width 1 height 1
click at [139, 52] on button "button" at bounding box center [138, 52] width 7 height 7
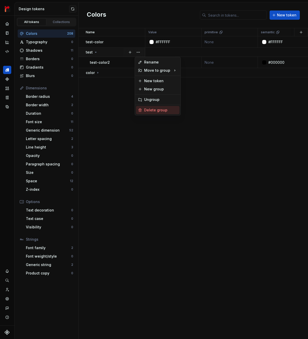
click at [158, 111] on div "Delete group" at bounding box center [160, 110] width 33 height 5
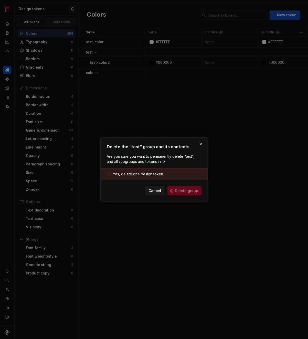
click at [140, 175] on span "Yes, delete one design token." at bounding box center [138, 174] width 51 height 5
click at [180, 190] on span "Delete group" at bounding box center [186, 190] width 23 height 5
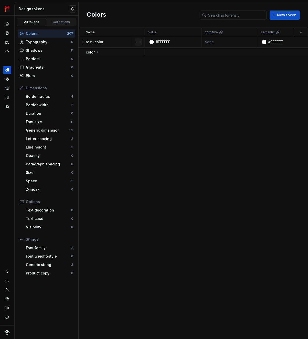
click at [137, 41] on button "button" at bounding box center [138, 41] width 7 height 7
click at [152, 70] on div "Delete token" at bounding box center [160, 70] width 33 height 5
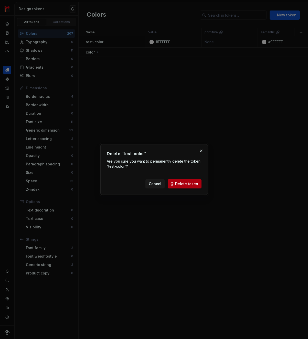
click at [183, 185] on span "Delete token" at bounding box center [186, 183] width 23 height 5
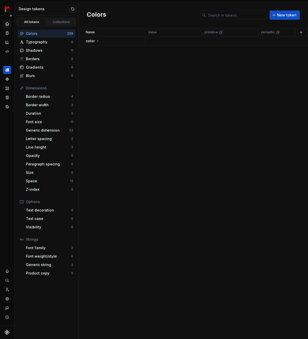
click at [8, 23] on icon "Home" at bounding box center [7, 24] width 5 height 5
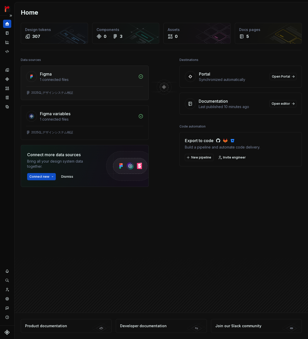
click at [80, 80] on div "1 connected files" at bounding box center [87, 79] width 95 height 5
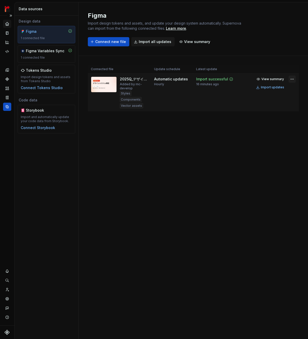
click at [293, 80] on html "re:no Design system data Data sources Design data Figma 1 connected file Figma …" at bounding box center [154, 169] width 308 height 339
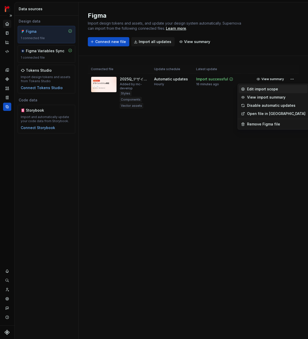
click at [277, 91] on div "Edit import scope" at bounding box center [276, 89] width 58 height 5
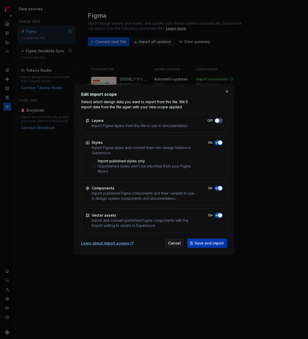
click at [202, 247] on button "Save and import" at bounding box center [207, 243] width 40 height 9
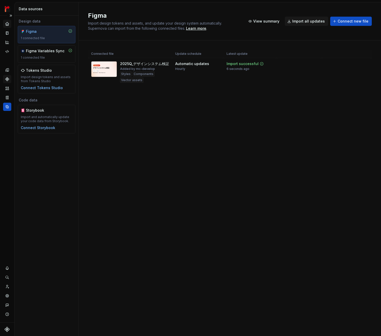
click at [7, 79] on icon "Components" at bounding box center [7, 79] width 5 height 5
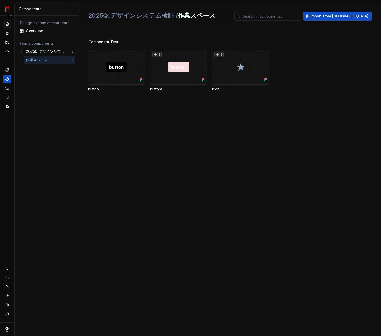
click at [7, 25] on icon "Home" at bounding box center [7, 24] width 5 height 5
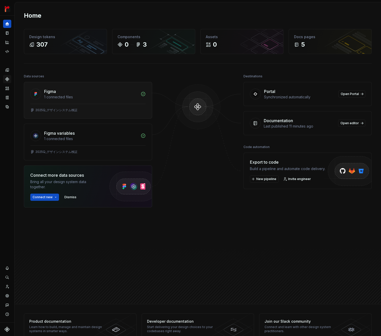
click at [64, 93] on div "Figma" at bounding box center [90, 91] width 93 height 6
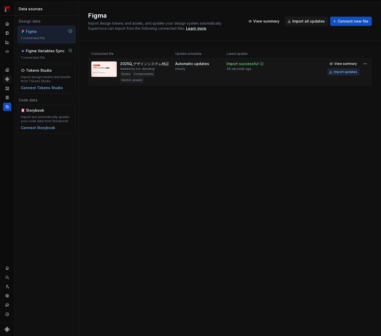
click at [354, 72] on div "Import updates" at bounding box center [344, 72] width 23 height 4
click at [7, 79] on icon "Components" at bounding box center [7, 79] width 4 height 4
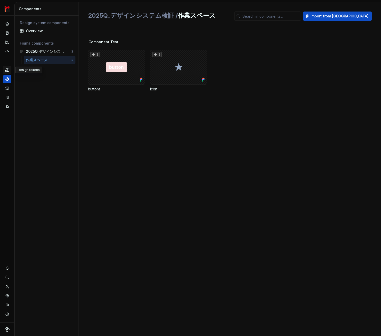
click at [8, 70] on icon "Design tokens" at bounding box center [8, 69] width 2 height 3
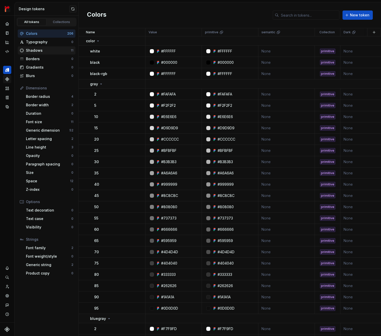
click at [38, 48] on div "Shadows" at bounding box center [48, 50] width 45 height 5
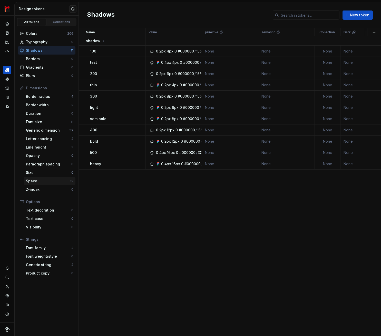
click at [47, 181] on div "Space" at bounding box center [48, 181] width 44 height 5
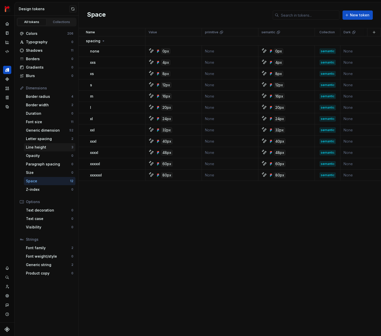
click at [44, 147] on div "Line height" at bounding box center [48, 147] width 45 height 5
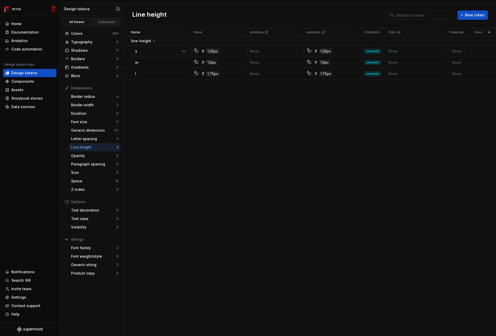
click at [330, 52] on div "1.25px" at bounding box center [325, 51] width 13 height 6
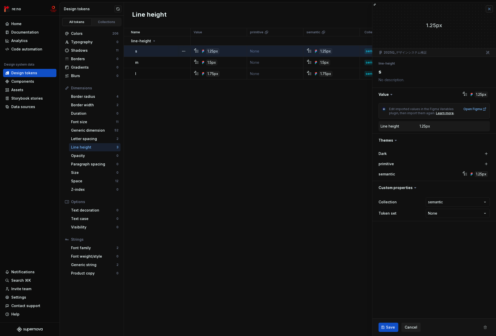
click at [484, 9] on button "button" at bounding box center [488, 8] width 7 height 7
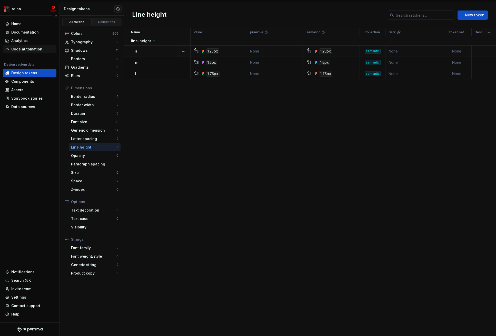
click at [29, 49] on div "Code automation" at bounding box center [26, 49] width 31 height 5
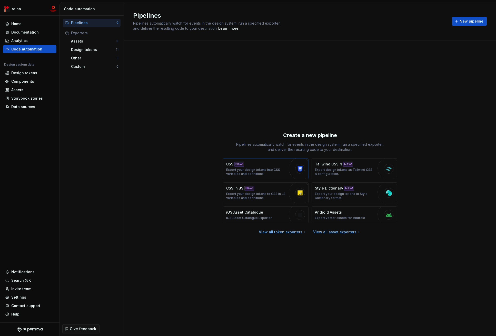
click at [264, 165] on div "CSS New! Export your design tokens into CSS variables and definitions." at bounding box center [256, 169] width 60 height 14
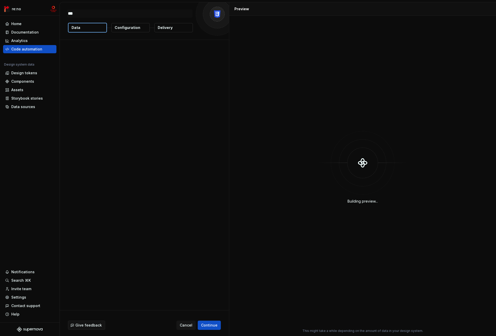
type textarea "*"
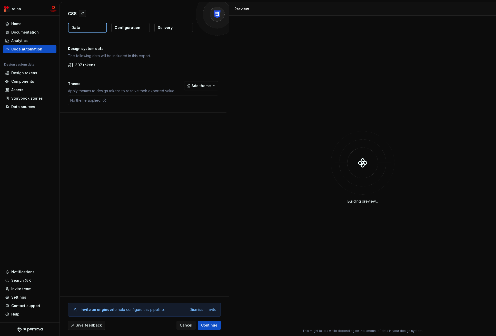
click at [133, 29] on p "Configuration" at bounding box center [128, 27] width 26 height 5
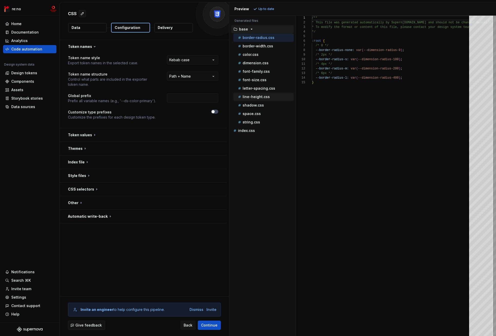
click at [270, 96] on div "line-height.css" at bounding box center [265, 96] width 57 height 5
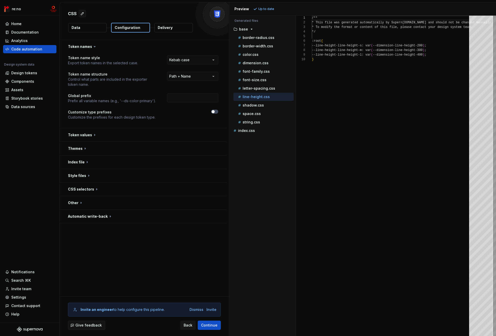
scroll to position [42, 0]
click at [258, 37] on p "border-radius.css" at bounding box center [258, 38] width 32 height 4
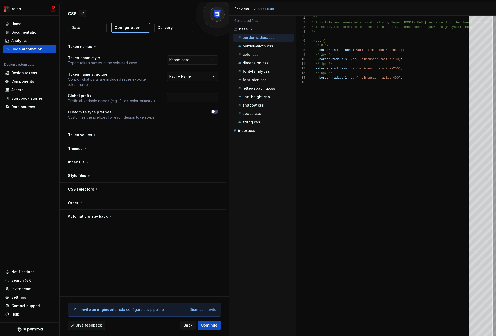
click at [251, 22] on p "Generated files" at bounding box center [262, 21] width 56 height 4
click at [261, 45] on p "border-width.css" at bounding box center [257, 46] width 30 height 4
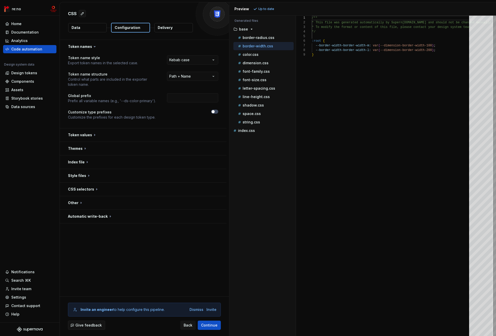
scroll to position [37, 0]
click at [148, 134] on button "button" at bounding box center [143, 134] width 167 height 13
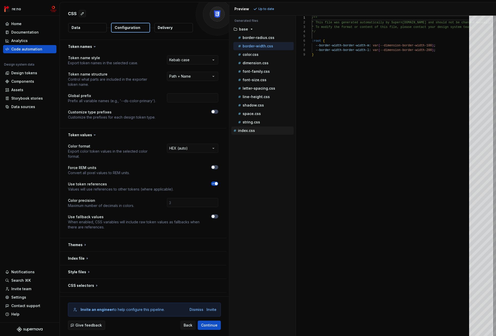
click at [265, 130] on div "index.css" at bounding box center [262, 130] width 61 height 5
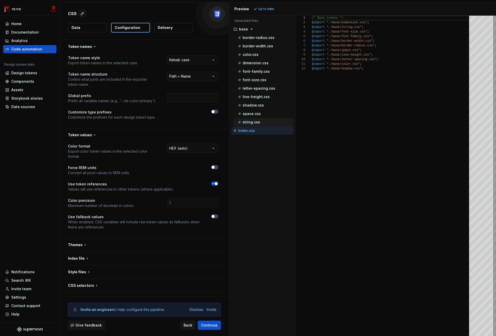
click at [267, 122] on div "string.css" at bounding box center [265, 122] width 57 height 5
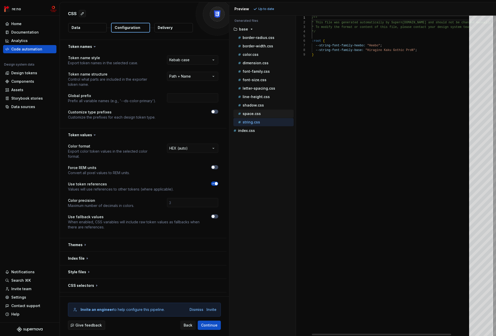
click at [269, 110] on div "space.css" at bounding box center [263, 114] width 60 height 8
click at [254, 113] on p "space.css" at bounding box center [251, 114] width 18 height 4
type textarea "**********"
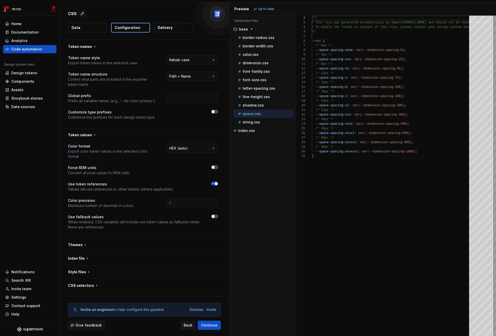
scroll to position [46, 0]
click at [258, 103] on div "shadow.css" at bounding box center [265, 105] width 57 height 5
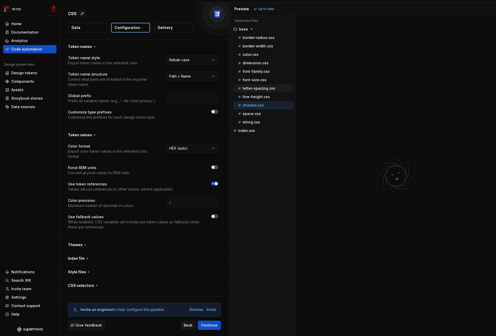
click at [260, 91] on div "letter-spacing.css" at bounding box center [263, 88] width 60 height 8
click at [259, 96] on p "line-height.css" at bounding box center [255, 97] width 27 height 4
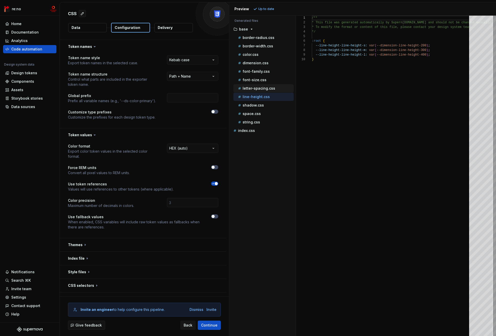
click at [258, 88] on p "letter-spacing.css" at bounding box center [258, 88] width 33 height 4
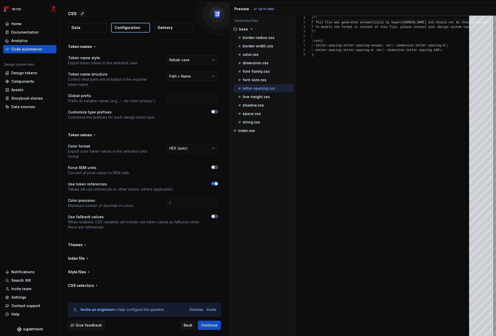
scroll to position [37, 0]
click at [100, 22] on div "CSS Data Configuration Delivery" at bounding box center [144, 20] width 169 height 37
click at [96, 28] on button "Data" at bounding box center [87, 27] width 38 height 9
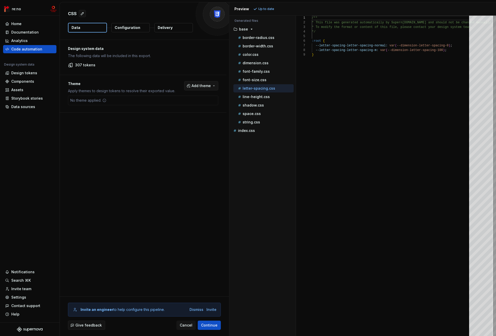
click at [197, 86] on span "Add theme" at bounding box center [200, 85] width 19 height 5
click at [162, 123] on div "Suggestions" at bounding box center [162, 123] width 4 height 4
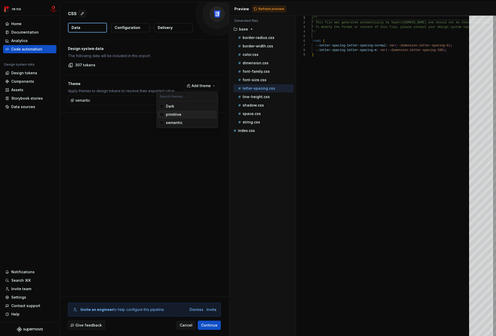
click at [162, 113] on div "Suggestions" at bounding box center [162, 115] width 4 height 4
click at [130, 127] on html "re:no Home Documentation Analytics Code automation Design system data Design to…" at bounding box center [248, 168] width 496 height 336
click at [124, 30] on button "Configuration" at bounding box center [130, 27] width 38 height 9
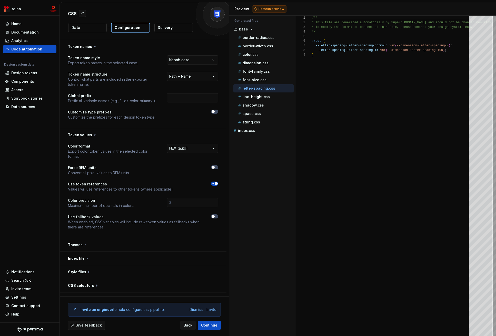
click at [271, 10] on span "Refresh preview" at bounding box center [271, 9] width 26 height 4
click at [256, 139] on icon "button" at bounding box center [258, 139] width 4 height 4
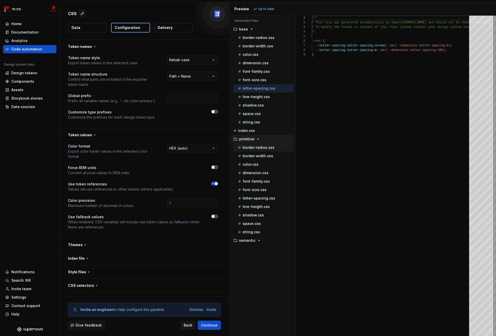
click at [259, 146] on p "border-radius.css" at bounding box center [258, 148] width 32 height 4
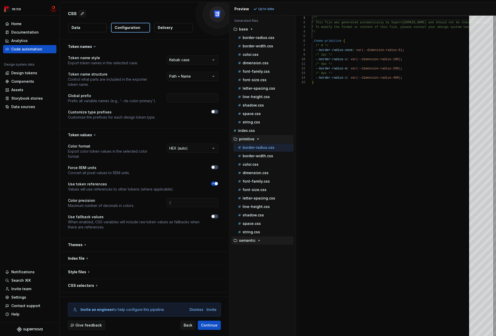
click at [252, 241] on p "semantic" at bounding box center [247, 241] width 16 height 4
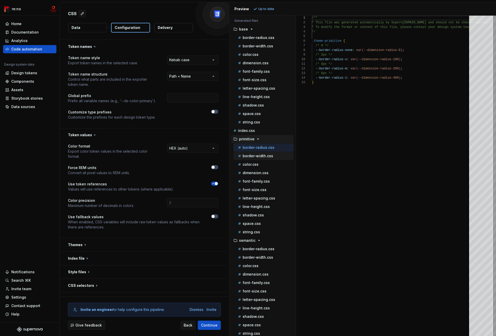
click at [262, 156] on p "border-width.css" at bounding box center [257, 156] width 30 height 4
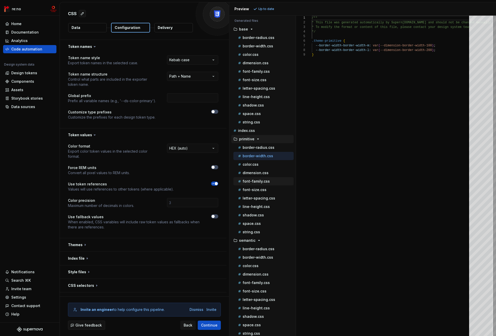
click at [260, 180] on p "font-family.css" at bounding box center [255, 181] width 27 height 4
click at [254, 205] on p "line-height.css" at bounding box center [255, 207] width 27 height 4
click at [253, 232] on p "string.css" at bounding box center [250, 232] width 17 height 4
click at [256, 223] on p "space.css" at bounding box center [251, 224] width 18 height 4
type textarea "**********"
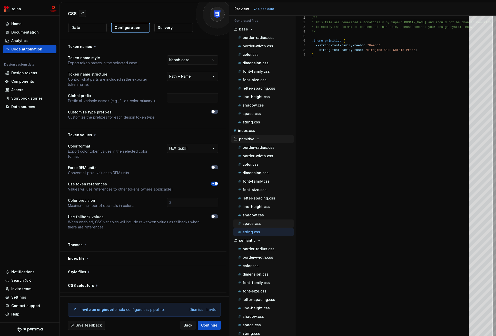
scroll to position [46, 0]
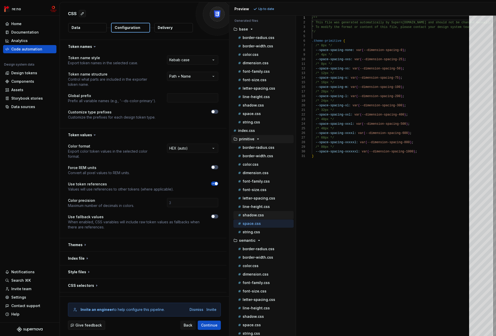
click at [257, 215] on p "shadow.css" at bounding box center [252, 215] width 21 height 4
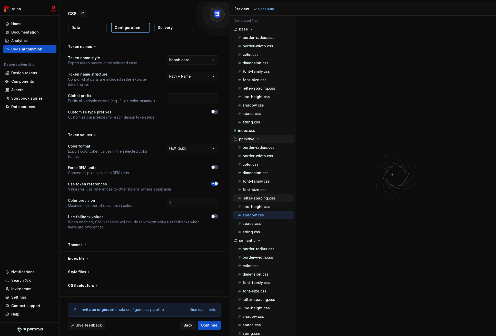
click at [259, 194] on div "letter-spacing.css" at bounding box center [263, 198] width 60 height 8
click at [259, 152] on div "border-width.css" at bounding box center [263, 156] width 60 height 8
click at [257, 262] on div "color.css" at bounding box center [263, 266] width 60 height 8
click at [258, 247] on p "border-radius.css" at bounding box center [258, 249] width 32 height 4
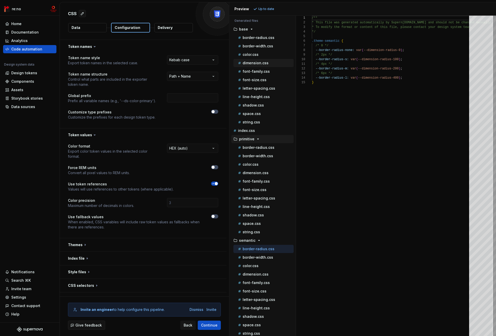
click at [260, 66] on div "dimension.css" at bounding box center [263, 63] width 60 height 8
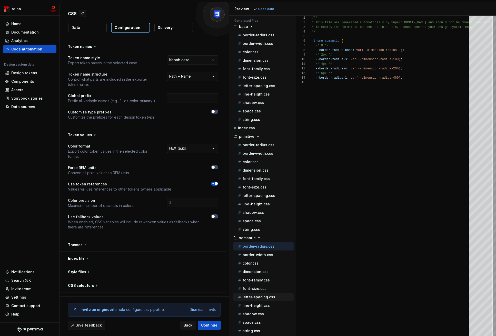
click at [257, 296] on p "letter-spacing.css" at bounding box center [258, 297] width 33 height 4
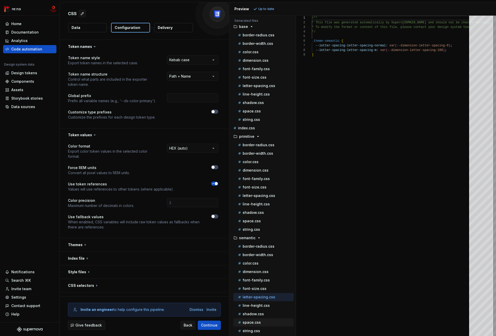
click at [260, 319] on div "space.css" at bounding box center [265, 322] width 57 height 5
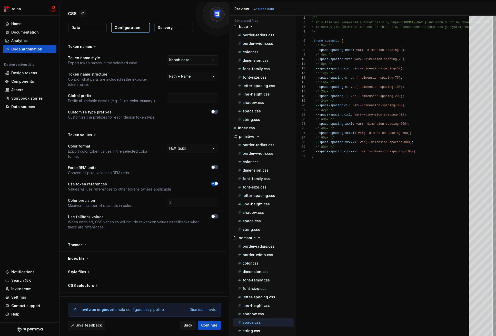
scroll to position [46, 0]
click at [263, 299] on p "letter-spacing.css" at bounding box center [258, 297] width 33 height 4
type textarea "**********"
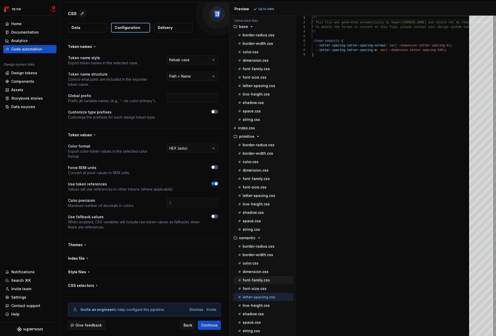
click at [262, 276] on div "font-family.css" at bounding box center [263, 280] width 60 height 8
click at [153, 240] on button "button" at bounding box center [143, 244] width 167 height 13
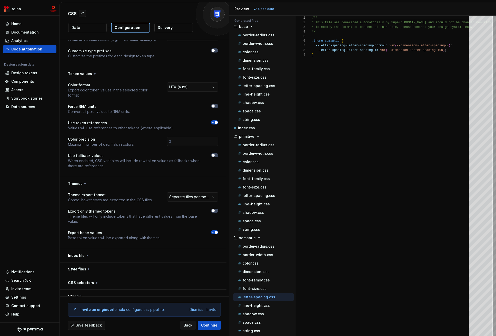
scroll to position [0, 0]
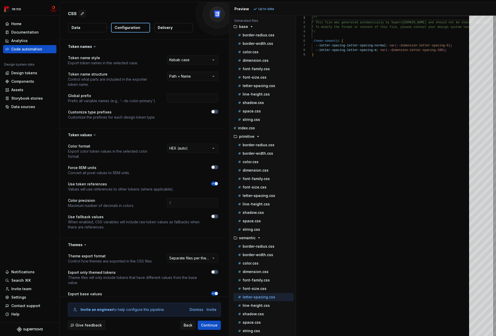
click at [94, 29] on button "Data" at bounding box center [87, 27] width 38 height 9
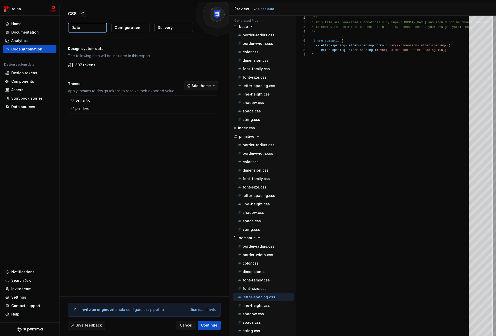
click at [202, 87] on span "Add theme" at bounding box center [200, 85] width 19 height 5
click at [105, 124] on html "re:no Home Documentation Analytics Code automation Design system data Design to…" at bounding box center [248, 168] width 496 height 336
click at [203, 83] on button "Add theme" at bounding box center [201, 85] width 34 height 9
click at [131, 141] on html "re:no Home Documentation Analytics Code automation Design system data Design to…" at bounding box center [248, 168] width 496 height 336
click at [33, 48] on div "Code automation" at bounding box center [26, 49] width 31 height 5
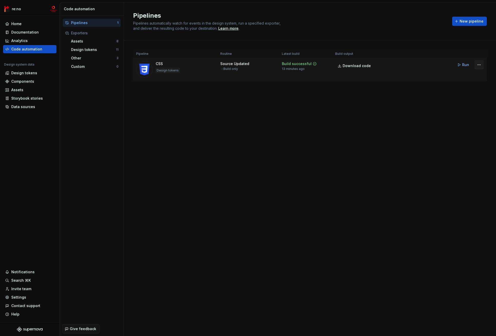
click at [479, 65] on html "re:no Home Documentation Analytics Code automation Design system data Design to…" at bounding box center [248, 168] width 496 height 336
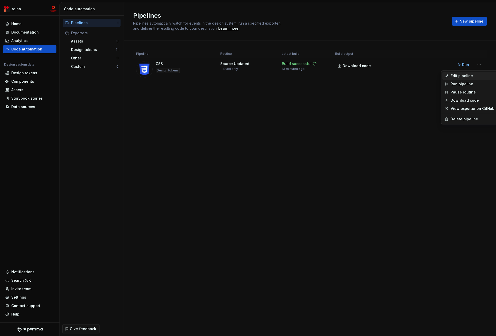
click at [476, 75] on div "Edit pipeline" at bounding box center [472, 75] width 44 height 5
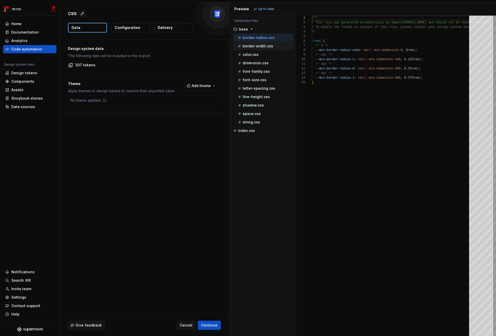
click at [255, 46] on p "border-width.css" at bounding box center [257, 46] width 30 height 4
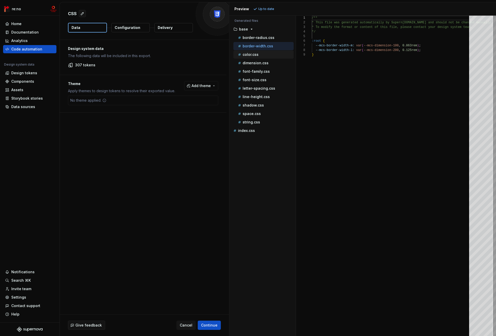
click at [257, 57] on div "color.css" at bounding box center [265, 54] width 57 height 5
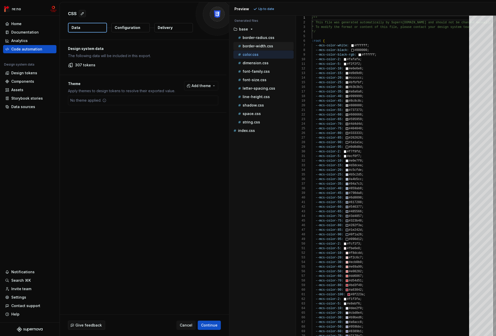
click at [254, 45] on p "border-width.css" at bounding box center [257, 46] width 30 height 4
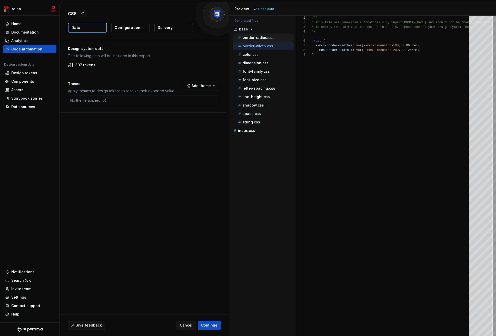
click at [253, 37] on p "border-radius.css" at bounding box center [258, 38] width 32 height 4
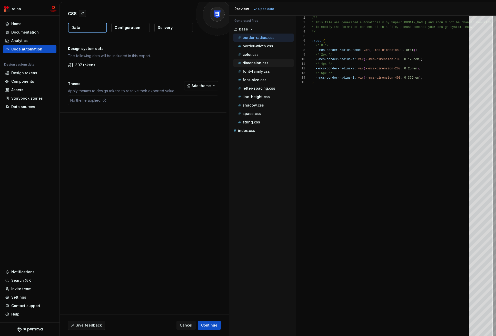
click at [255, 65] on p "dimension.css" at bounding box center [255, 63] width 26 height 4
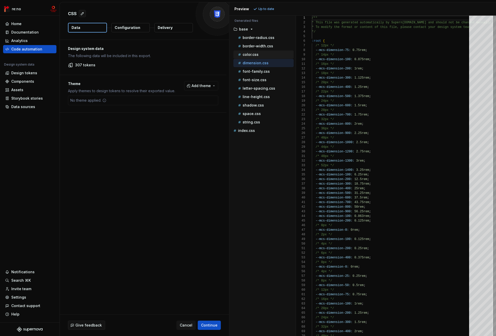
click at [255, 56] on p "color.css" at bounding box center [250, 55] width 16 height 4
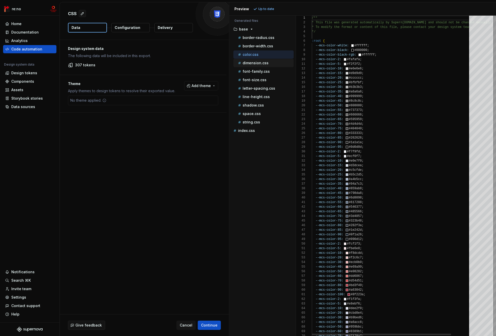
click at [256, 64] on p "dimension.css" at bounding box center [255, 63] width 26 height 4
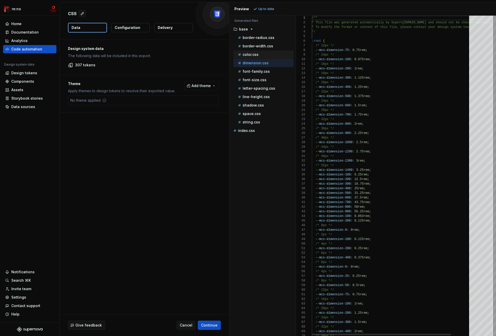
click at [256, 56] on p "color.css" at bounding box center [250, 55] width 16 height 4
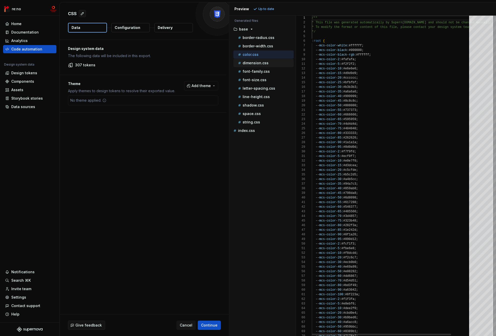
click at [257, 64] on p "dimension.css" at bounding box center [255, 63] width 26 height 4
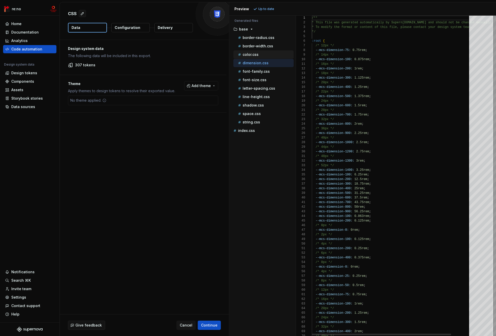
click at [257, 56] on p "color.css" at bounding box center [250, 55] width 16 height 4
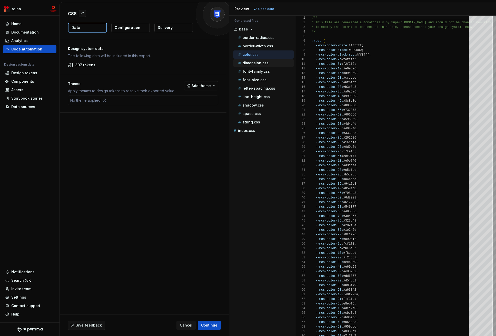
click at [258, 63] on p "dimension.css" at bounding box center [255, 63] width 26 height 4
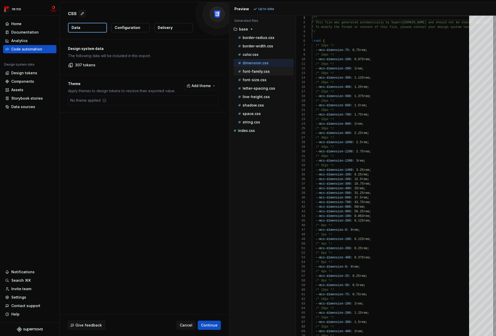
click at [269, 72] on div "font-family.css" at bounding box center [265, 71] width 57 height 5
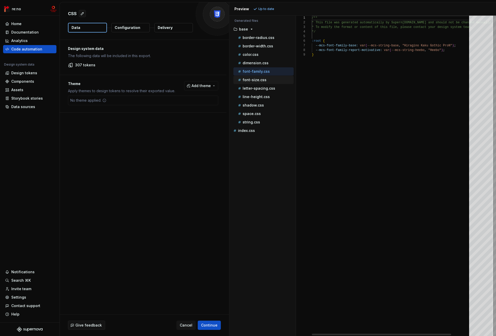
click at [269, 79] on div "font-size.css" at bounding box center [265, 79] width 57 height 5
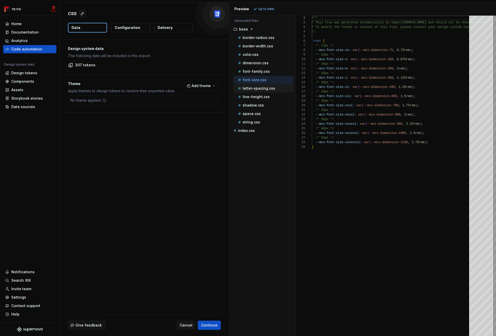
click at [268, 87] on p "letter-spacing.css" at bounding box center [258, 88] width 33 height 4
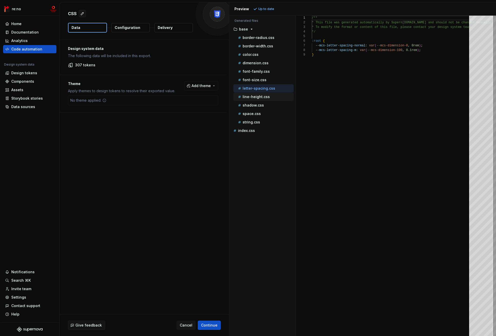
click at [258, 95] on p "line-height.css" at bounding box center [255, 97] width 27 height 4
type textarea "**********"
click at [258, 106] on p "shadow.css" at bounding box center [252, 105] width 21 height 4
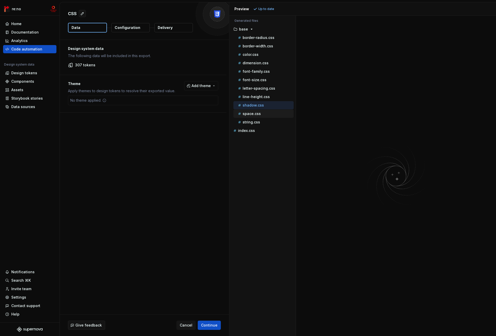
click at [257, 112] on p "space.css" at bounding box center [251, 114] width 18 height 4
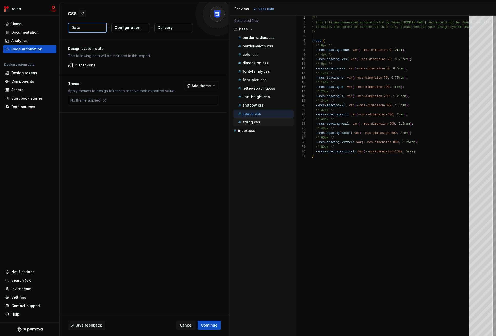
click at [256, 123] on p "string.css" at bounding box center [250, 122] width 17 height 4
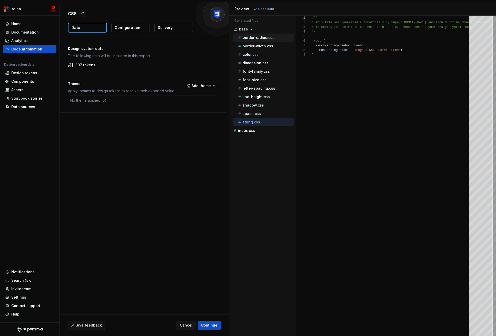
click at [258, 37] on p "border-radius.css" at bounding box center [258, 38] width 32 height 4
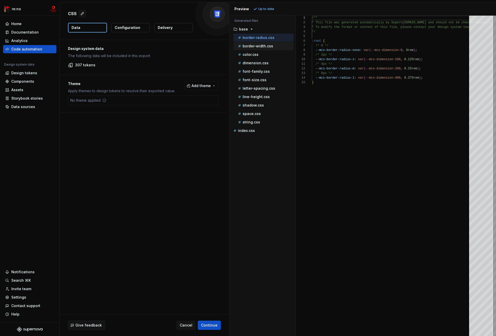
click at [259, 46] on p "border-width.css" at bounding box center [257, 46] width 30 height 4
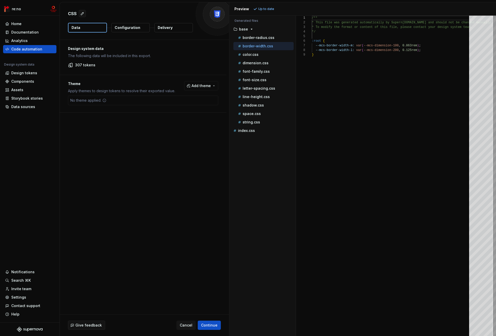
scroll to position [37, 0]
click at [244, 131] on p "index.css" at bounding box center [246, 131] width 17 height 4
type textarea "**********"
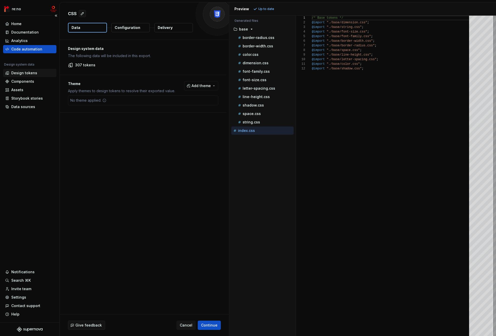
click at [33, 74] on div "Design tokens" at bounding box center [24, 72] width 26 height 5
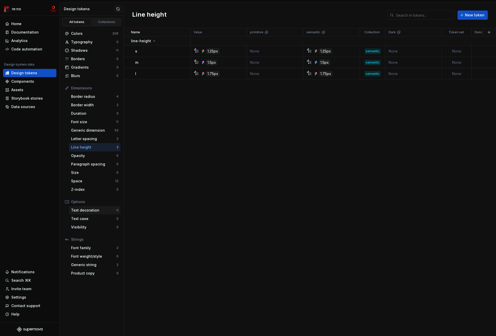
click at [101, 211] on div "Text decoration" at bounding box center [93, 210] width 45 height 5
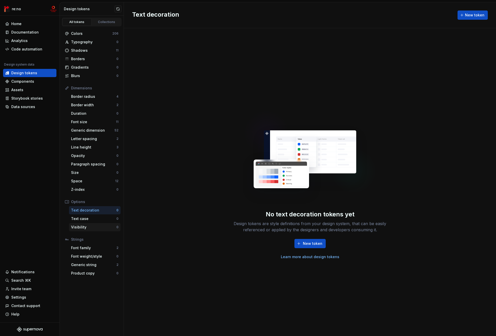
click at [98, 227] on div "Visibility" at bounding box center [93, 227] width 45 height 5
click at [95, 246] on div "Font family" at bounding box center [93, 248] width 45 height 5
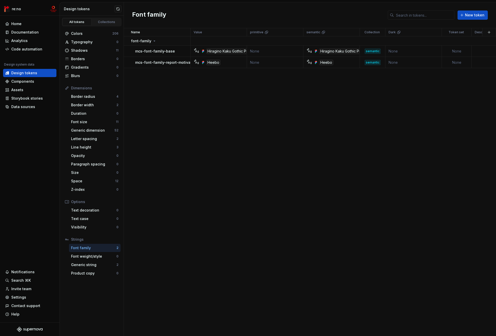
click at [82, 21] on div "All tokens" at bounding box center [77, 22] width 26 height 4
click at [94, 33] on div "Colors" at bounding box center [91, 33] width 41 height 5
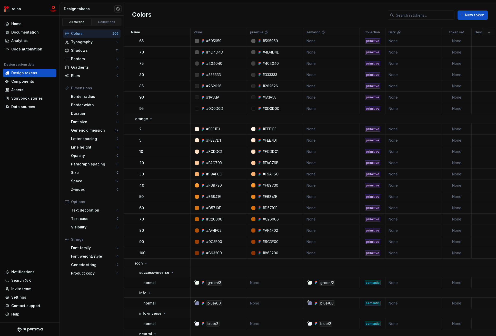
scroll to position [1954, 0]
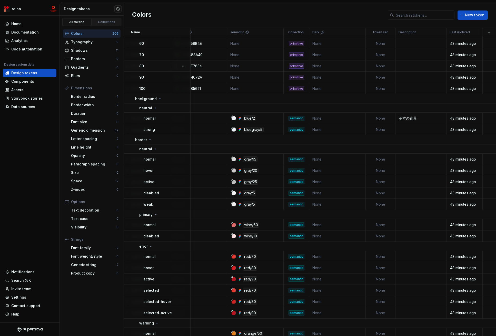
scroll to position [798, 78]
click at [375, 44] on td "None" at bounding box center [380, 43] width 30 height 11
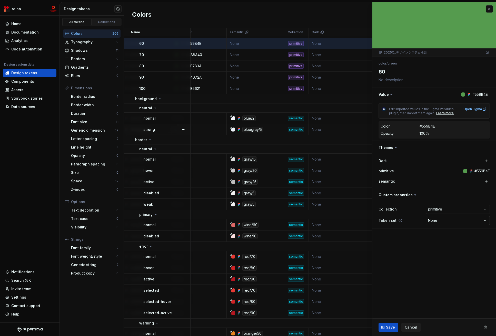
click at [451, 220] on html "re:no Home Documentation Analytics Code automation Design system data Design to…" at bounding box center [248, 168] width 496 height 336
type textarea "*"
click at [452, 222] on html "re:no Home Documentation Analytics Code automation Design system data Design to…" at bounding box center [248, 168] width 496 height 336
click at [452, 210] on html "re:no Home Documentation Analytics Code automation Design system data Design to…" at bounding box center [248, 168] width 496 height 336
click at [452, 209] on html "re:no Home Documentation Analytics Code automation Design system data Design to…" at bounding box center [248, 168] width 496 height 336
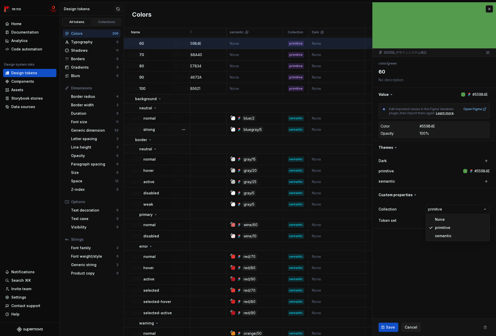
click at [386, 249] on html "re:no Home Documentation Analytics Code automation Design system data Design to…" at bounding box center [248, 168] width 496 height 336
type textarea "*"
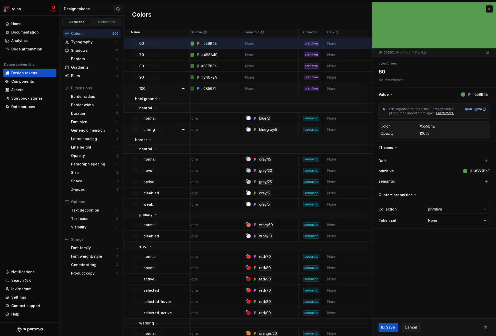
scroll to position [798, 29]
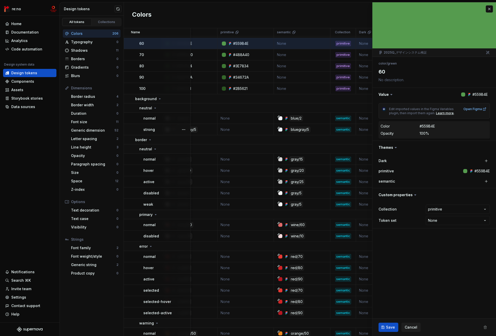
click at [493, 9] on div at bounding box center [434, 25] width 124 height 46
click at [491, 9] on button "button" at bounding box center [488, 8] width 7 height 7
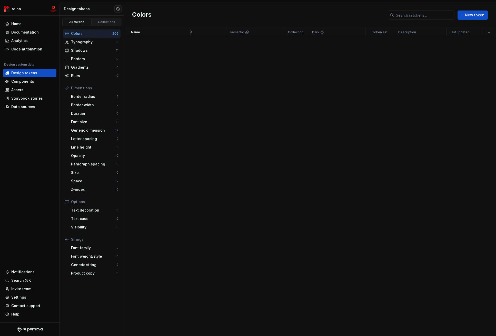
scroll to position [0, 79]
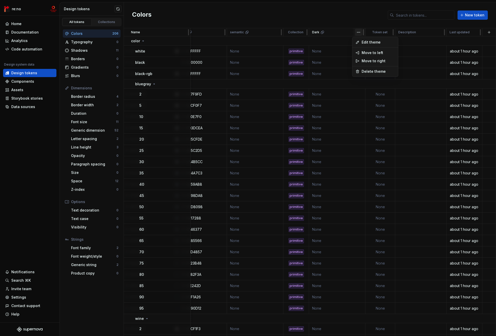
click at [355, 32] on html "re:no Home Documentation Analytics Code automation Design system data Design to…" at bounding box center [248, 168] width 496 height 336
click at [364, 69] on span "Delete theme" at bounding box center [377, 71] width 33 height 5
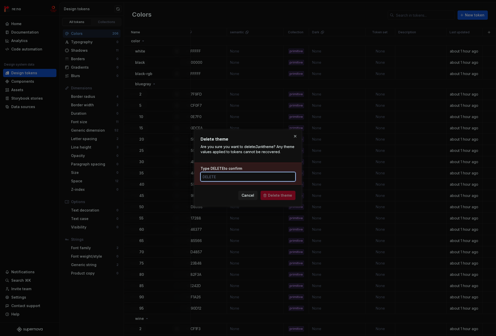
click at [217, 177] on input "Type DELETE to confirm" at bounding box center [247, 176] width 95 height 9
type input "DELETE"
click at [272, 195] on span "Delete theme" at bounding box center [280, 195] width 24 height 5
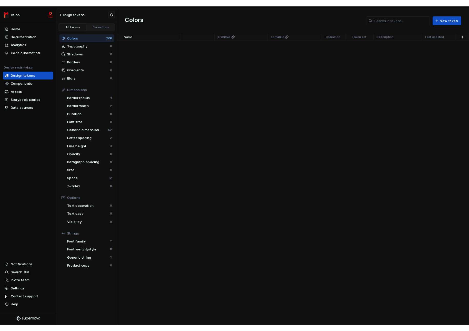
scroll to position [0, 23]
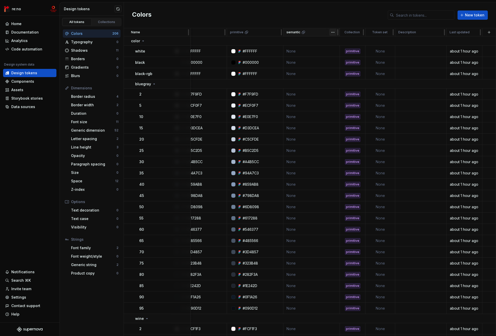
click at [331, 33] on html "re:no Home Documentation Analytics Code automation Design system data Design to…" at bounding box center [248, 168] width 496 height 336
click at [332, 20] on html "re:no Home Documentation Analytics Code automation Design system data Design to…" at bounding box center [248, 168] width 496 height 336
click at [35, 48] on div "Code automation" at bounding box center [26, 49] width 31 height 5
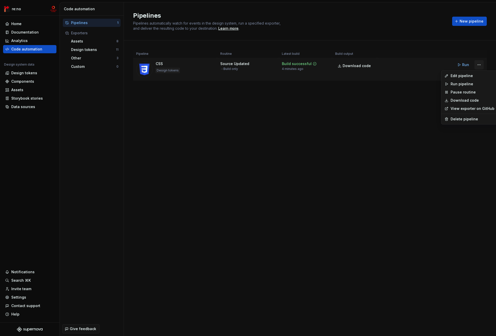
click at [479, 65] on html "re:no Home Documentation Analytics Code automation Design system data Design to…" at bounding box center [248, 168] width 496 height 336
click at [464, 76] on div "Edit pipeline" at bounding box center [472, 75] width 44 height 5
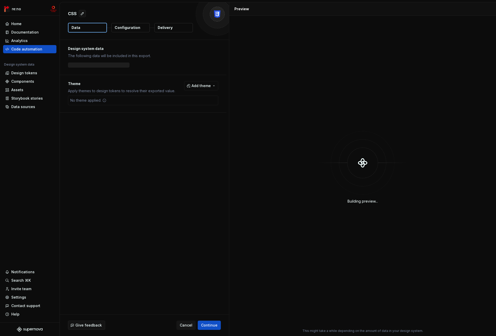
click at [162, 26] on p "Delivery" at bounding box center [165, 27] width 15 height 5
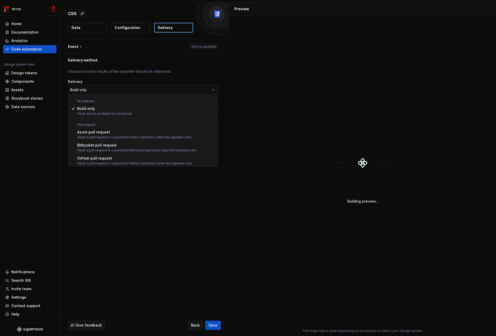
click at [177, 92] on html "**********" at bounding box center [248, 168] width 496 height 336
select select "******"
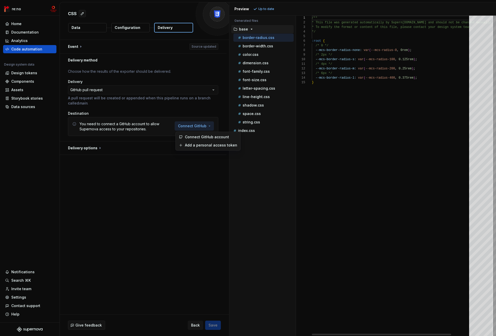
click at [188, 125] on html "**********" at bounding box center [248, 168] width 496 height 336
click at [189, 136] on span "Connect GitHub account" at bounding box center [211, 137] width 52 height 5
click at [207, 126] on html "**********" at bounding box center [248, 168] width 496 height 336
click at [195, 137] on span "Connect GitHub account" at bounding box center [211, 137] width 52 height 5
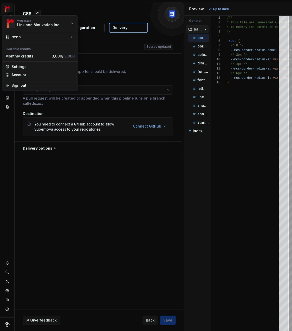
click at [6, 7] on html "**********" at bounding box center [146, 165] width 292 height 331
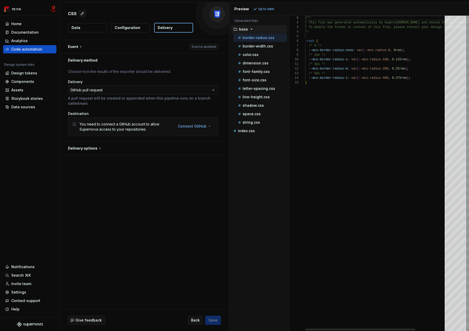
click at [148, 10] on html "**********" at bounding box center [234, 165] width 469 height 331
click at [22, 24] on div "Home" at bounding box center [29, 23] width 49 height 5
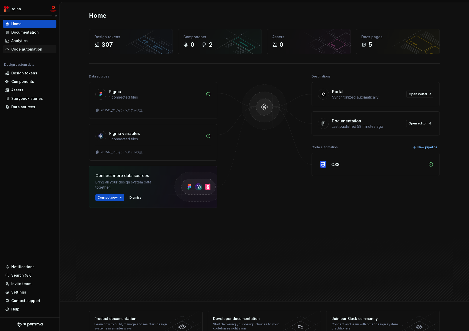
click at [23, 47] on div "Code automation" at bounding box center [26, 49] width 31 height 5
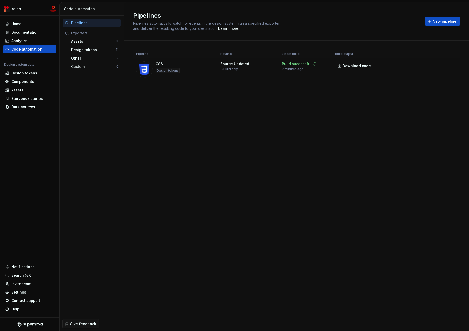
click at [128, 112] on div "Pipelines Pipelines automatically watch for events in the design system, run a …" at bounding box center [296, 166] width 345 height 328
